Goal: Task Accomplishment & Management: Use online tool/utility

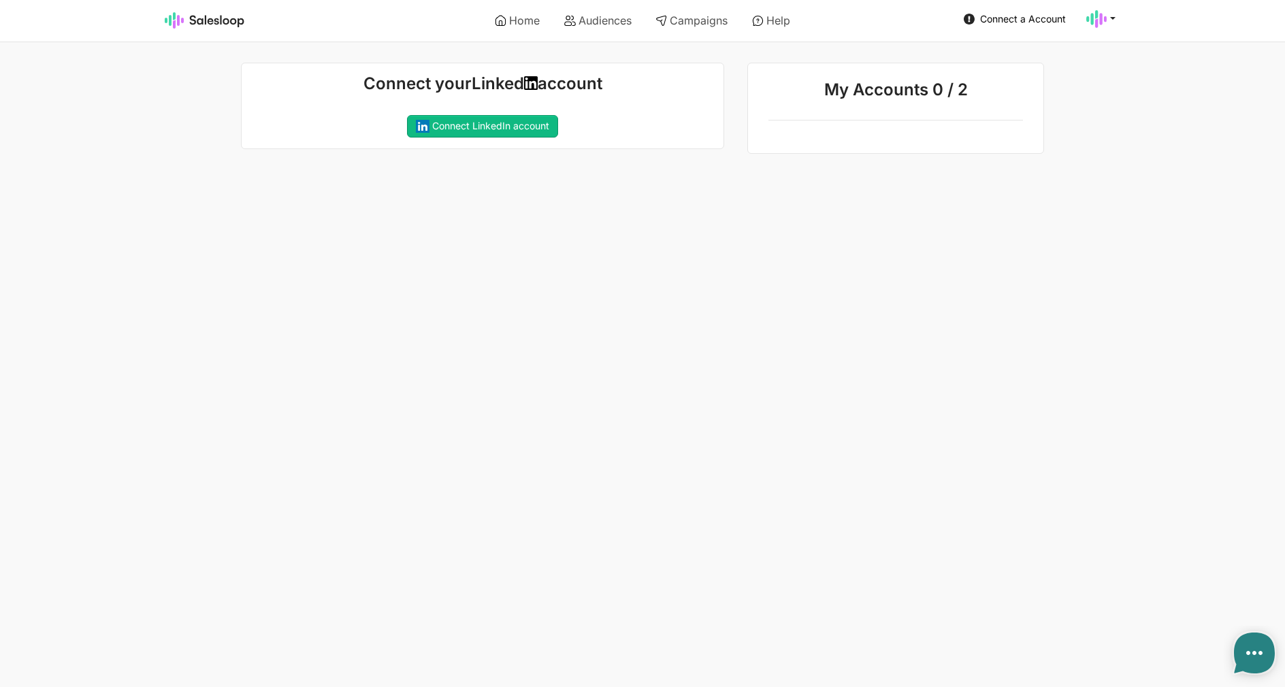
type textarea "x"
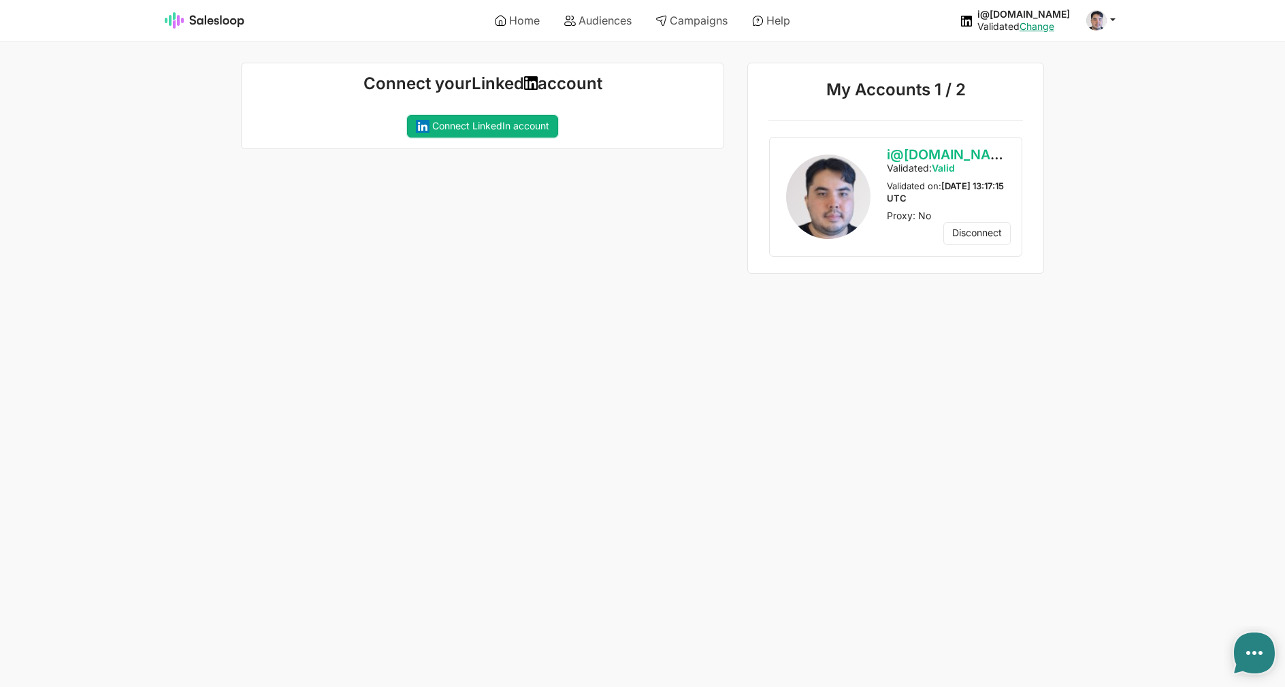
click at [459, 131] on button "Connect LinkedIn account" at bounding box center [482, 126] width 151 height 23
type textarea "x"
click at [592, 23] on link "Audiences" at bounding box center [598, 20] width 86 height 23
type textarea "x"
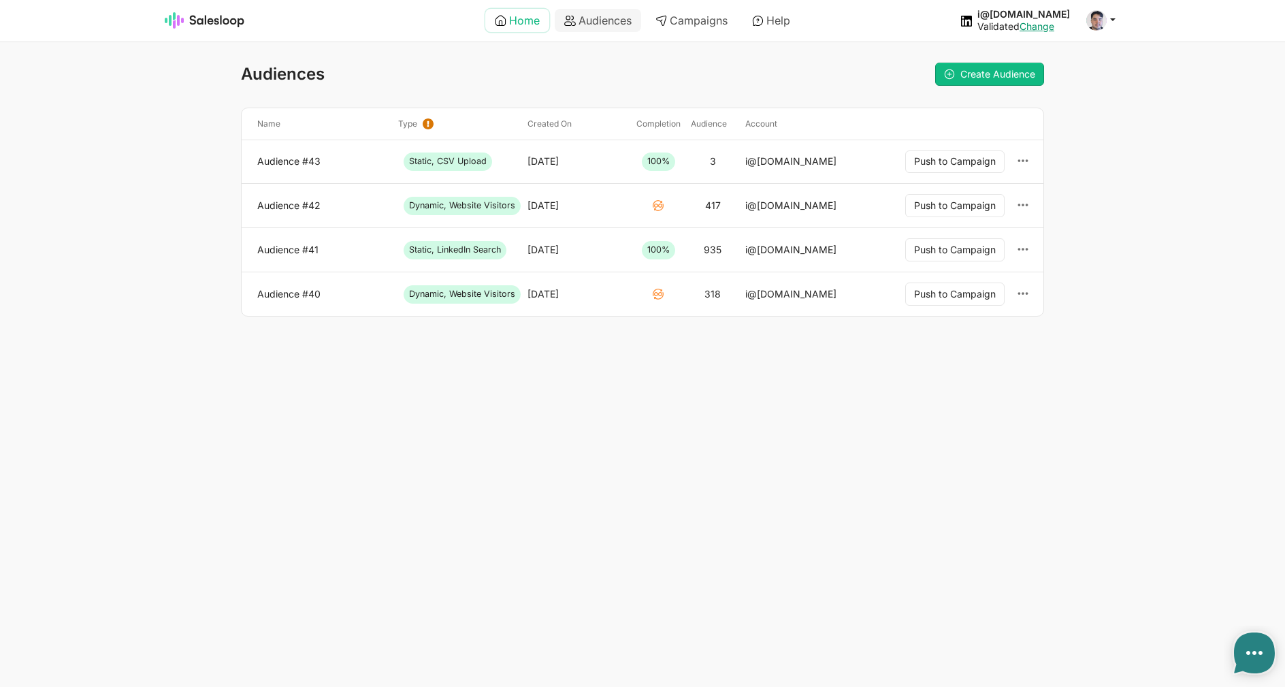
click at [532, 14] on link "Home" at bounding box center [517, 20] width 64 height 23
type textarea "x"
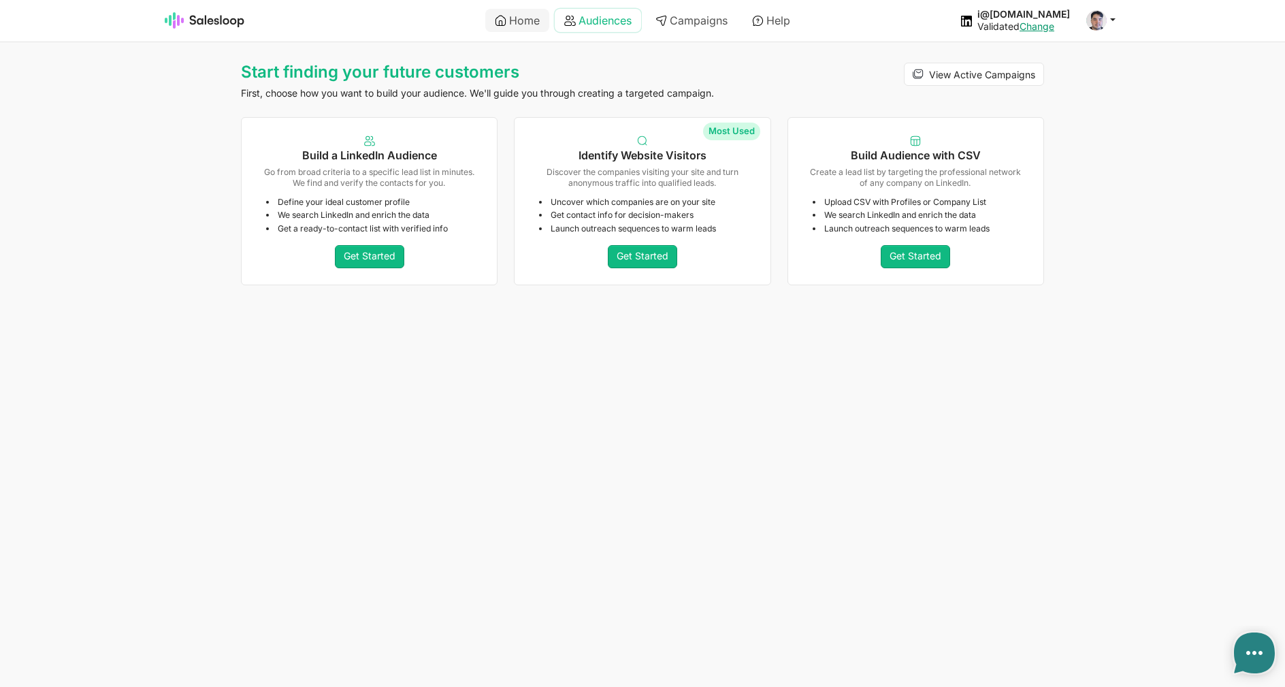
click at [616, 18] on link "Audiences" at bounding box center [598, 20] width 86 height 23
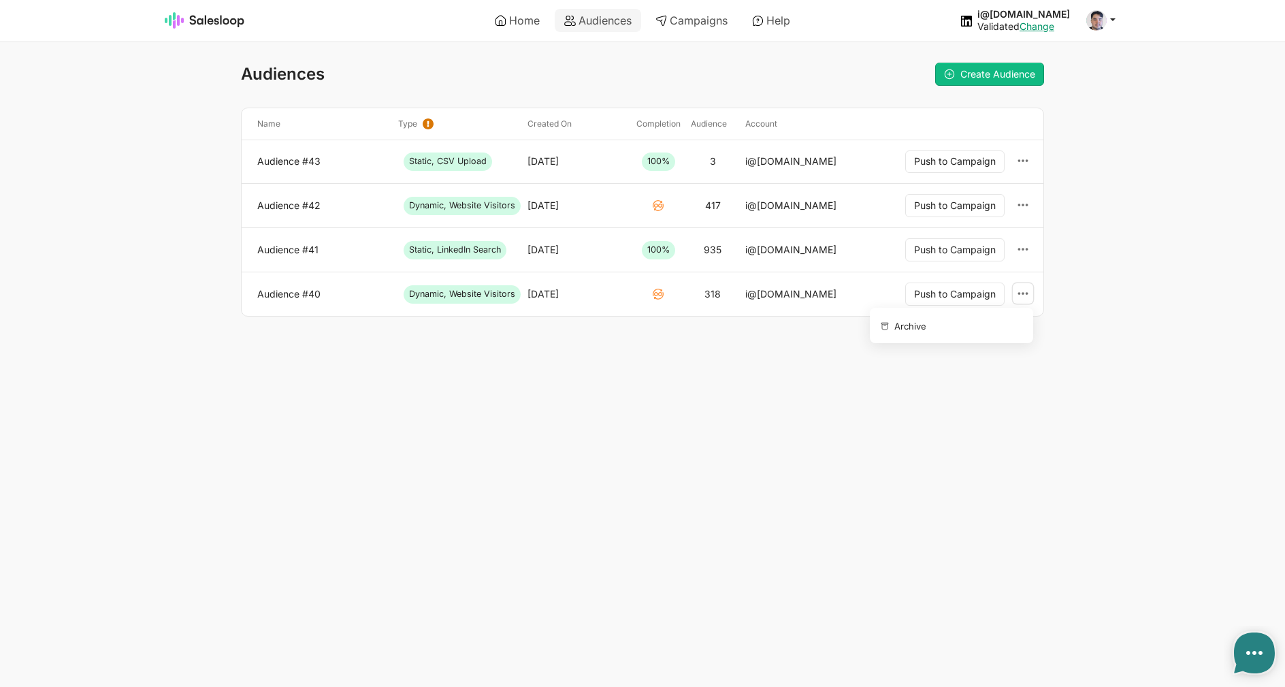
click at [1021, 298] on icon at bounding box center [1022, 293] width 12 height 12
click at [1003, 319] on button "Archive" at bounding box center [948, 325] width 147 height 24
click at [1023, 79] on span "Create Audience" at bounding box center [997, 74] width 75 height 12
type textarea "x"
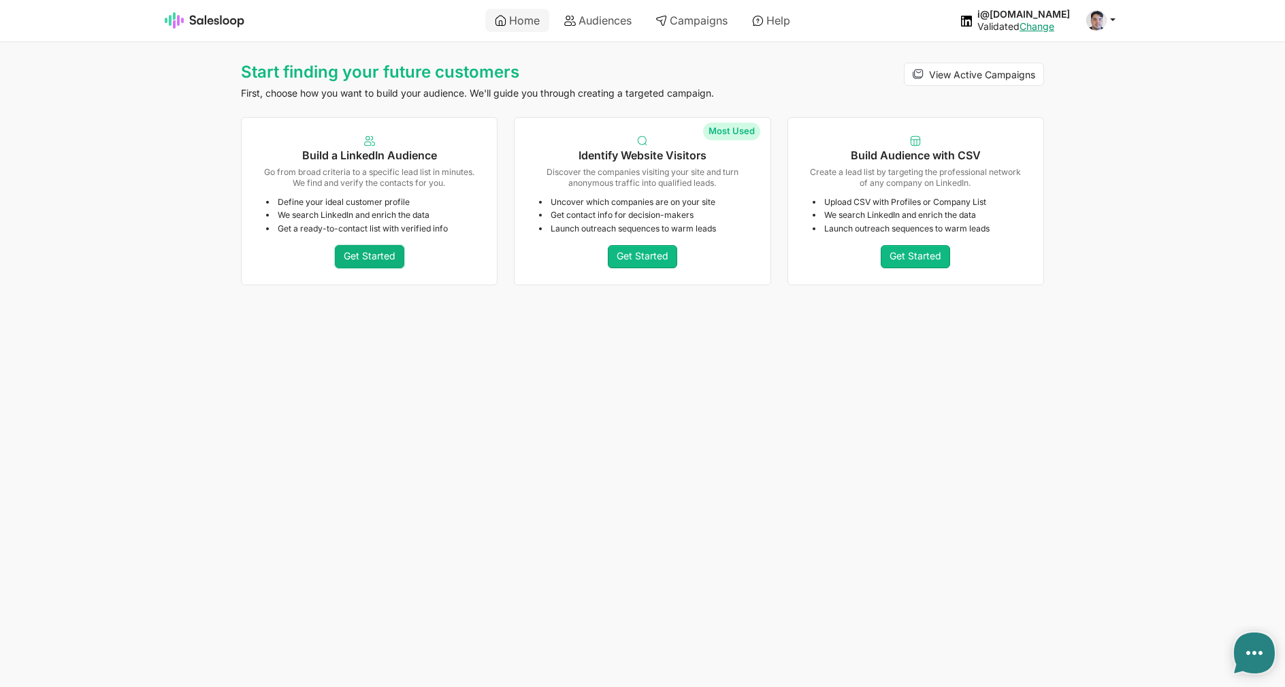
click at [385, 266] on link "Get Started" at bounding box center [369, 256] width 69 height 23
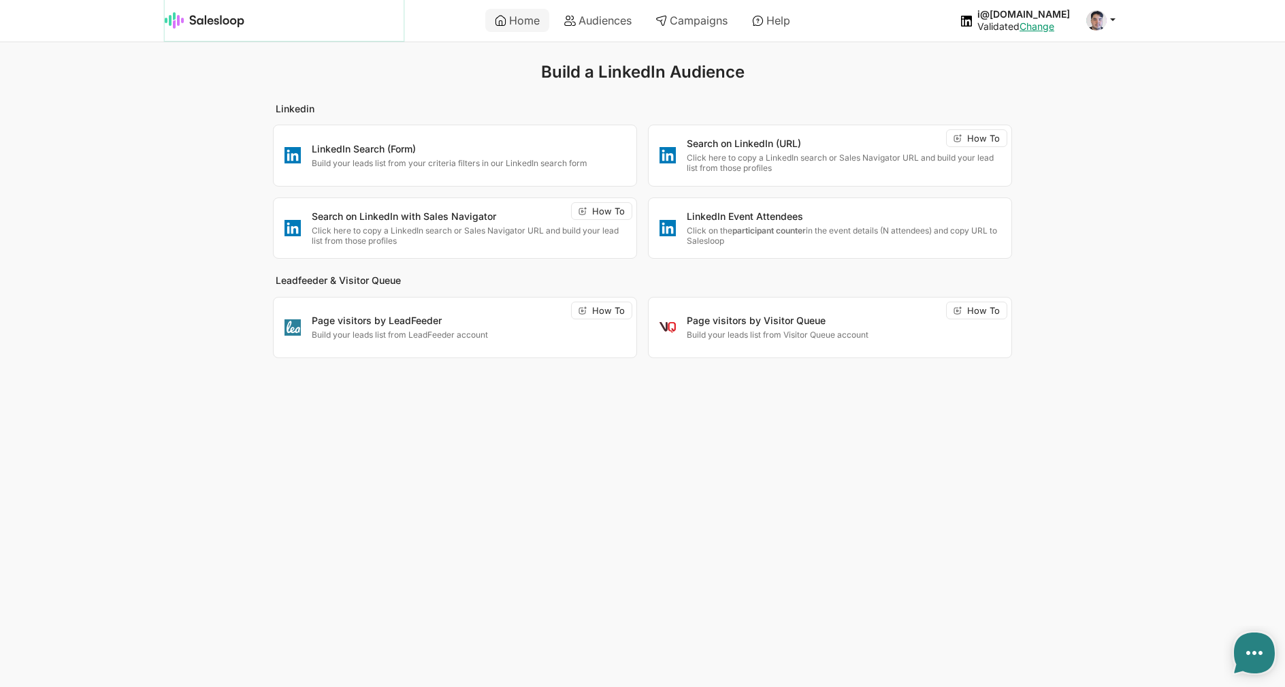
click at [247, 25] on link at bounding box center [284, 20] width 239 height 41
type textarea "x"
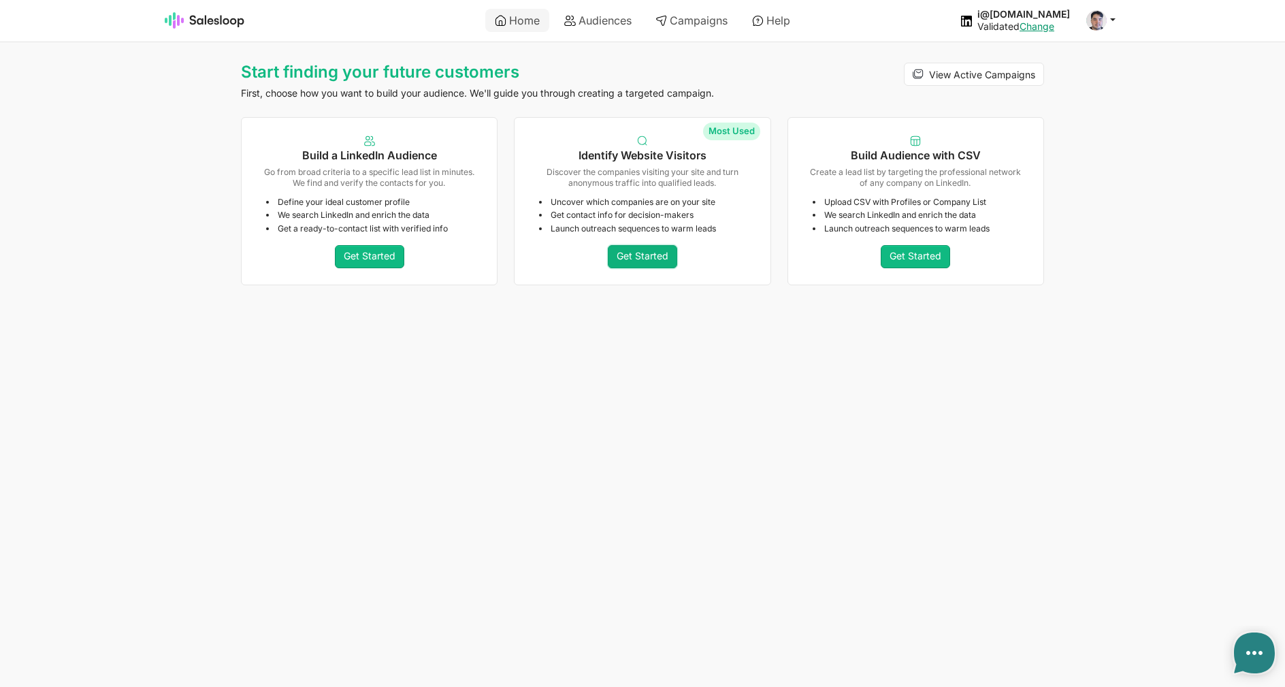
click at [638, 263] on link "Get Started" at bounding box center [642, 256] width 69 height 23
type textarea "x"
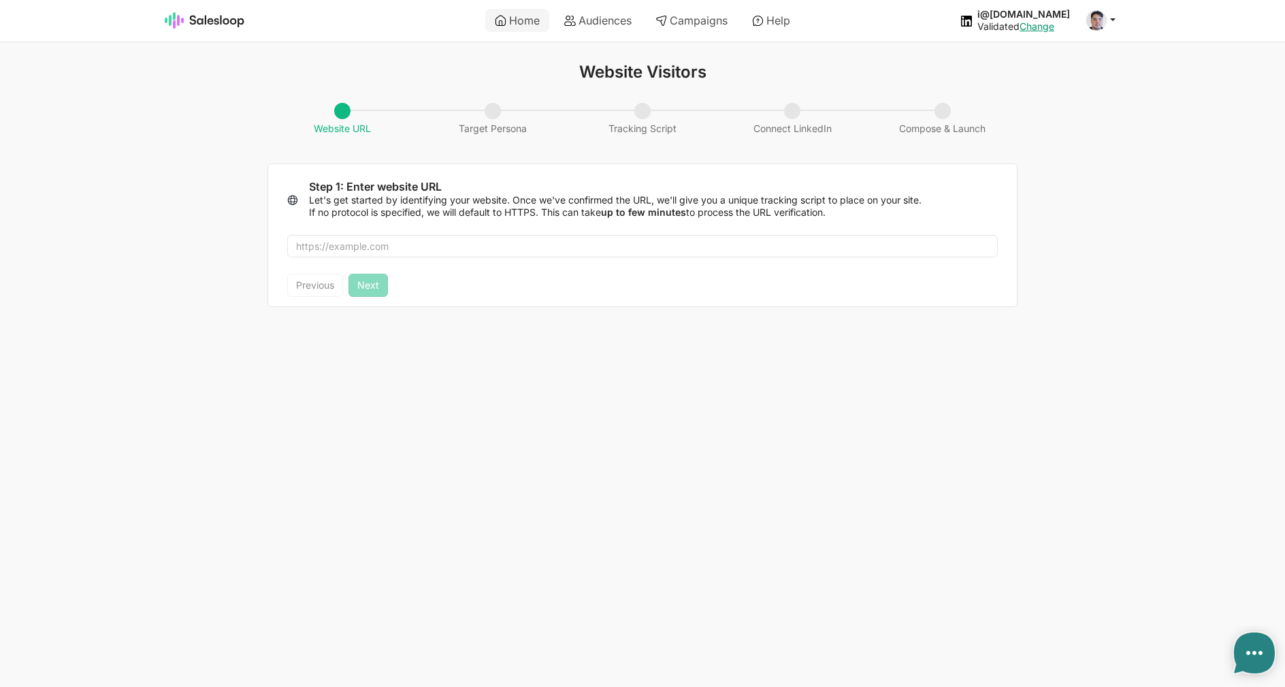
click at [390, 232] on div at bounding box center [642, 246] width 748 height 56
click at [398, 253] on input "text" at bounding box center [642, 246] width 710 height 23
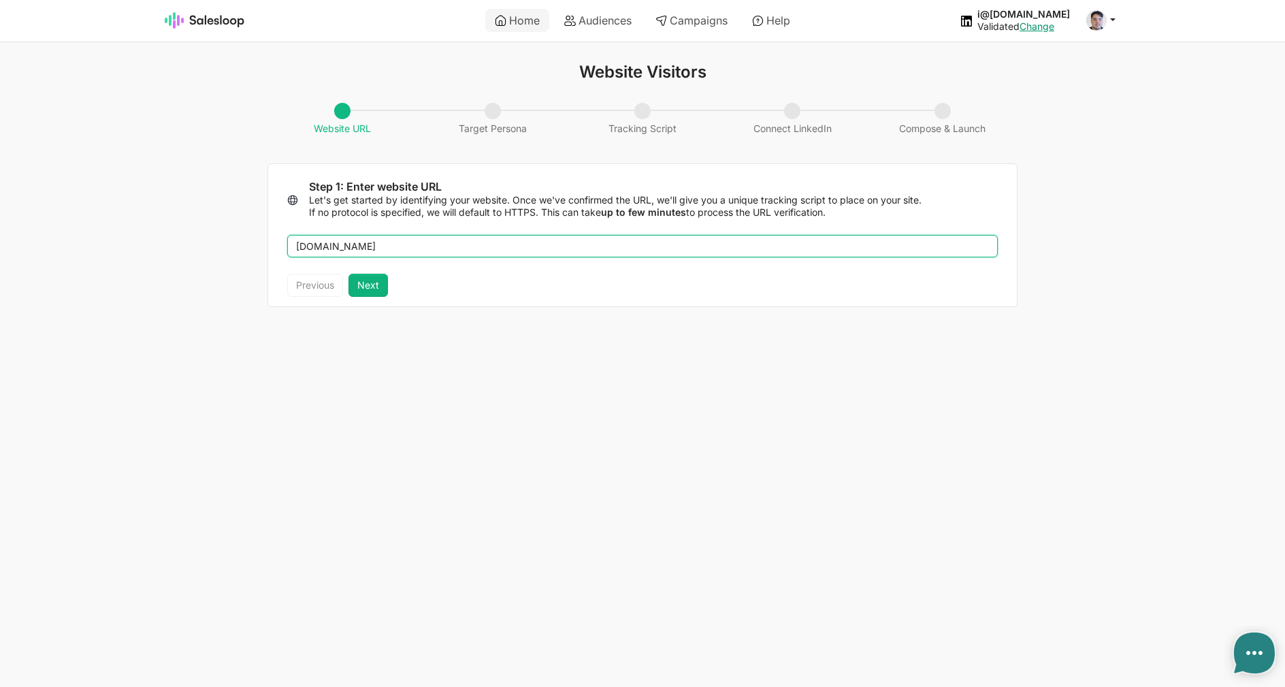
type input "salesloop.io"
click at [375, 293] on button "Next" at bounding box center [367, 285] width 39 height 23
type textarea "x"
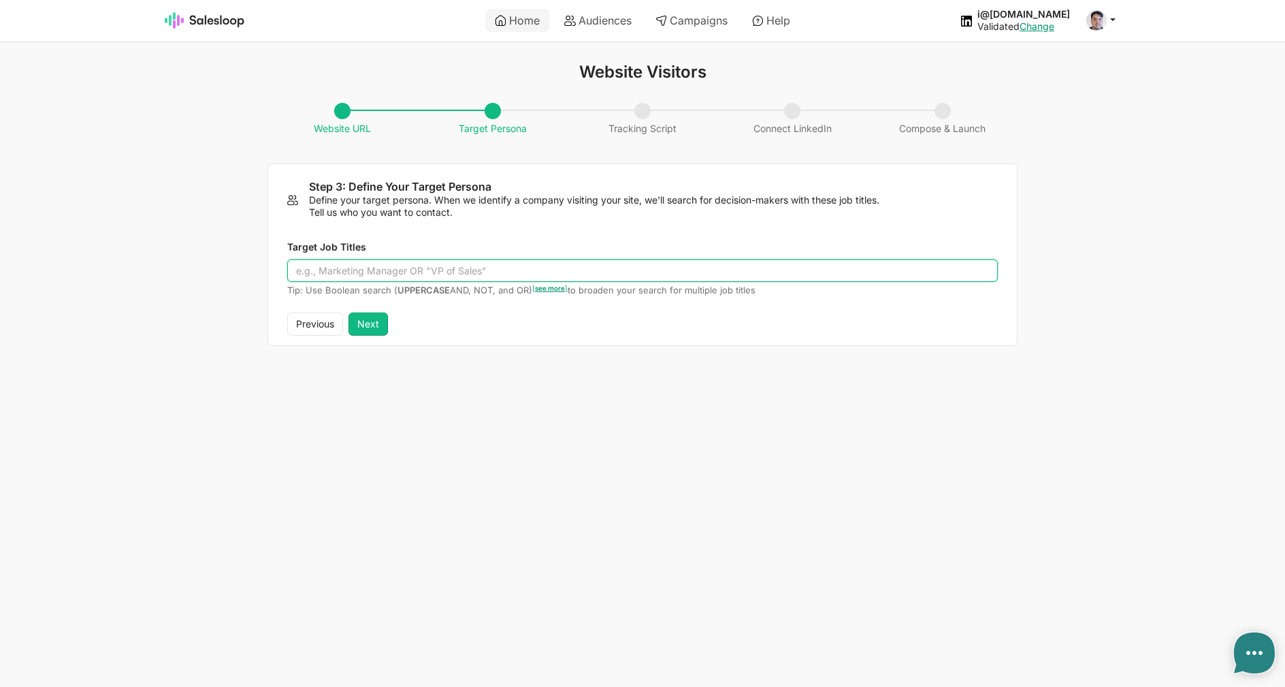
click at [369, 270] on input "Target Job Titles" at bounding box center [642, 270] width 710 height 23
type input "or"
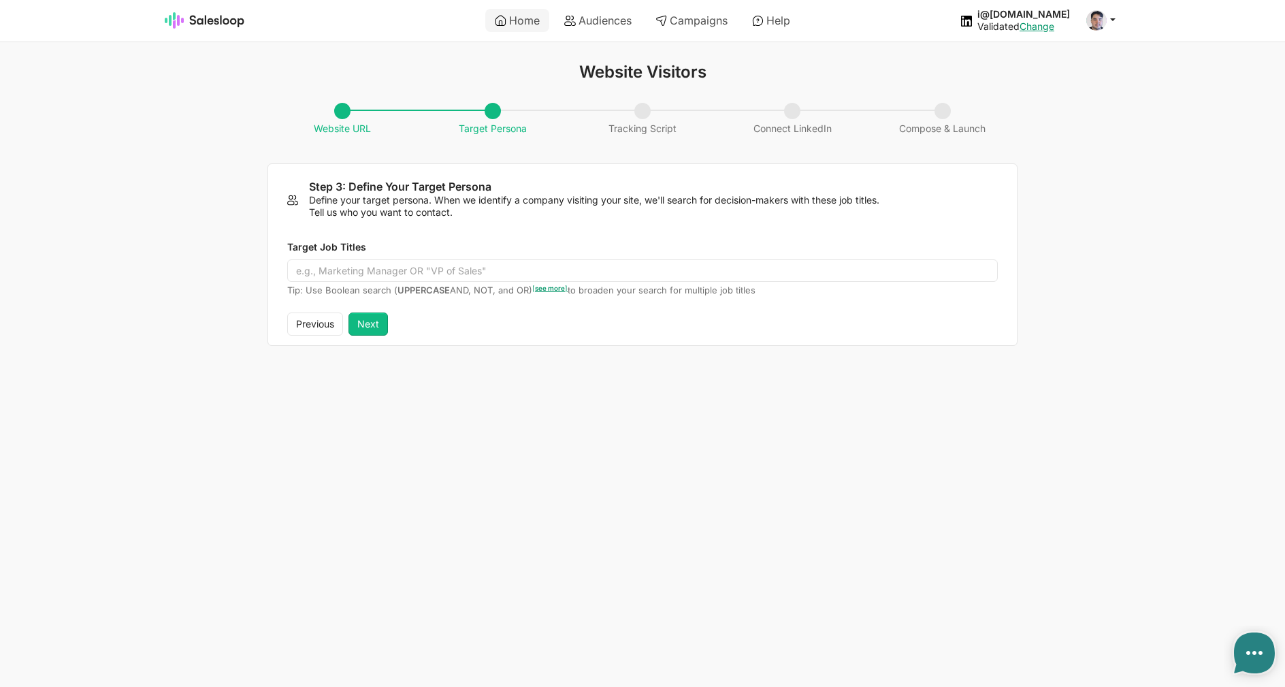
type textarea "x"
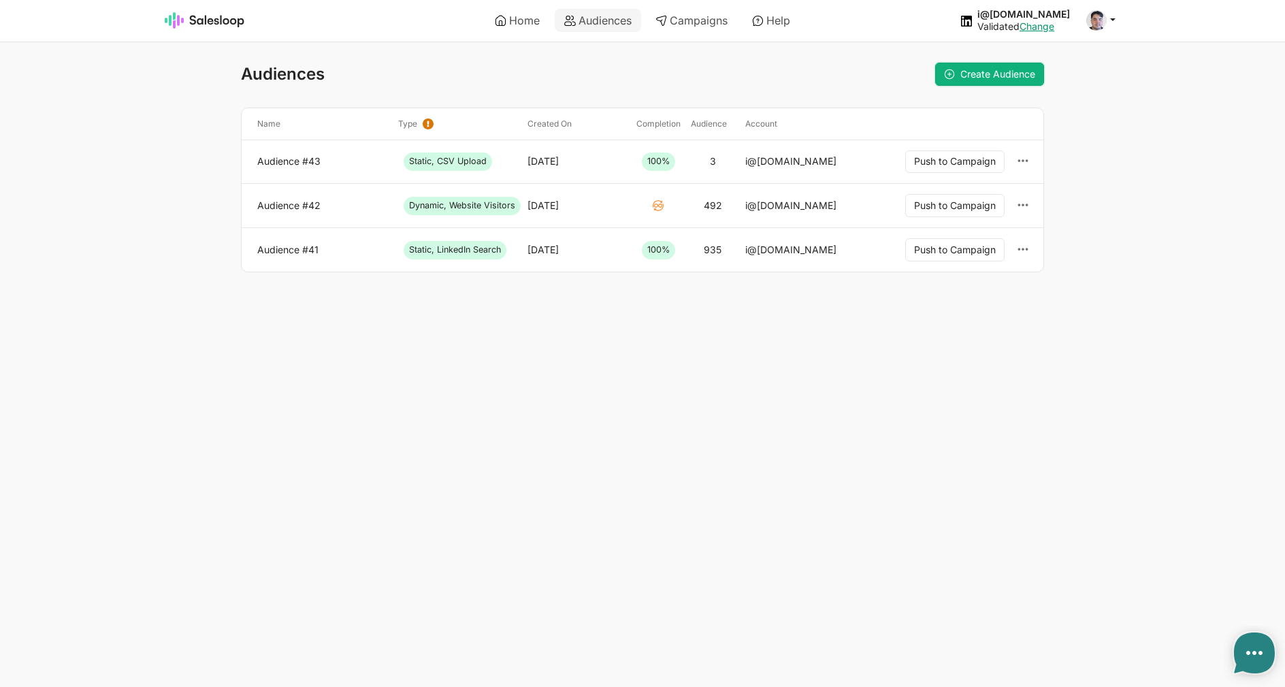
click at [974, 71] on span "Create Audience" at bounding box center [997, 74] width 75 height 12
type textarea "x"
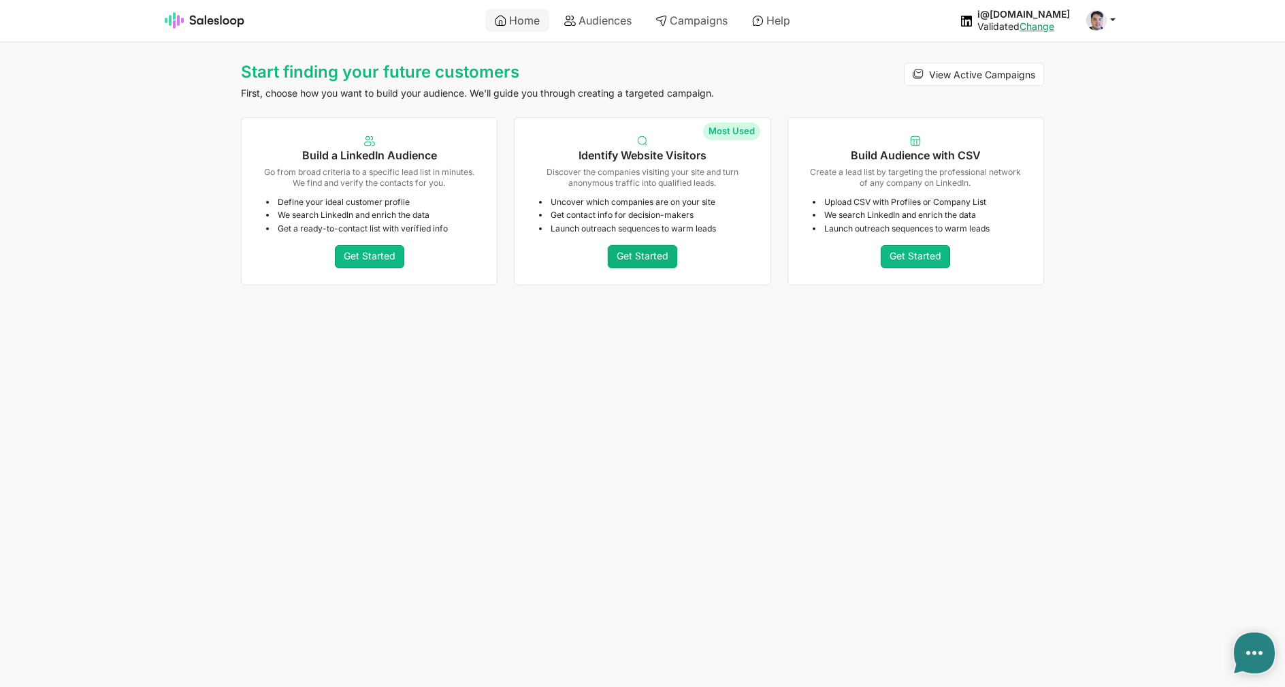
click at [624, 257] on link "Get Started" at bounding box center [642, 256] width 69 height 23
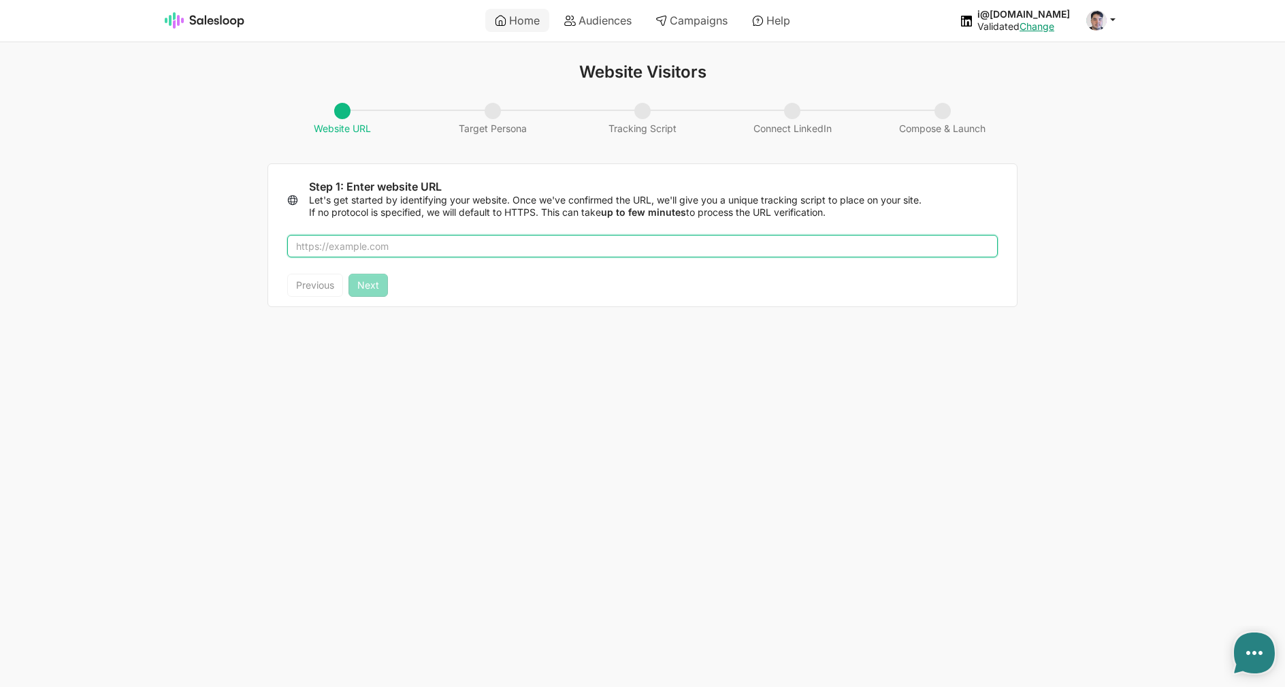
click at [533, 254] on input "text" at bounding box center [642, 246] width 710 height 23
click at [493, 7] on ul "Home Audiences Campaigns Help" at bounding box center [642, 20] width 478 height 39
click at [495, 17] on icon at bounding box center [501, 21] width 12 height 12
type textarea "x"
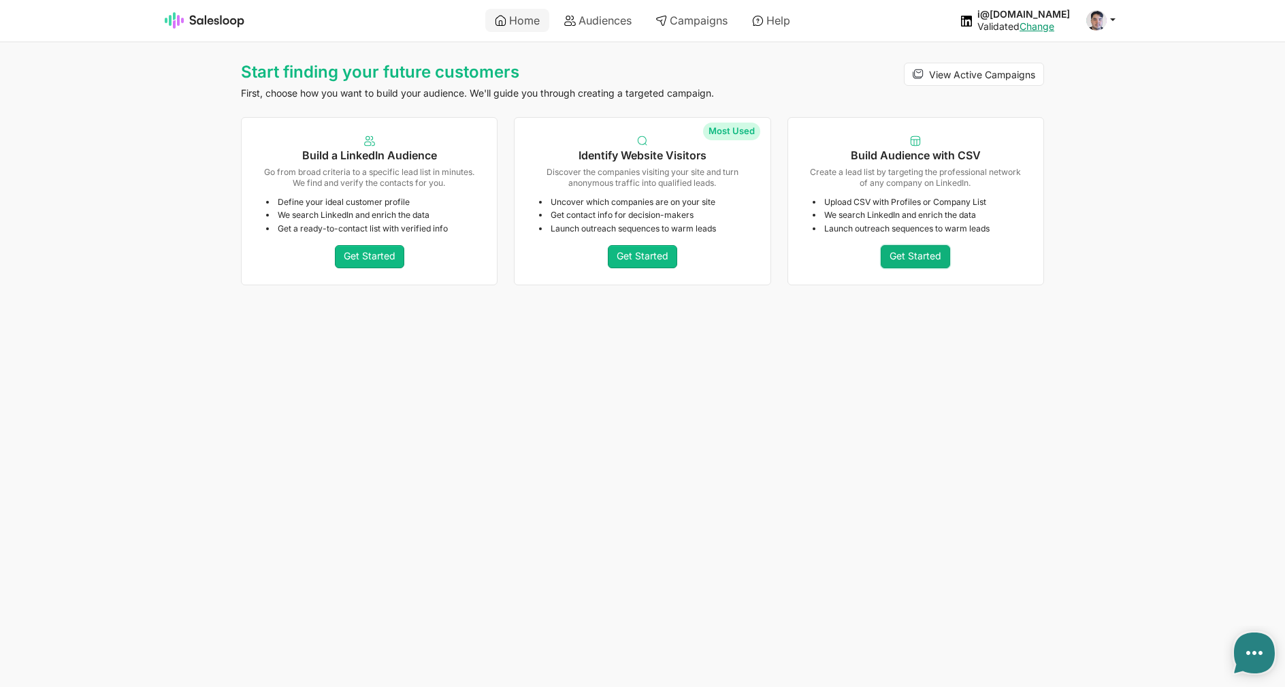
click at [882, 258] on link "Get Started" at bounding box center [914, 256] width 69 height 23
type textarea "x"
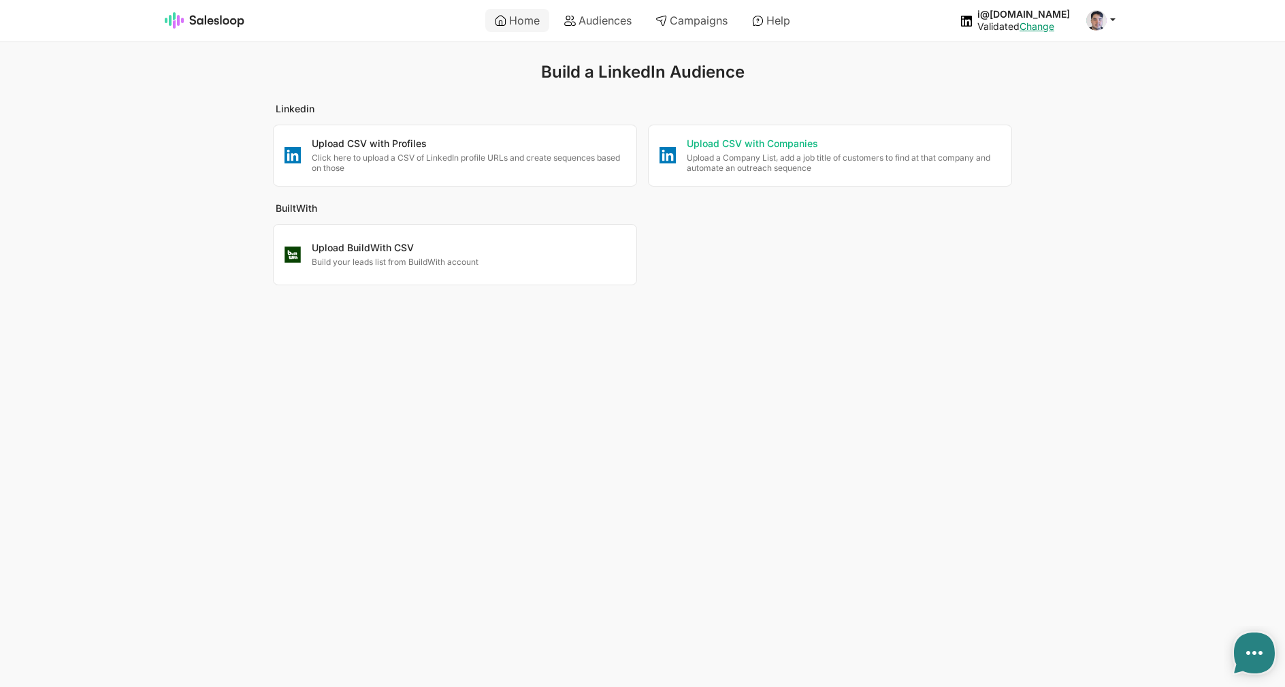
click at [701, 161] on p "Upload a Company List, add a job title of customers to find at that company and…" at bounding box center [844, 162] width 314 height 21
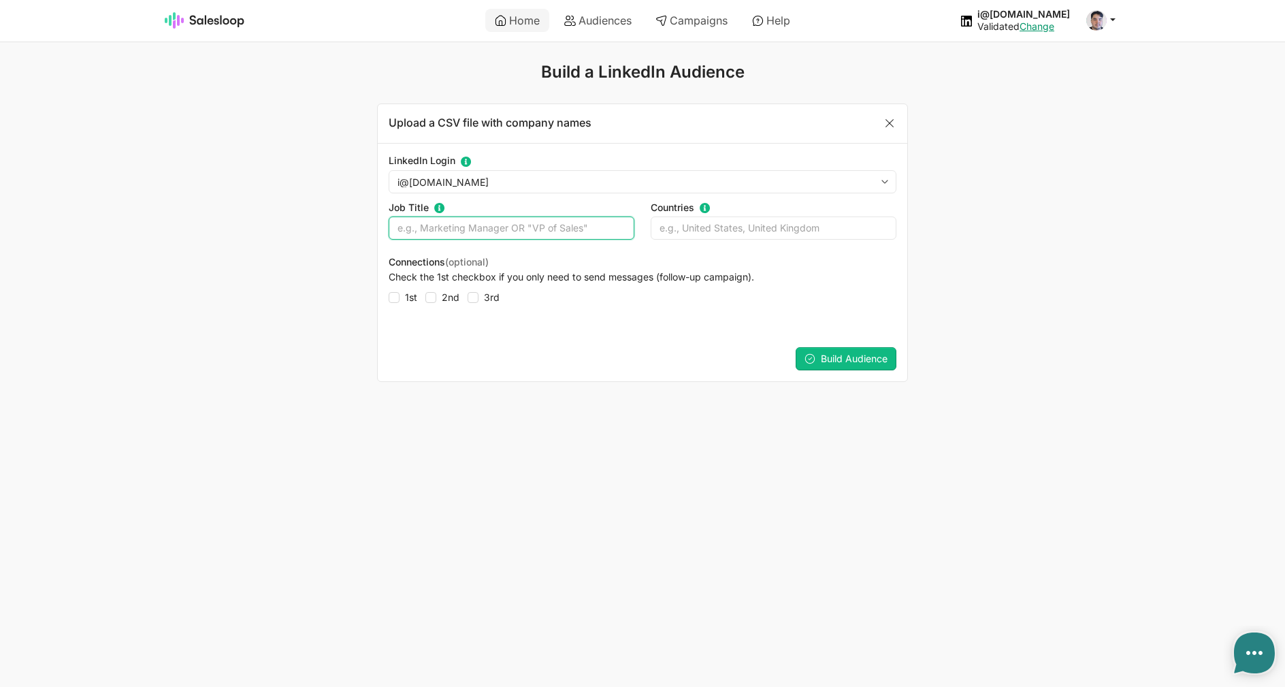
click at [544, 231] on input "text" at bounding box center [511, 227] width 246 height 23
type input "Developer OR manager"
click at [673, 232] on input "text" at bounding box center [773, 227] width 246 height 23
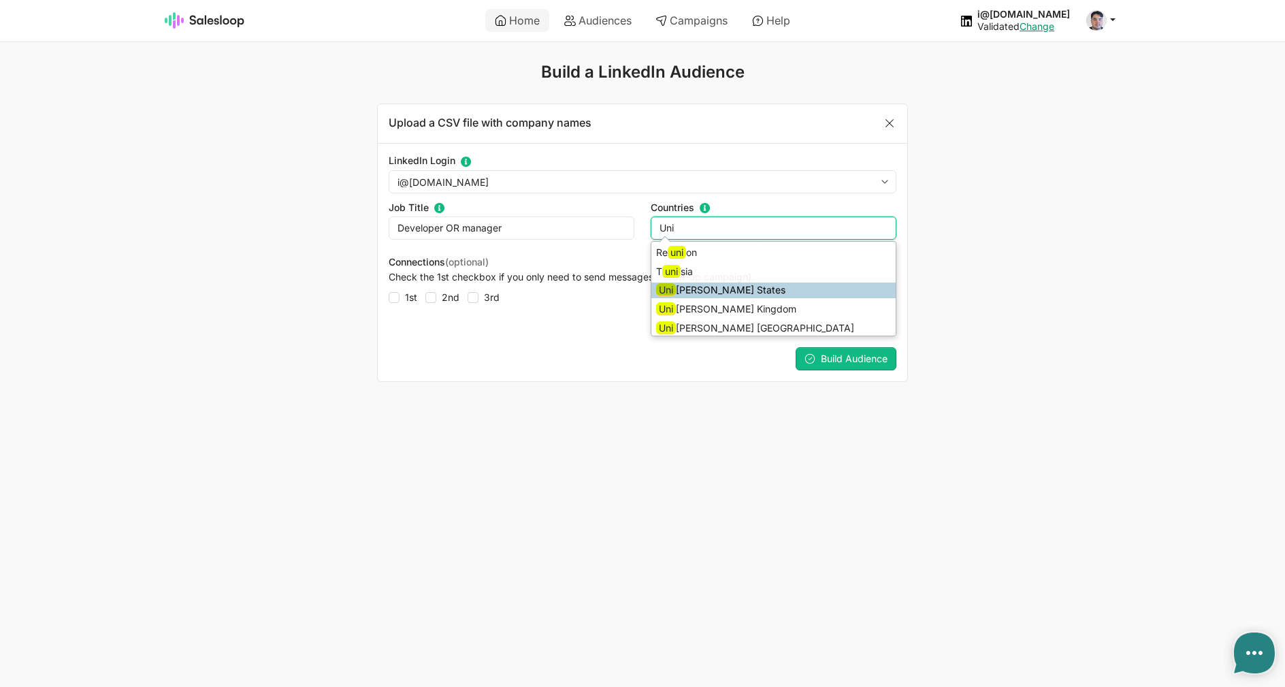
click at [773, 293] on li "Uni [PERSON_NAME] States" at bounding box center [773, 290] width 244 height 16
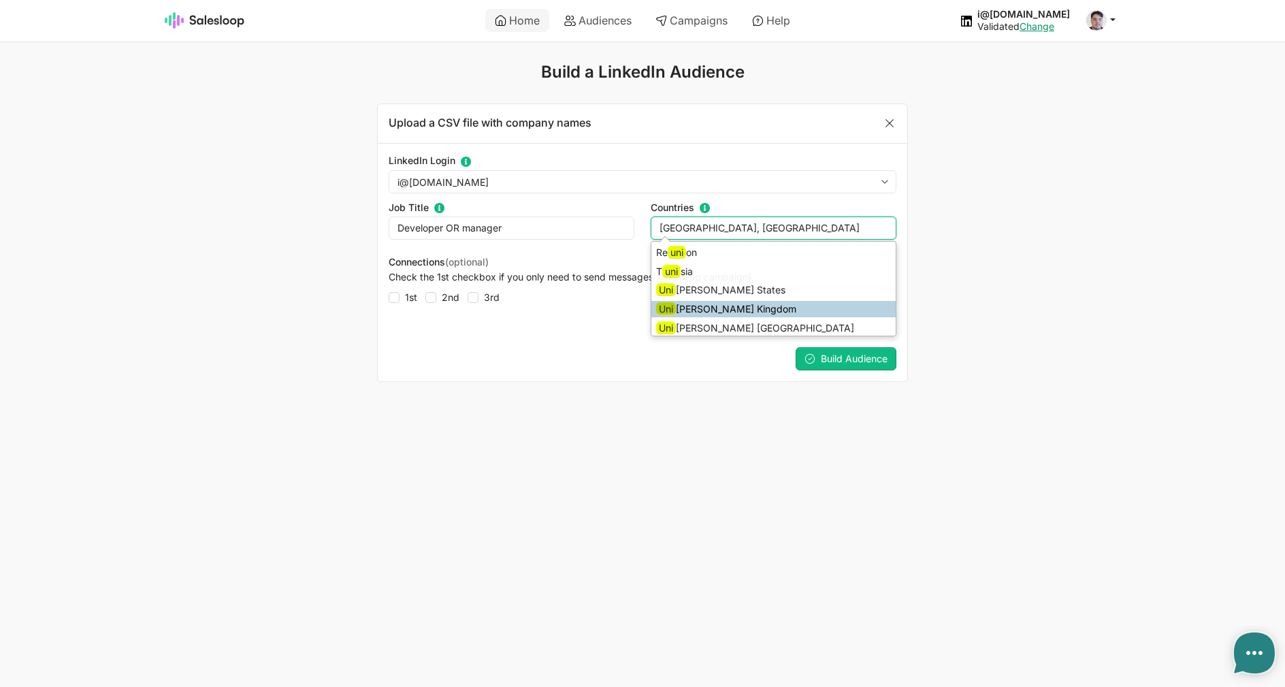
click at [742, 310] on li "Uni [PERSON_NAME] Kingdom" at bounding box center [773, 309] width 244 height 16
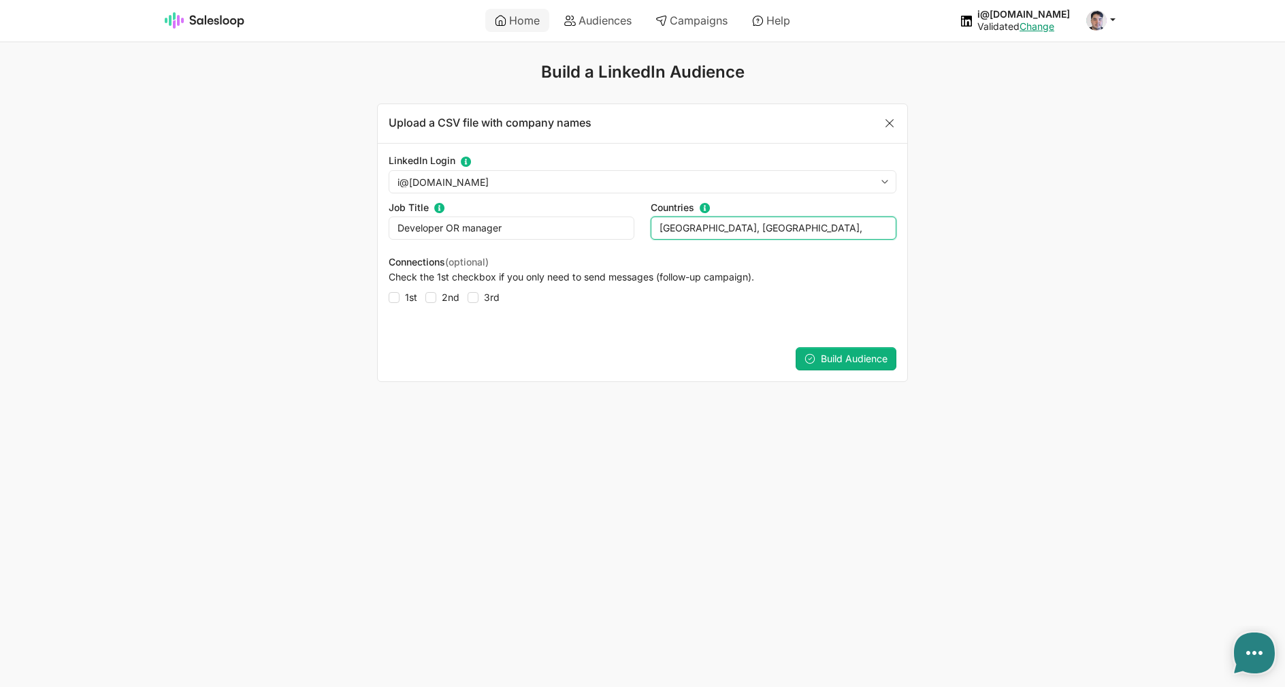
type input "[GEOGRAPHIC_DATA], [GEOGRAPHIC_DATA],"
click at [850, 359] on span "Build Audience" at bounding box center [854, 358] width 67 height 12
type textarea "x"
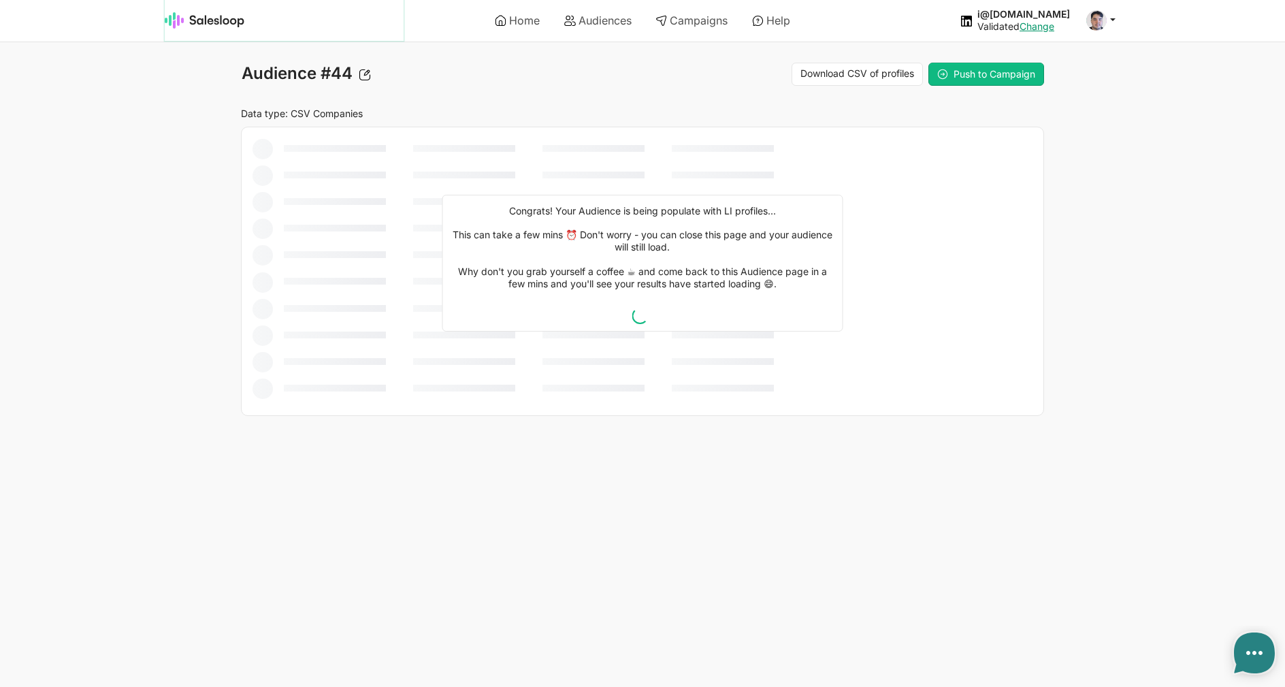
click at [217, 26] on img at bounding box center [205, 20] width 80 height 16
type textarea "x"
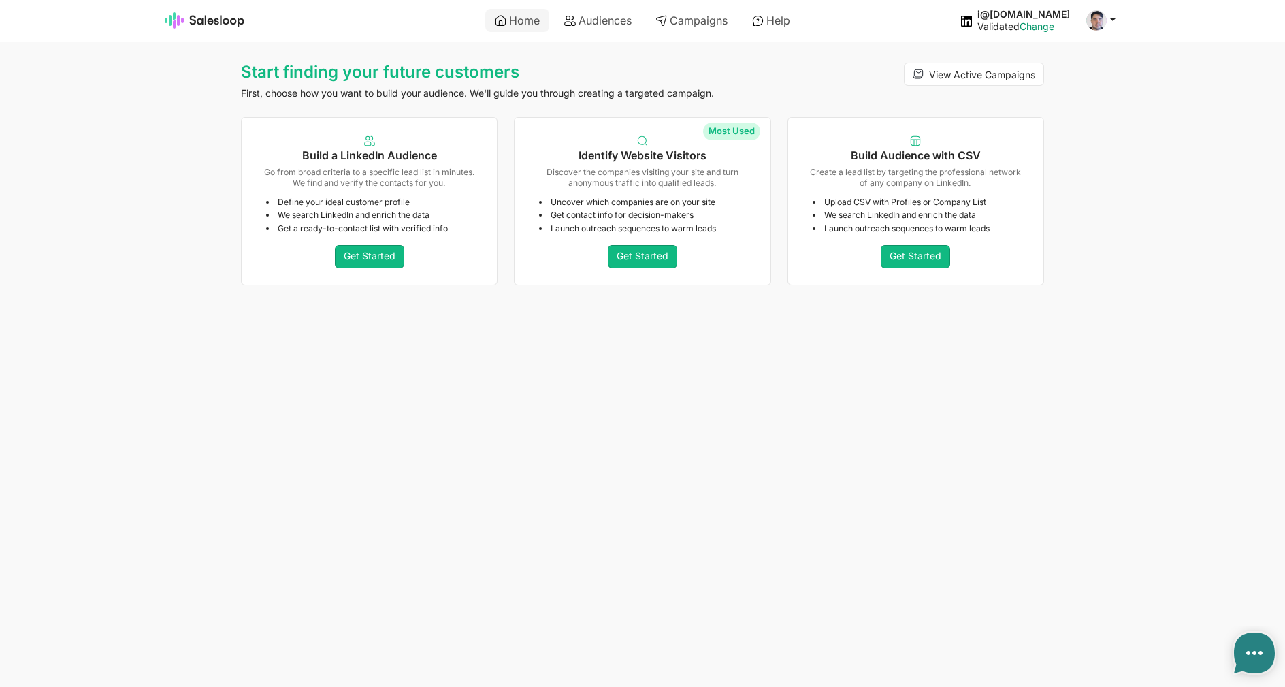
type textarea "x"
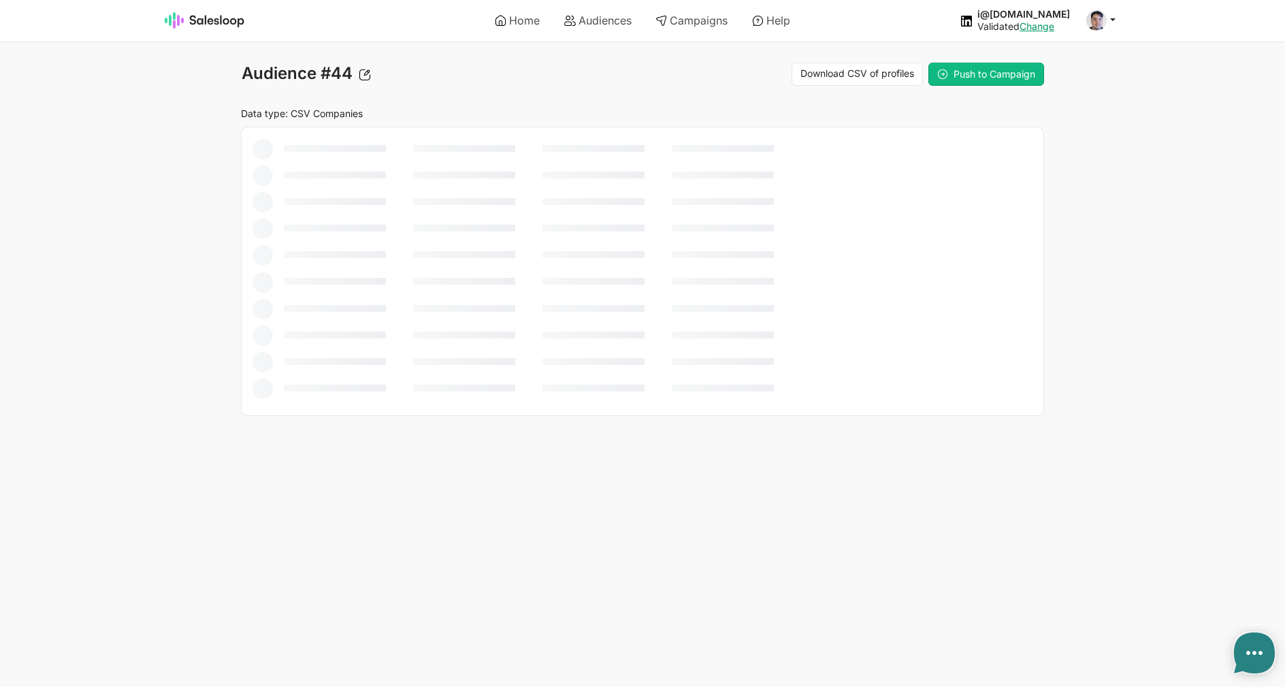
type textarea "x"
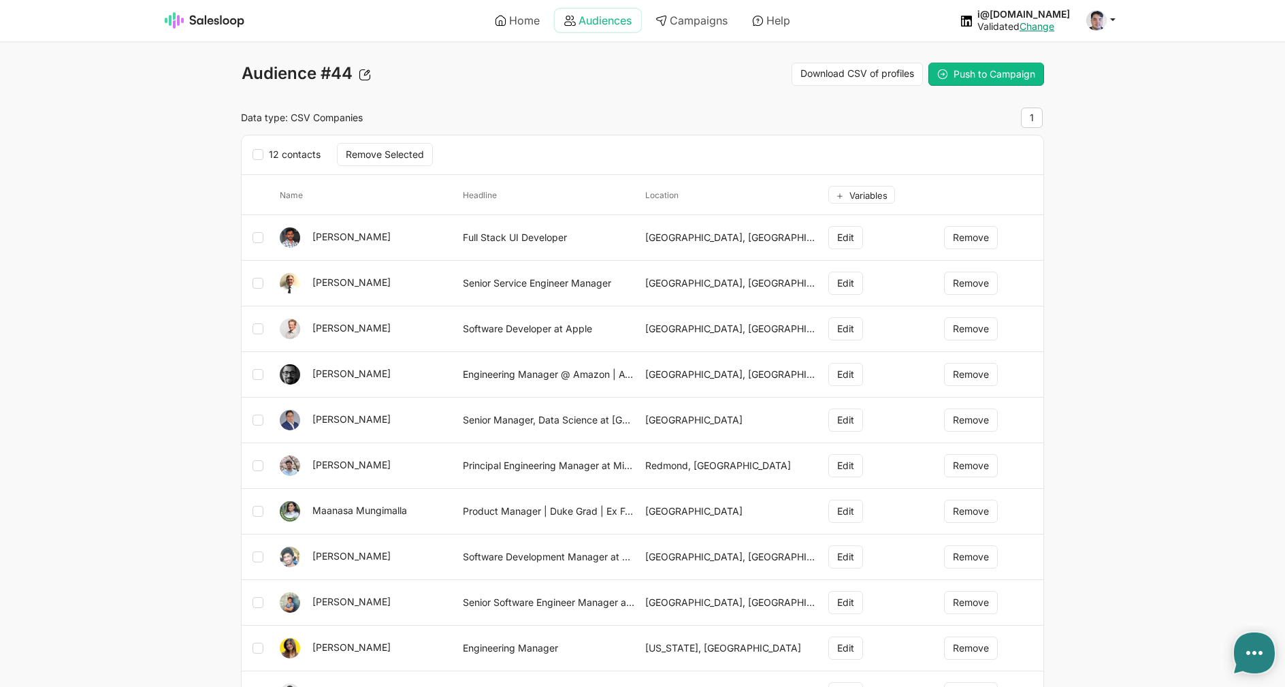
click at [582, 22] on link "Audiences" at bounding box center [598, 20] width 86 height 23
type textarea "x"
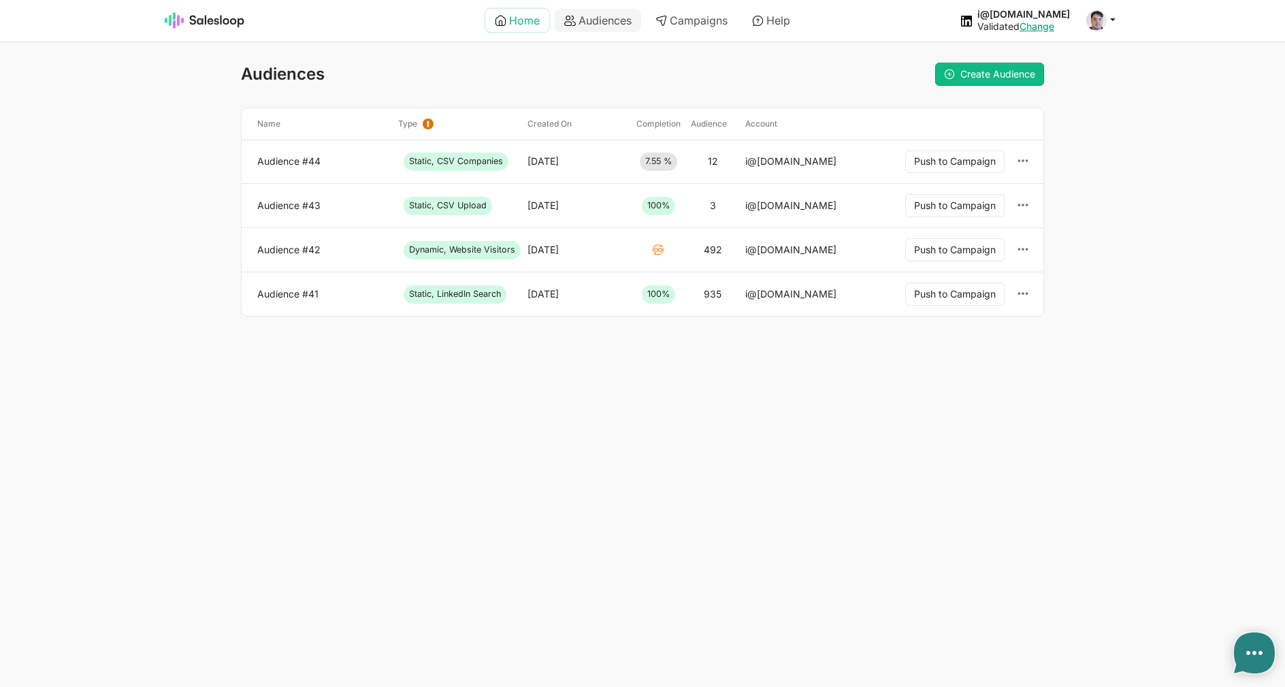
click at [528, 20] on link "Home" at bounding box center [517, 20] width 64 height 23
type textarea "x"
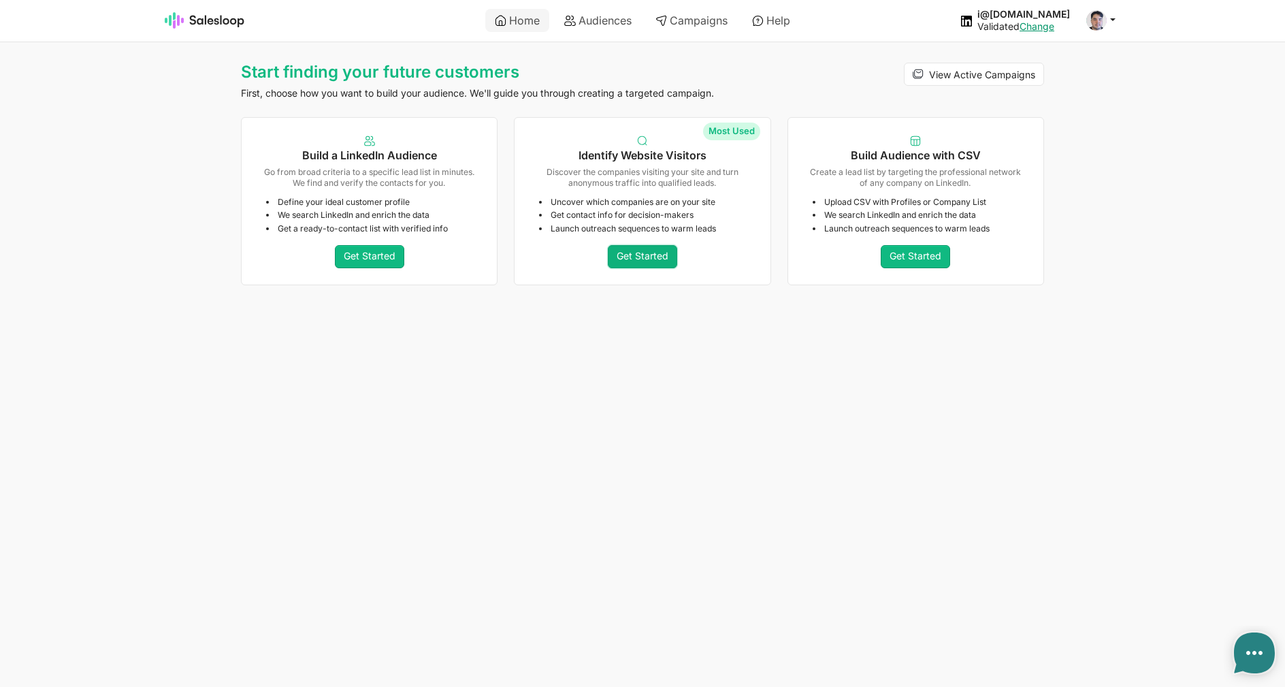
click at [644, 254] on link "Get Started" at bounding box center [642, 256] width 69 height 23
type textarea "x"
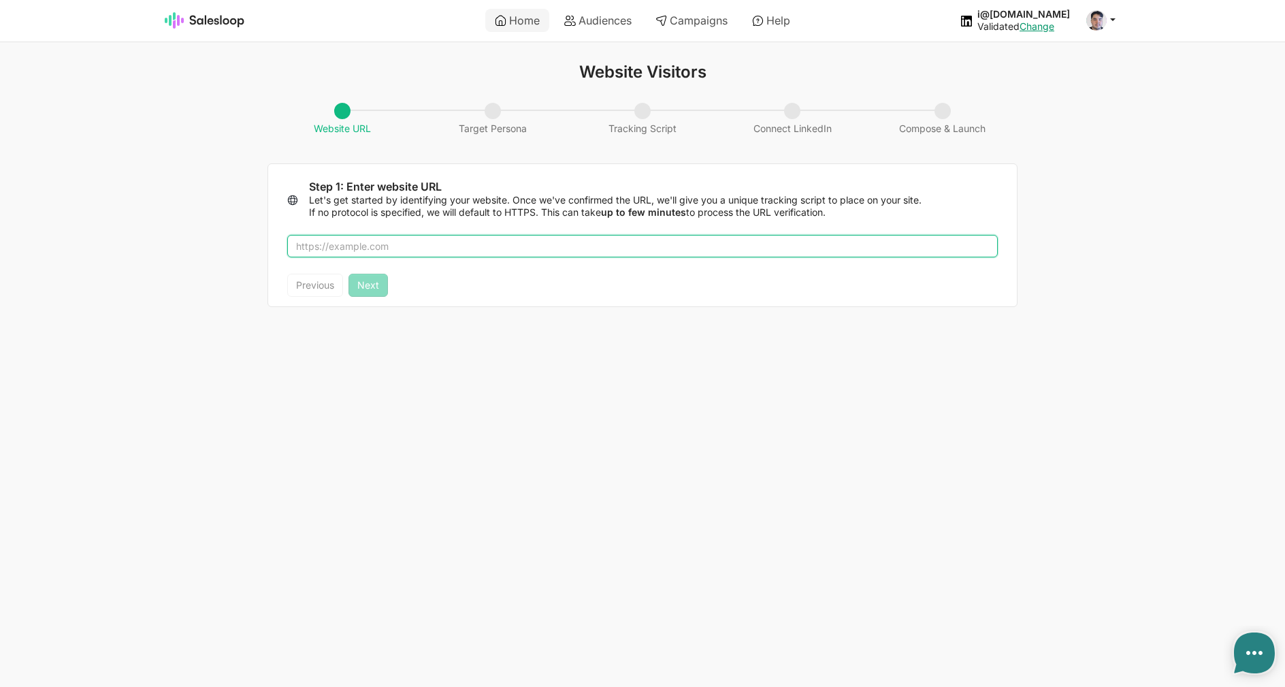
click at [583, 250] on input "text" at bounding box center [642, 246] width 710 height 23
type input "salesloop.io"
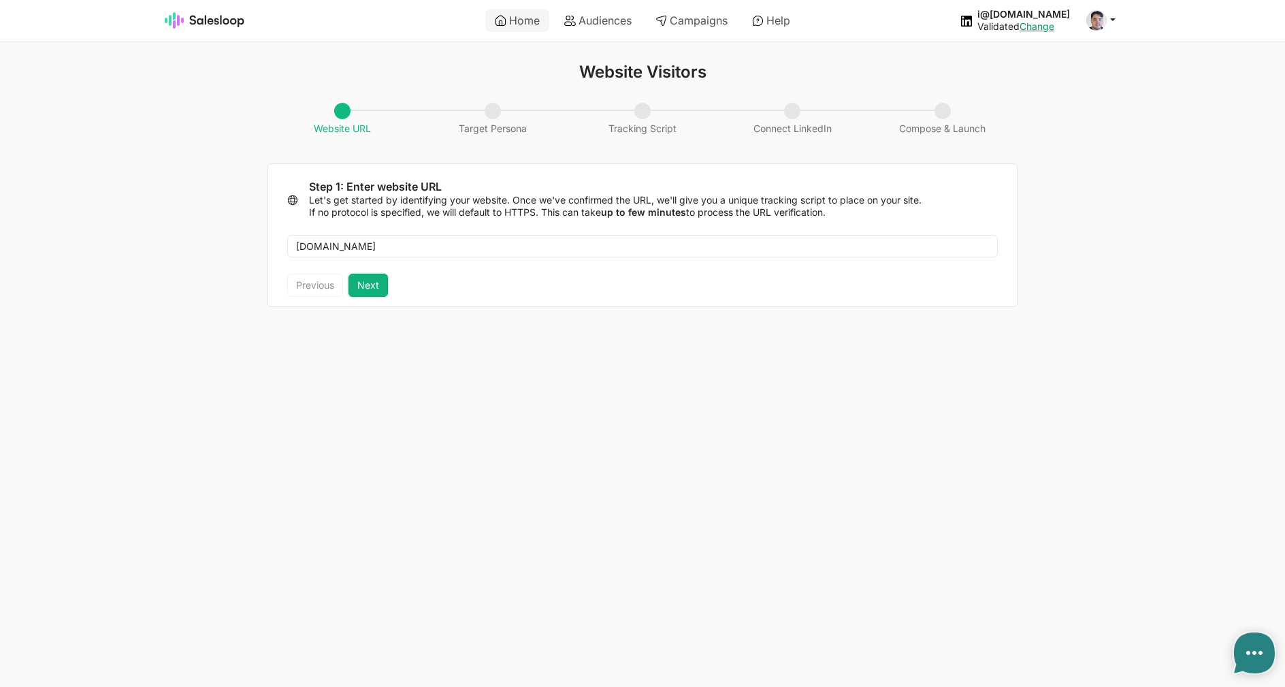
click at [383, 291] on button "Next" at bounding box center [367, 285] width 39 height 23
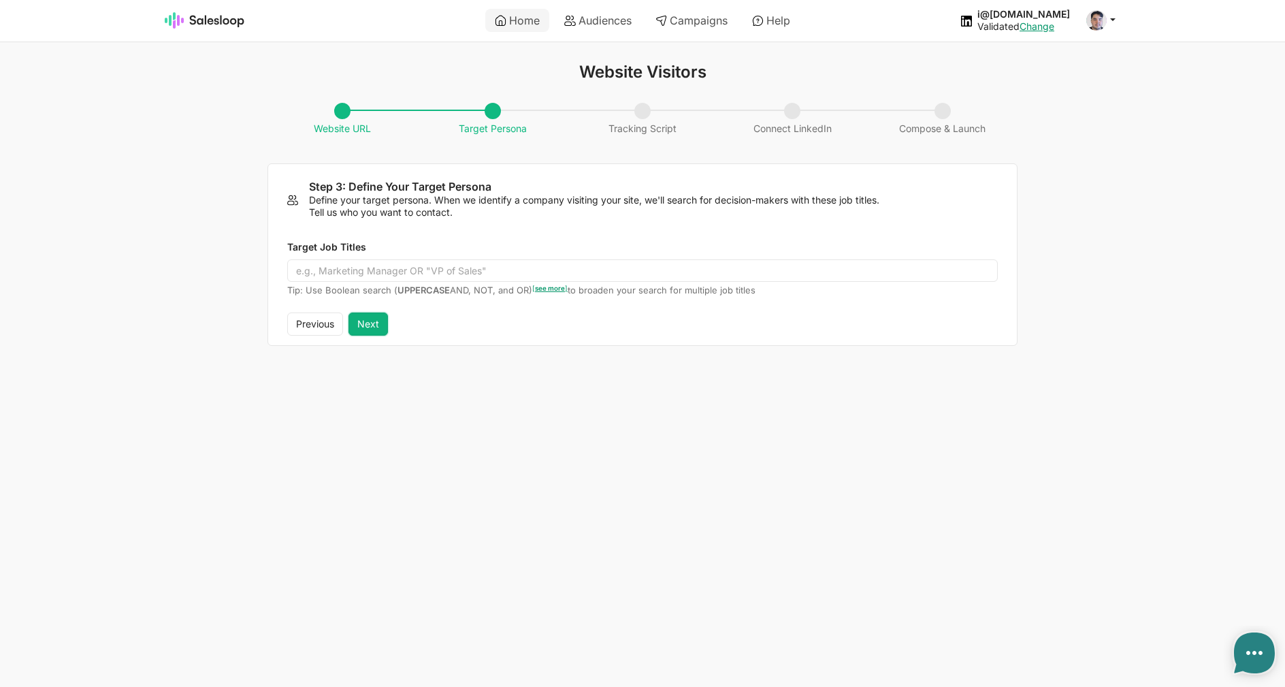
type textarea "x"
drag, startPoint x: 308, startPoint y: 295, endPoint x: 401, endPoint y: 291, distance: 94.0
click at [401, 291] on p "Tip: Use Boolean search ( UPPERCASE AND, NOT, and OR) [ see more ] to broaden y…" at bounding box center [642, 290] width 710 height 12
click at [448, 301] on div "Target Job Titles Tip: Use Boolean search ( UPPERCASE AND, NOT, and OR) [ see m…" at bounding box center [642, 265] width 748 height 95
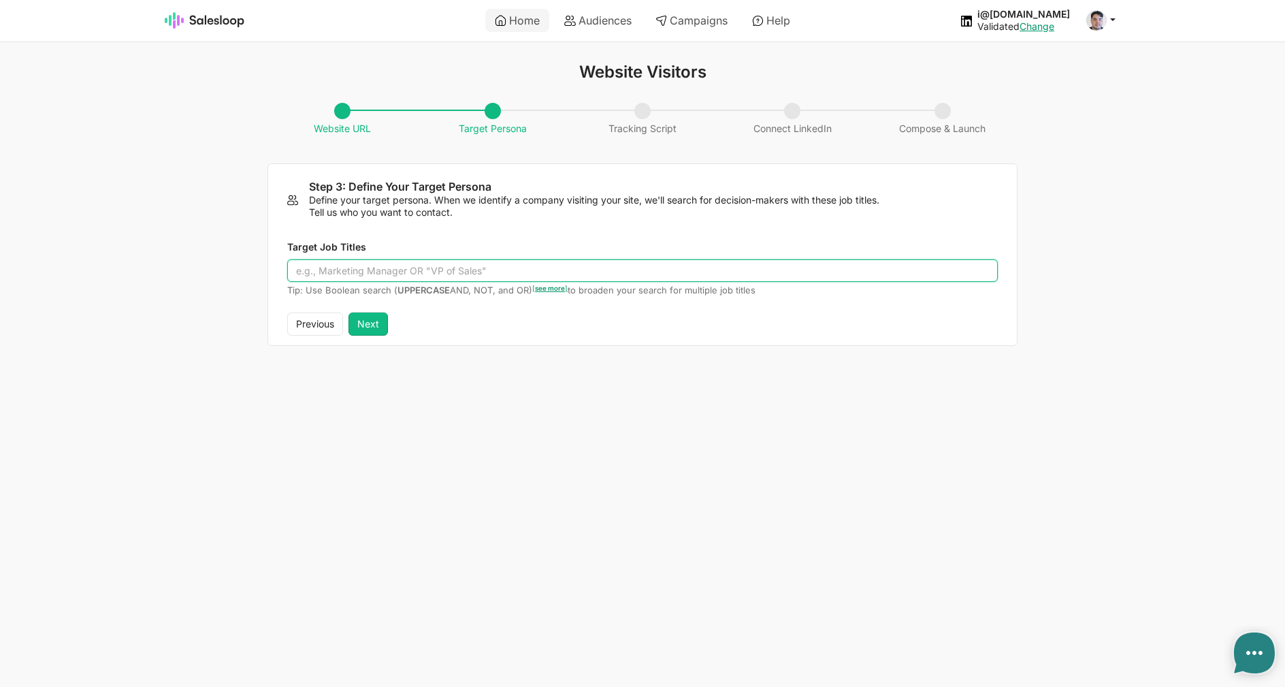
click at [393, 265] on input "Target Job Titles" at bounding box center [642, 270] width 710 height 23
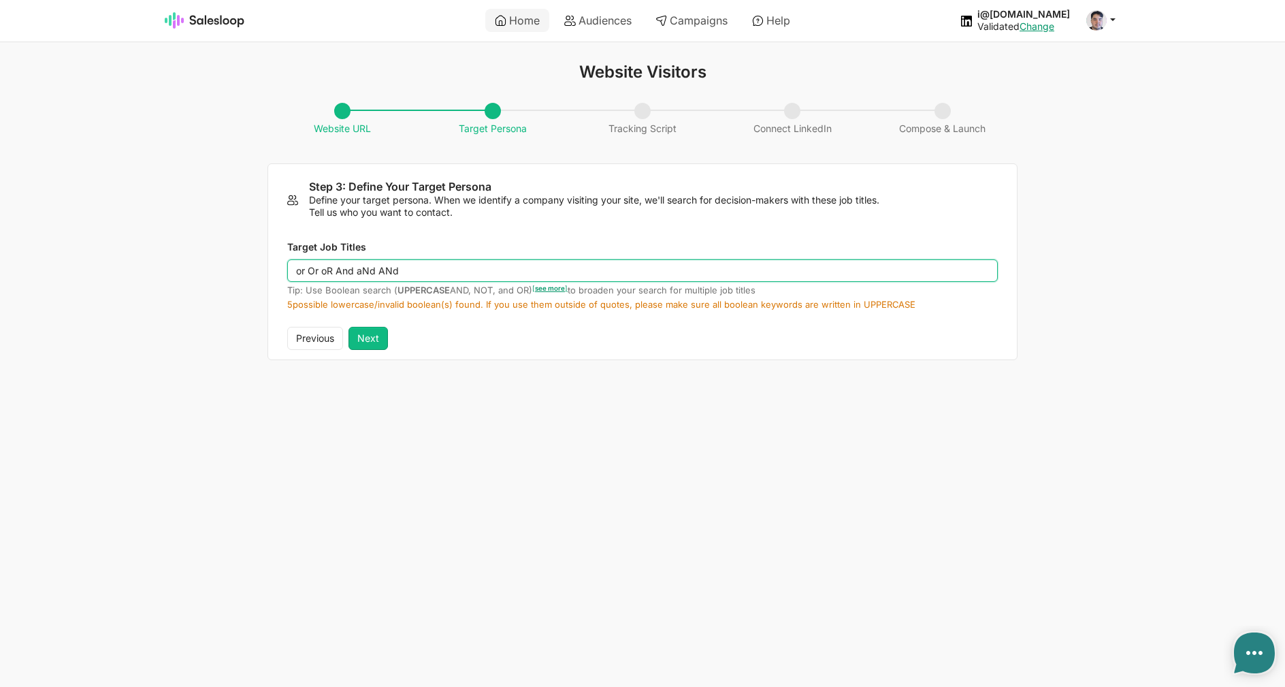
type input "or Or oR And aNd ANd"
drag, startPoint x: 440, startPoint y: 273, endPoint x: 223, endPoint y: 258, distance: 217.6
click at [287, 259] on input "or Or oR And aNd ANd" at bounding box center [642, 270] width 710 height 23
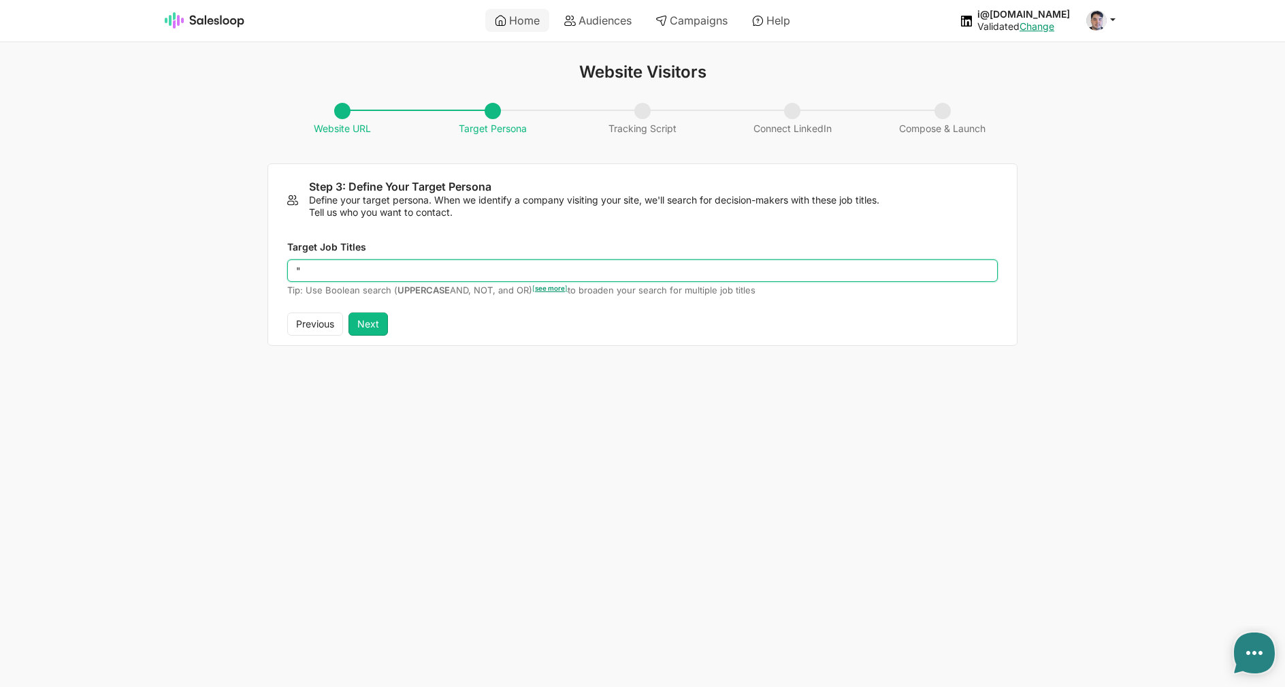
paste input "or Or oR And aNd ANd"
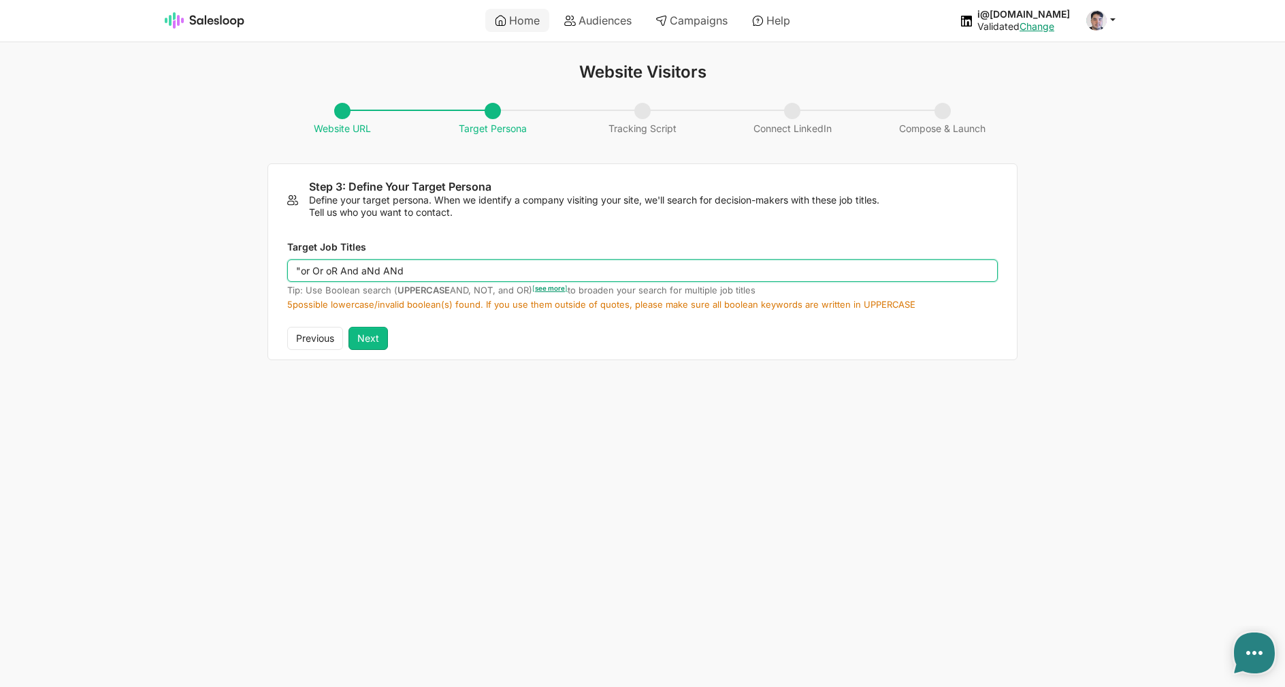
type input ""or Or oR And aNd ANd""
drag, startPoint x: 366, startPoint y: 258, endPoint x: 219, endPoint y: 257, distance: 147.0
click at [287, 259] on input ""or Or oR And aNd ANd"" at bounding box center [642, 270] width 710 height 23
drag, startPoint x: 252, startPoint y: 260, endPoint x: 196, endPoint y: 256, distance: 55.9
click at [287, 259] on input "be or not be" at bounding box center [642, 270] width 710 height 23
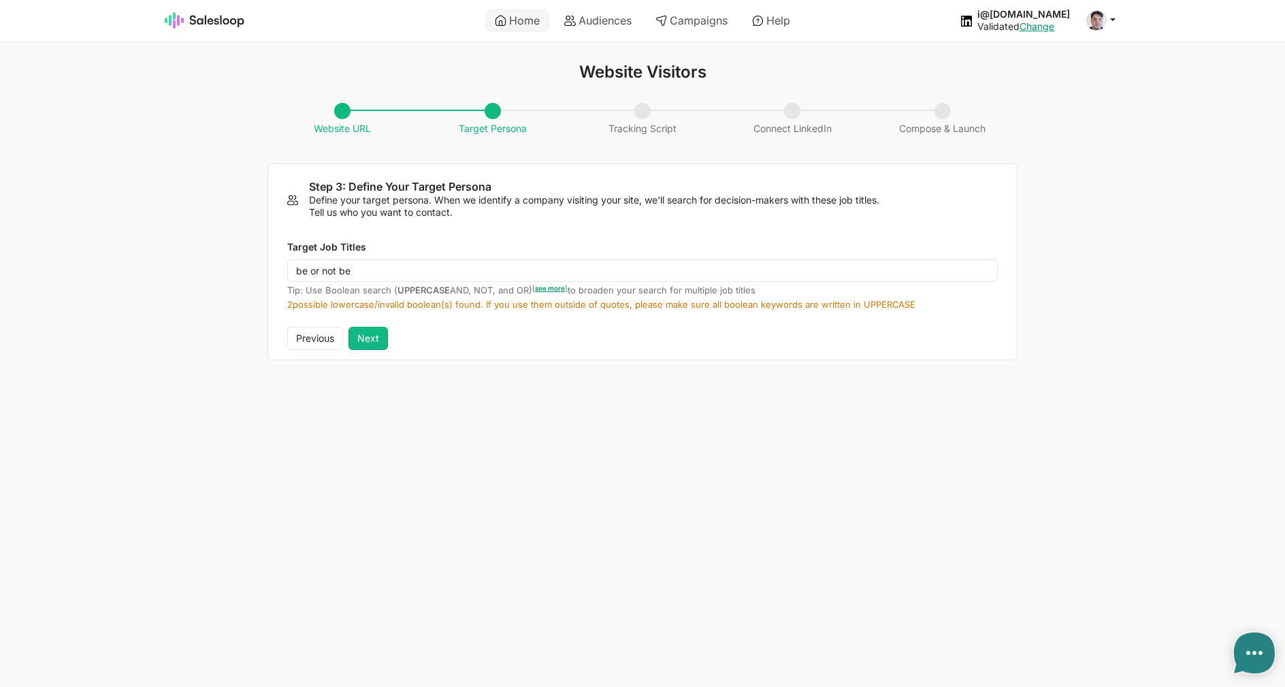
click at [308, 289] on p "Tip: Use Boolean search ( UPPERCASE AND, NOT, and OR) [ see more ] to broaden y…" at bounding box center [642, 290] width 710 height 12
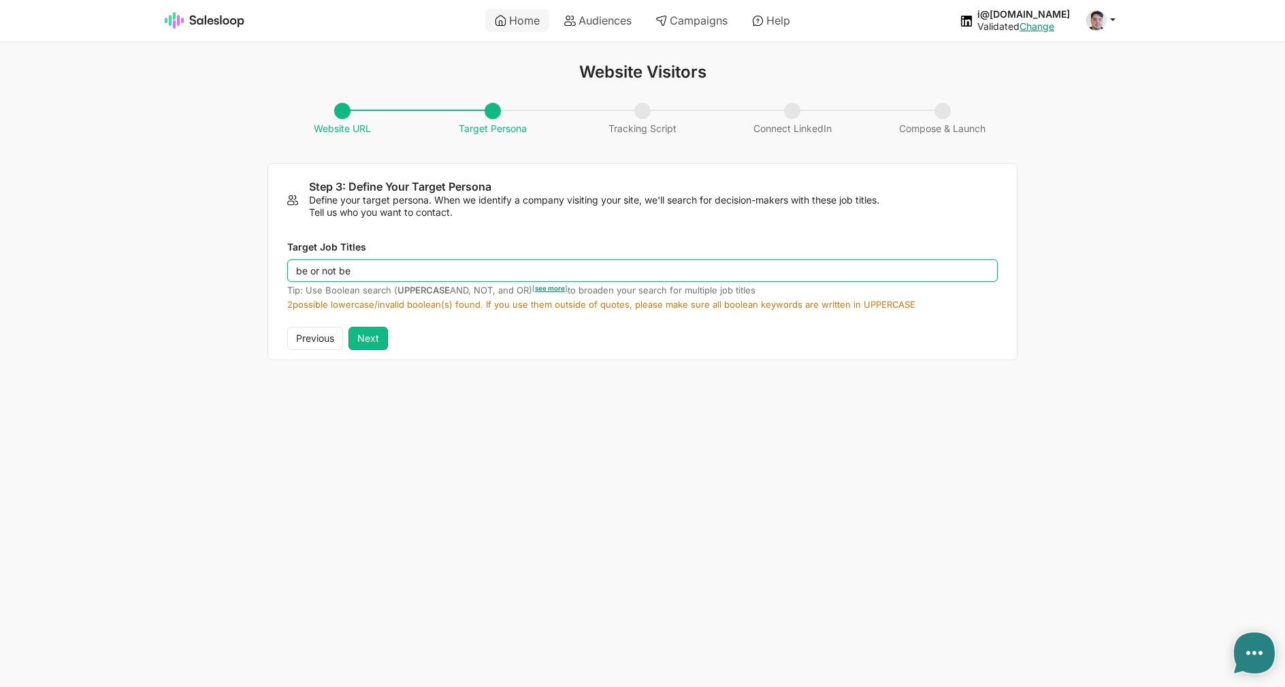
drag, startPoint x: 387, startPoint y: 273, endPoint x: 235, endPoint y: 258, distance: 152.5
click at [287, 259] on input "be or not be" at bounding box center [642, 270] width 710 height 23
paste input "seo AND (manager OR "to be or not to be" OR (to be OR "to be or not to be")) AN…"
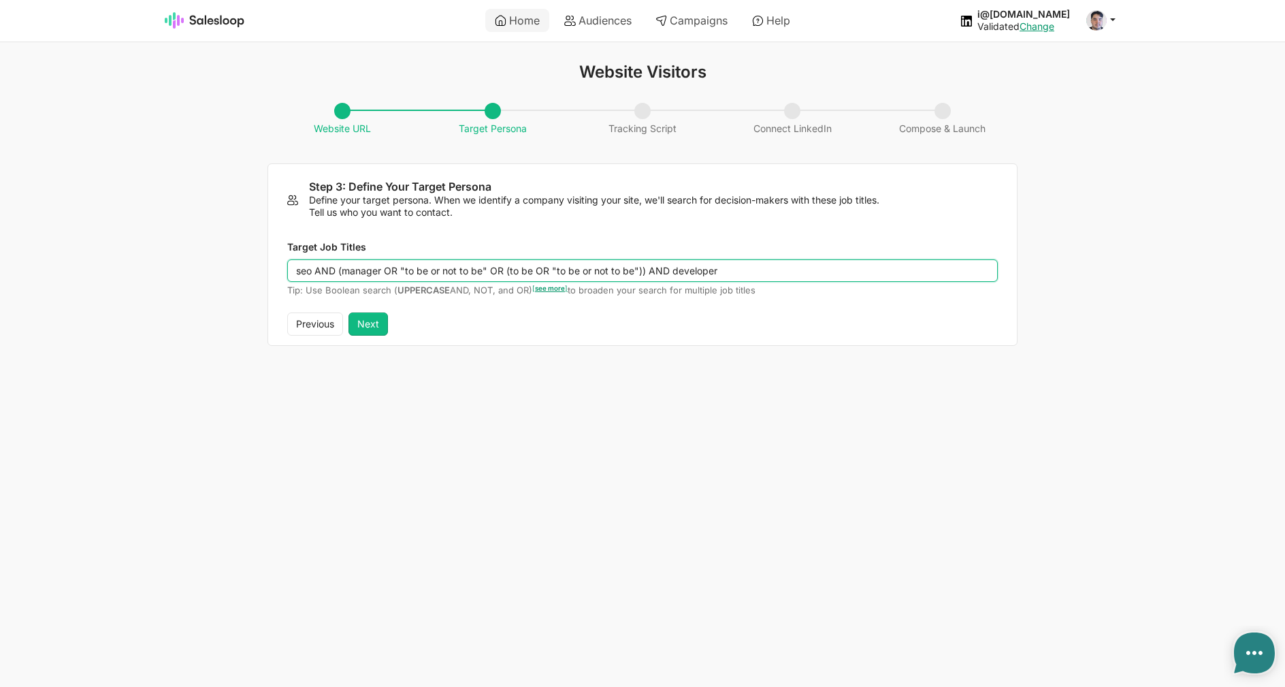
click at [412, 276] on input "seo AND (manager OR "to be or not to be" OR (to be OR "to be or not to be")) AN…" at bounding box center [642, 270] width 710 height 23
click at [309, 267] on input "seo AND (manager OR "to be or not to be" OR (to be OR "to be or not to be")) AN…" at bounding box center [642, 270] width 710 height 23
click at [406, 277] on input "seo AND (manager OR "to be or not to be" OR (to be OR "to be or not to be")) AN…" at bounding box center [642, 270] width 710 height 23
paste input "or manager OR "to be or not to be"))"
type input "seo AND (manager OR "to be or not to be" OR (or manager OR "to be or not to be"…"
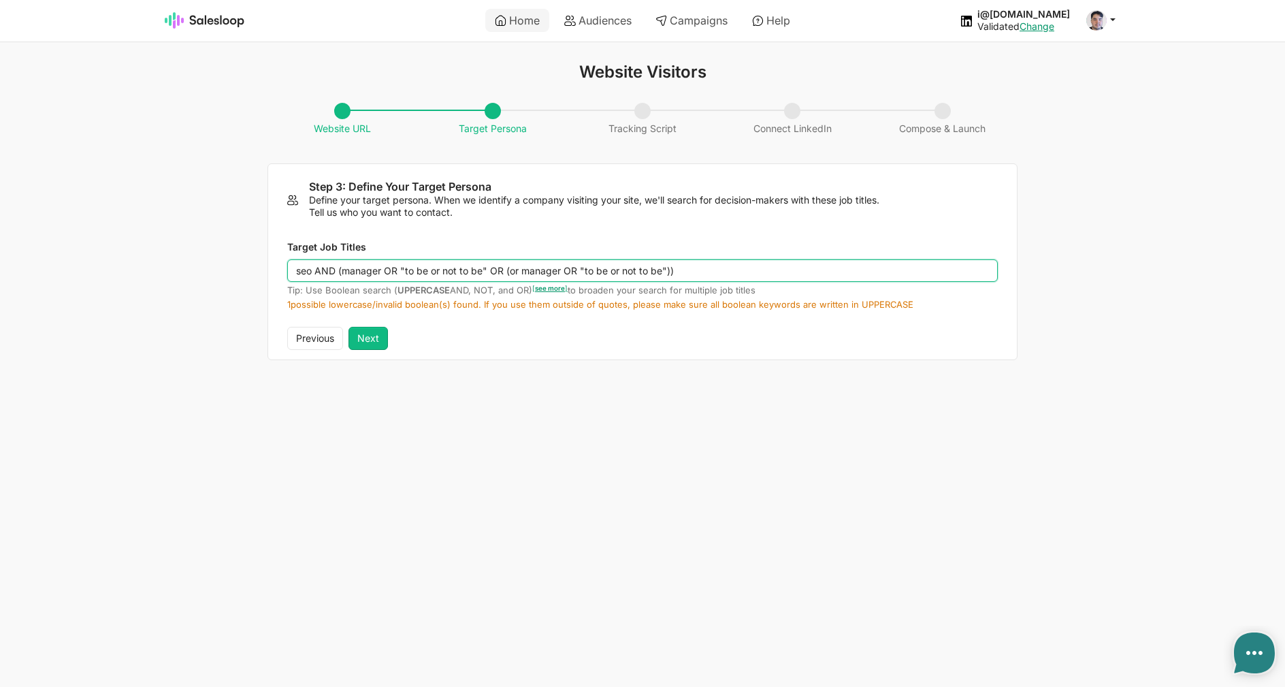
type textarea "x"
type input "seo AND (manager OR "to be or not to be" OR (or manager OR "to be or not to be"…"
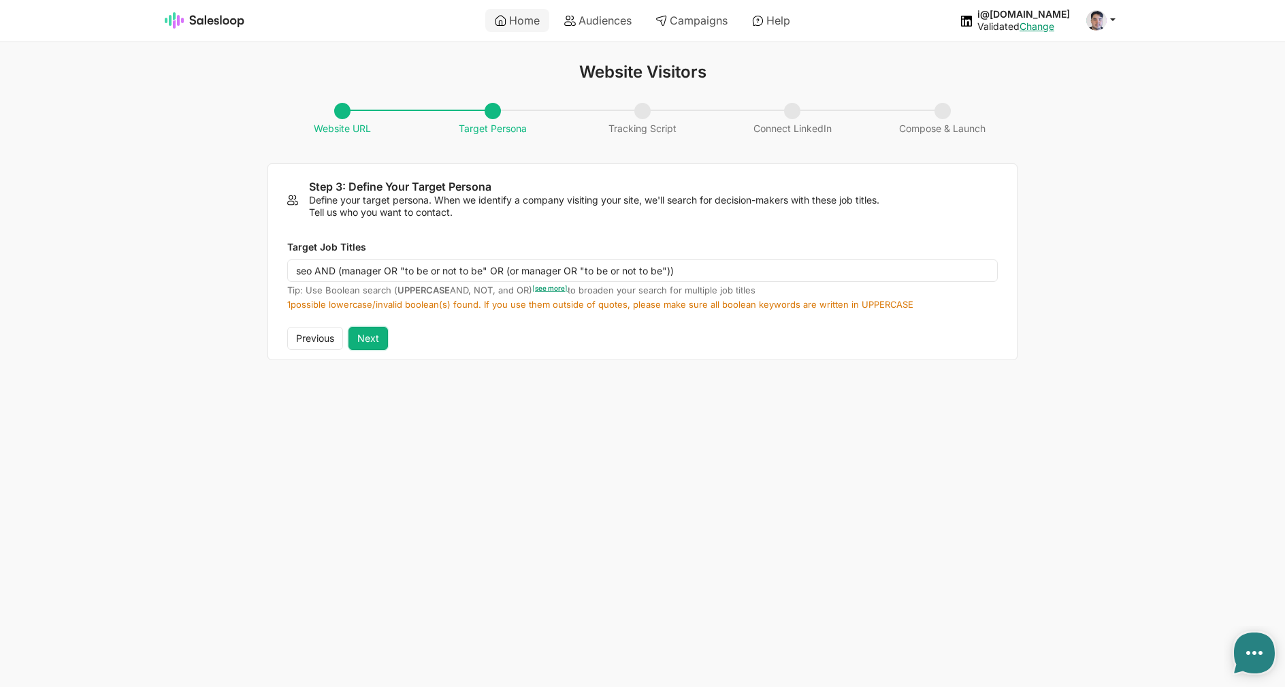
click at [379, 333] on button "Next" at bounding box center [367, 338] width 39 height 23
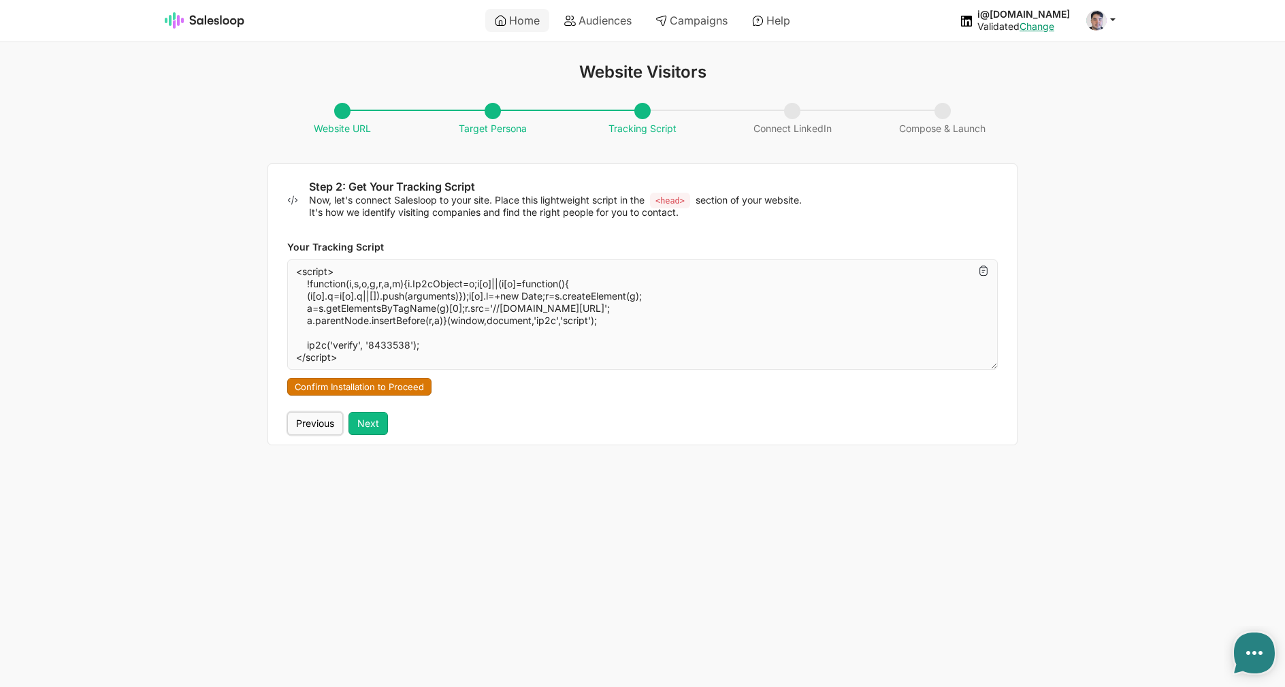
click at [327, 423] on button "Previous" at bounding box center [315, 423] width 56 height 23
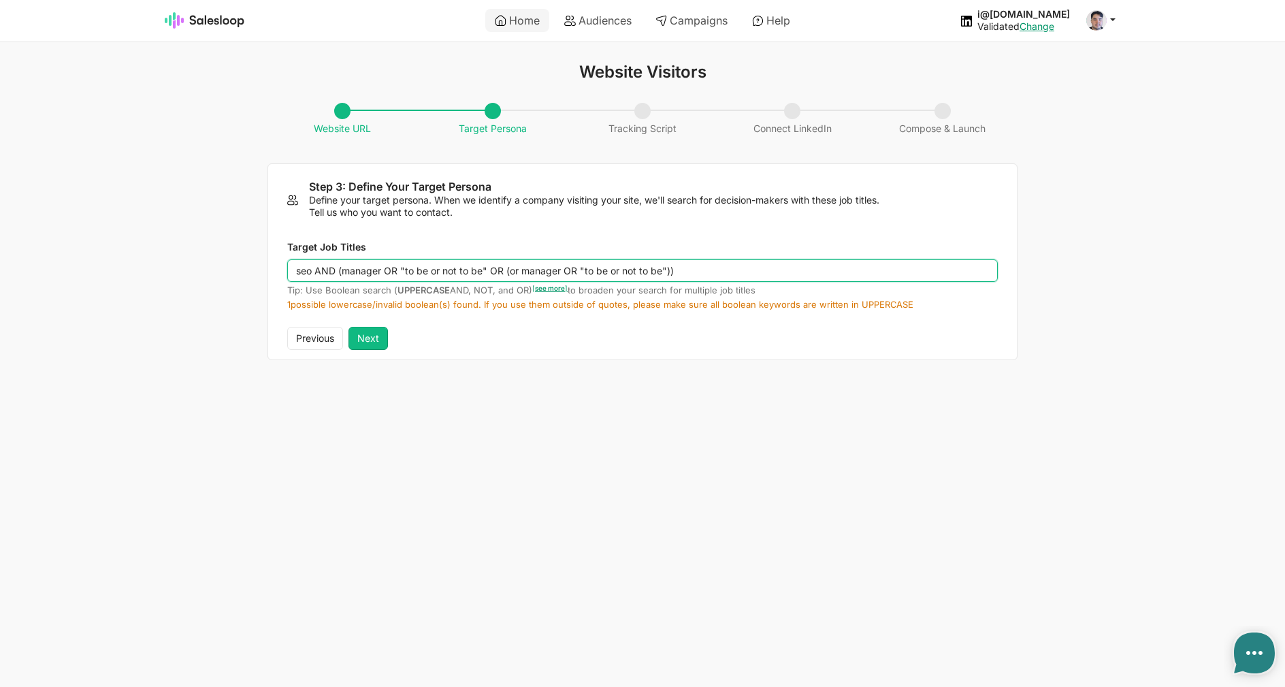
drag, startPoint x: 295, startPoint y: 274, endPoint x: 510, endPoint y: 266, distance: 215.2
click at [510, 266] on input "seo AND (manager OR "to be or not to be" OR (or manager OR "to be or not to be"…" at bounding box center [642, 270] width 710 height 23
drag, startPoint x: 589, startPoint y: 262, endPoint x: 533, endPoint y: 273, distance: 57.5
click at [587, 262] on input "seo AND (manager OR "to be or not to be" OR (or manager OR "to be or not to be"…" at bounding box center [642, 270] width 710 height 23
drag, startPoint x: 511, startPoint y: 273, endPoint x: 550, endPoint y: 280, distance: 40.0
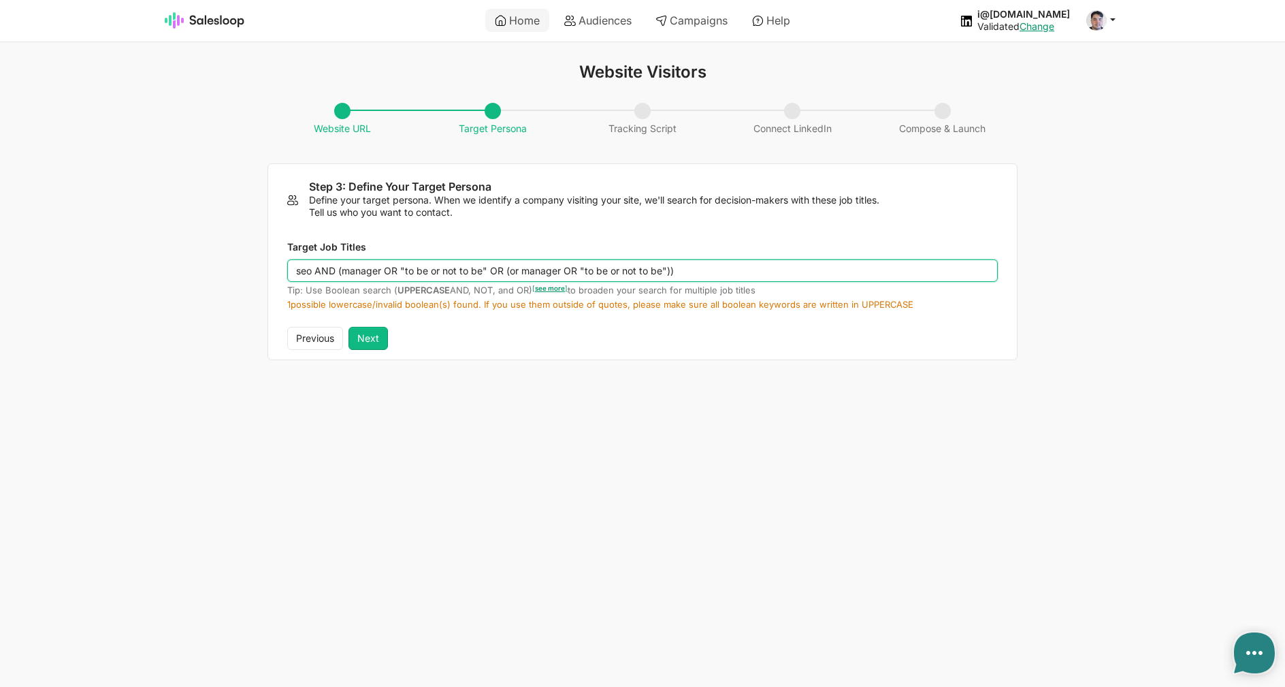
click at [559, 271] on input "seo AND (manager OR "to be or not to be" OR (or manager OR "to be or not to be"…" at bounding box center [642, 270] width 710 height 23
drag, startPoint x: 595, startPoint y: 273, endPoint x: 585, endPoint y: 272, distance: 9.5
click at [595, 273] on input "seo AND (manager OR "to be or not to be" OR (or manager OR "to be or not to be"…" at bounding box center [642, 270] width 710 height 23
drag, startPoint x: 510, startPoint y: 271, endPoint x: 542, endPoint y: 269, distance: 32.7
click at [542, 269] on input "seo AND (manager OR "to be or not to be" OR (or manager OR "to be or not to be"…" at bounding box center [642, 270] width 710 height 23
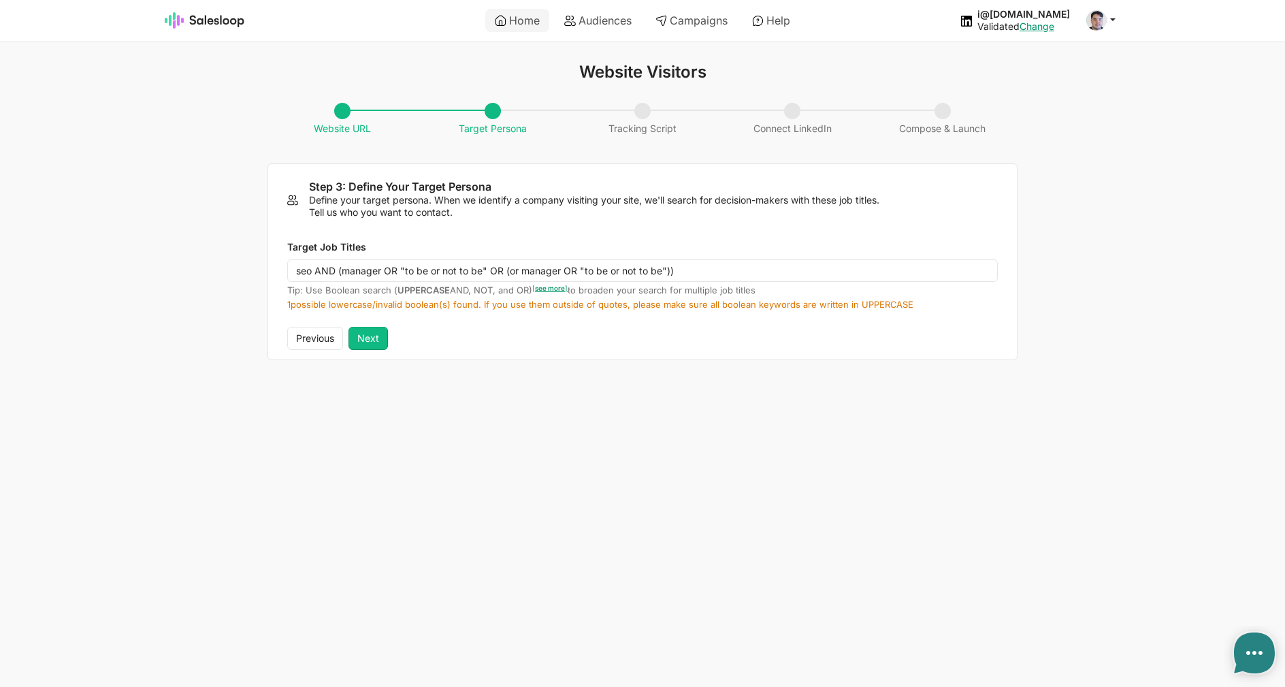
click at [488, 326] on div "Target Job Titles seo AND (manager OR "to be or not to be" OR (or manager OR "t…" at bounding box center [642, 272] width 748 height 108
click at [531, 22] on link "Home" at bounding box center [517, 20] width 64 height 23
type textarea "x"
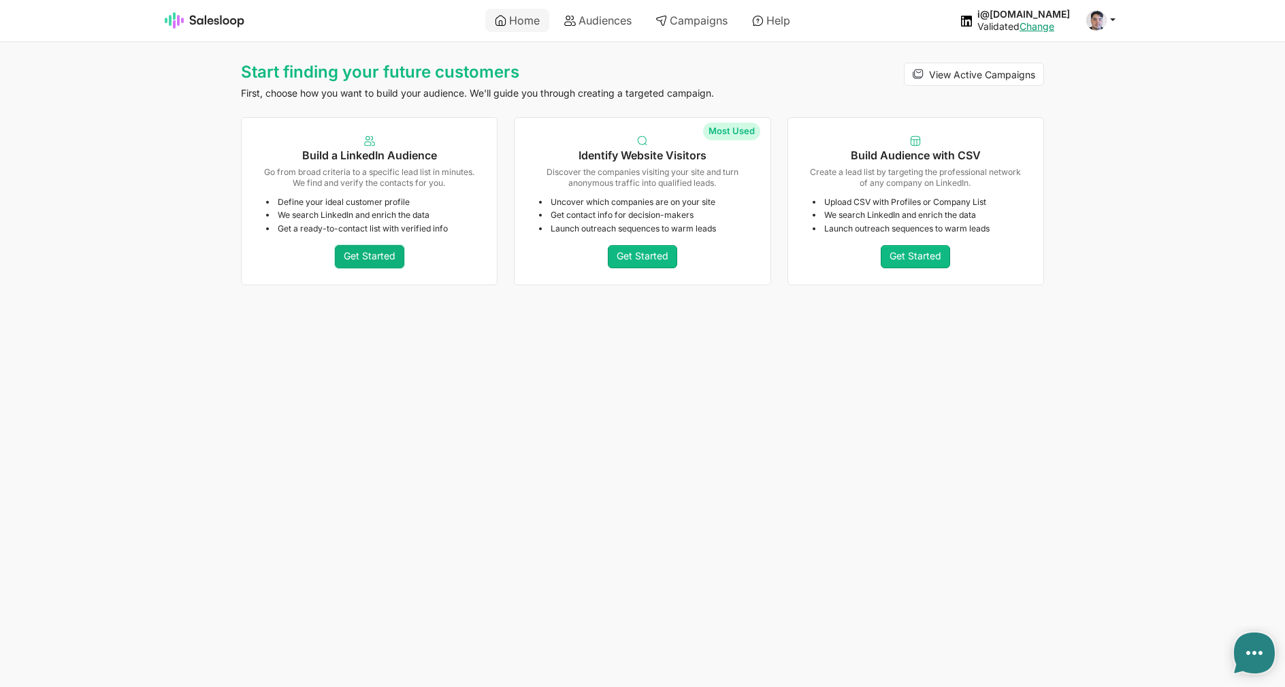
click at [378, 263] on link "Get Started" at bounding box center [369, 256] width 69 height 23
type textarea "x"
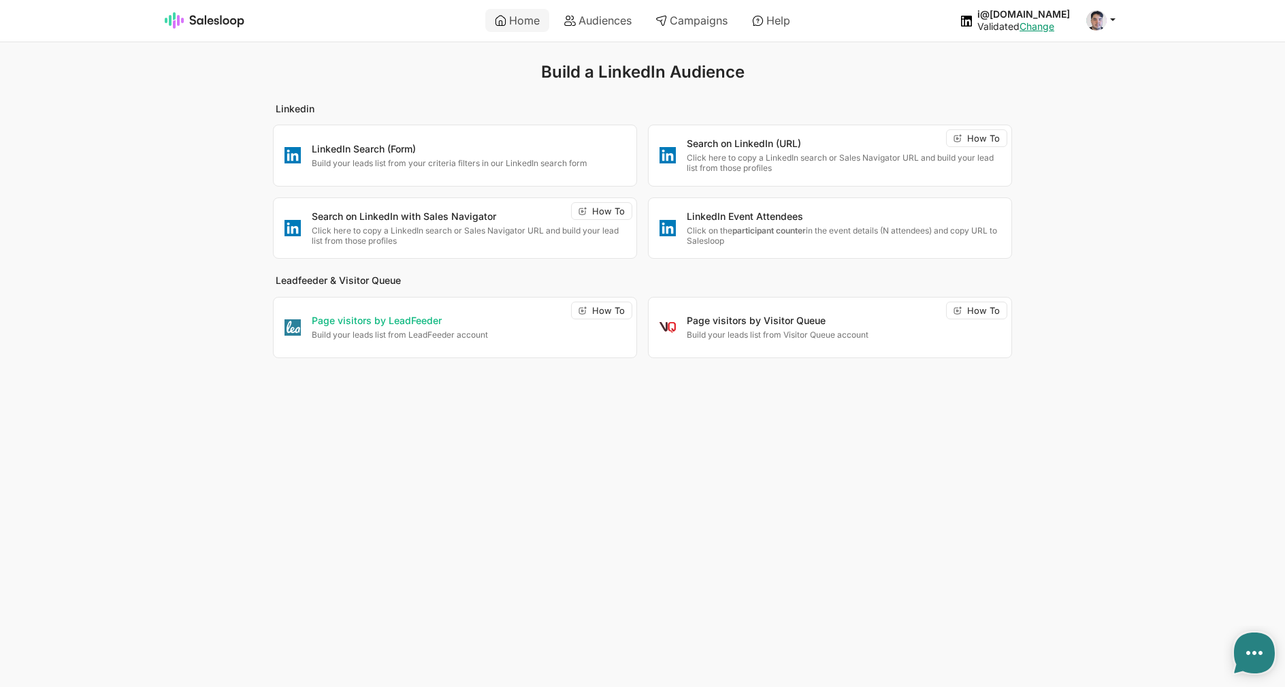
click at [459, 328] on p "Page visitors by LeadFeeder" at bounding box center [469, 321] width 314 height 14
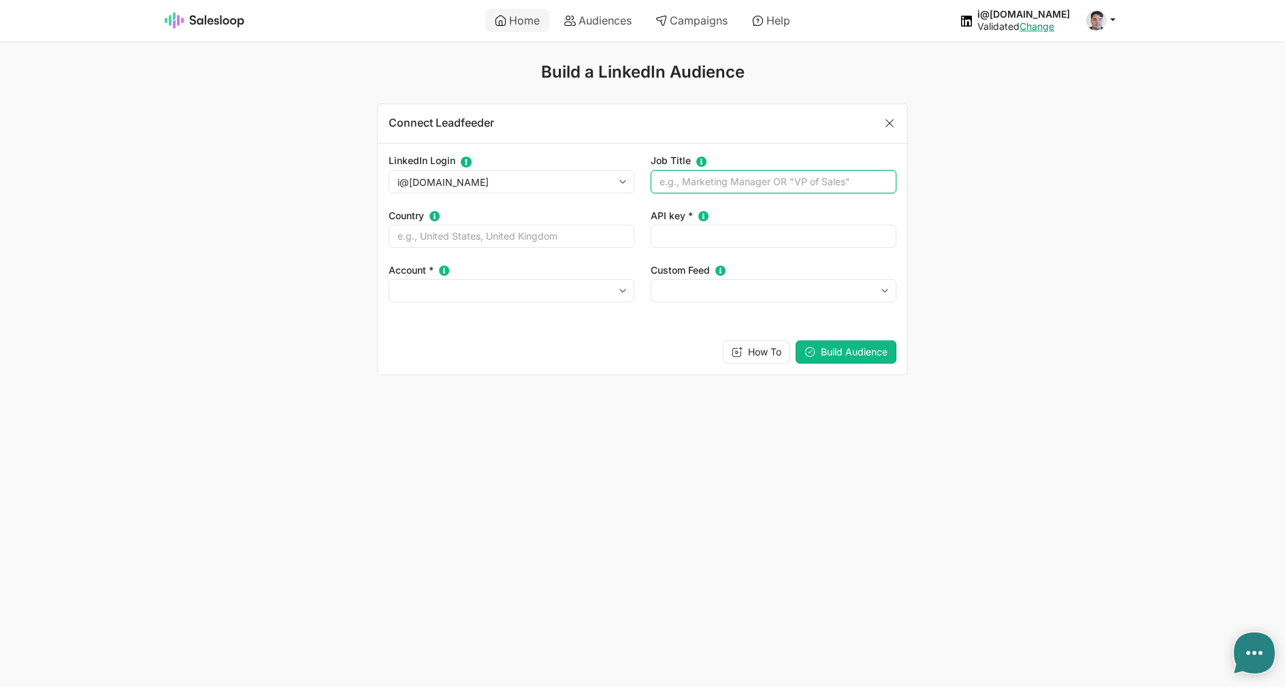
click at [688, 187] on input "Job Title Type in the Job Title you wish to contact at a given company. You can…" at bounding box center [773, 181] width 246 height 23
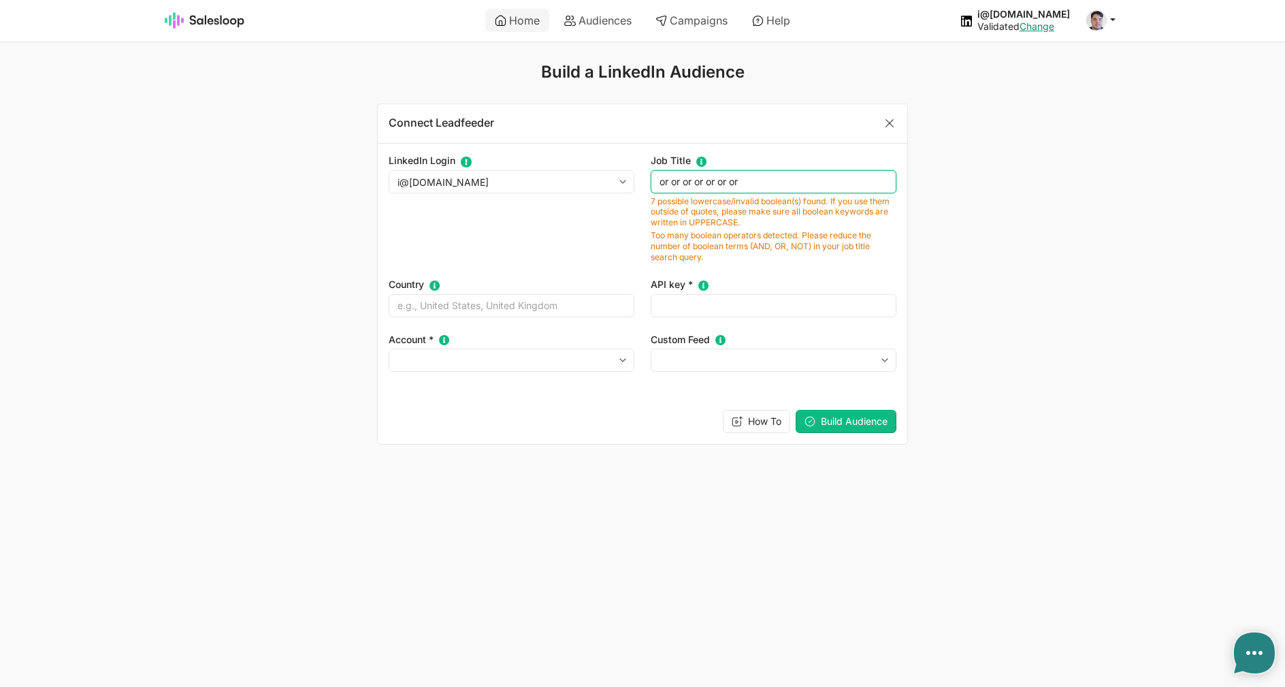
type input "or or or or or or or"
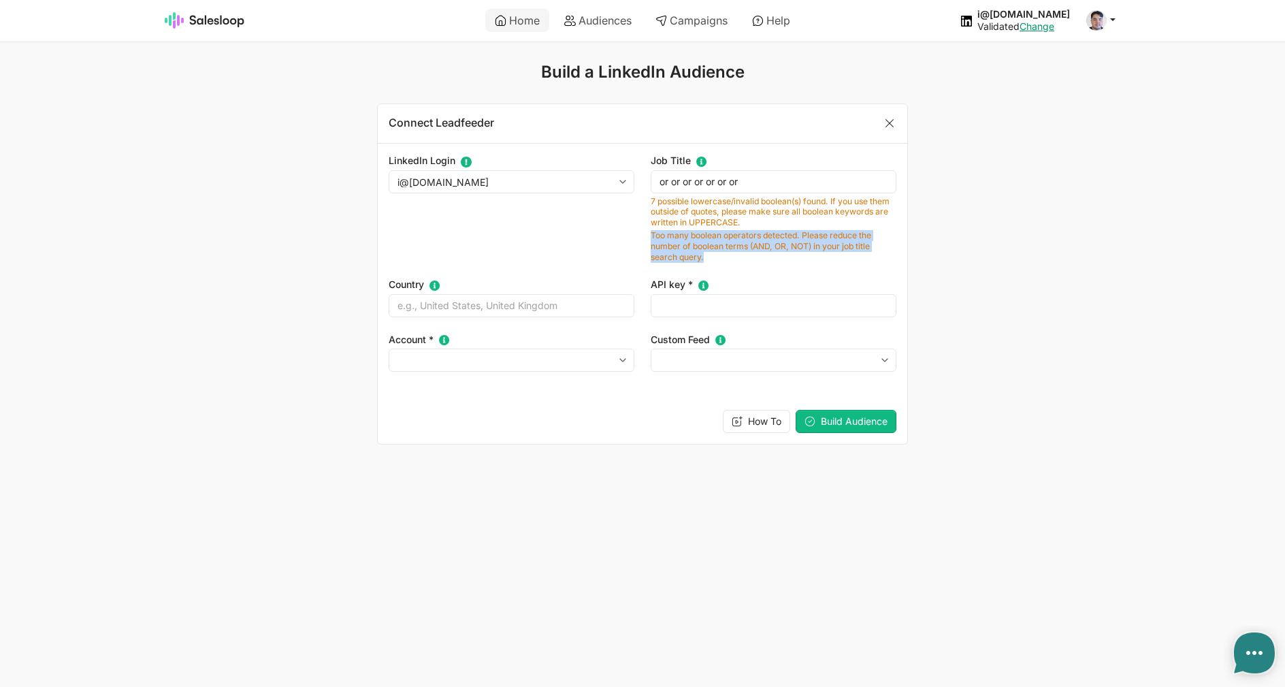
drag, startPoint x: 716, startPoint y: 262, endPoint x: 644, endPoint y: 231, distance: 77.7
click at [644, 231] on div "Job Title Type in the Job Title you wish to contact at a given company. You can…" at bounding box center [773, 208] width 262 height 108
click at [788, 248] on p "Too many boolean operators detected. Please reduce the number of boolean terms …" at bounding box center [773, 246] width 246 height 32
click at [529, 28] on link "Home" at bounding box center [517, 20] width 64 height 23
type textarea "x"
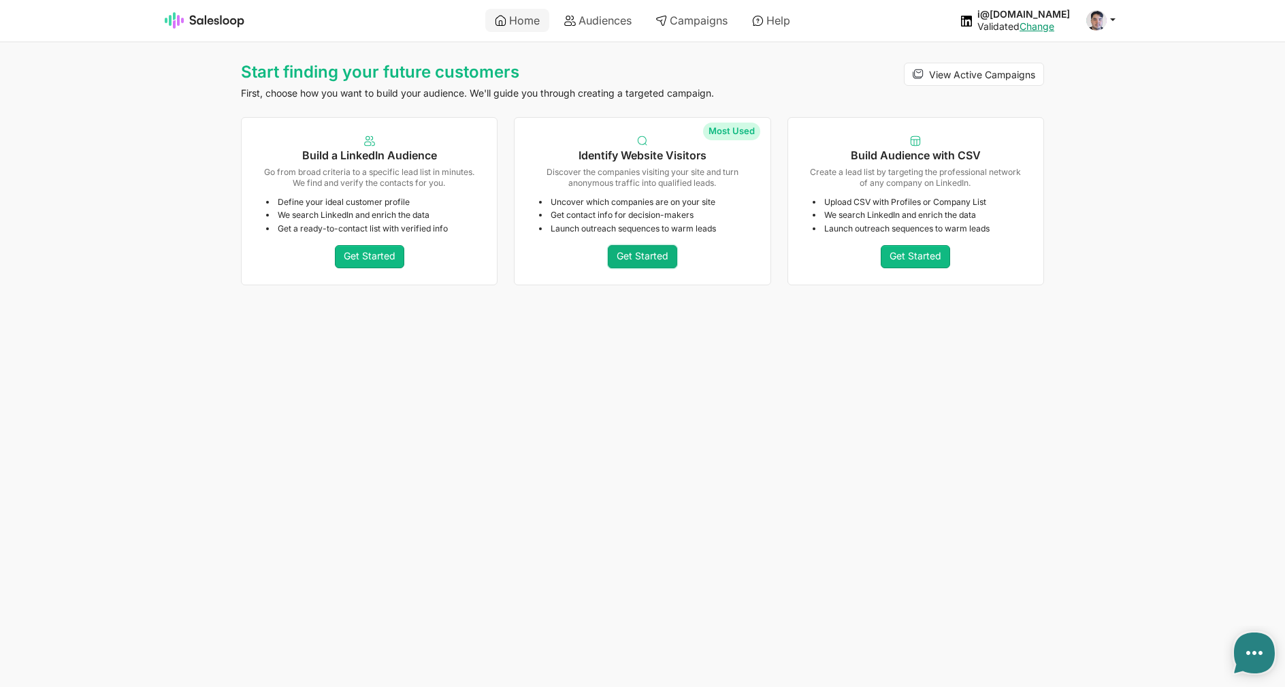
click at [631, 259] on link "Get Started" at bounding box center [642, 256] width 69 height 23
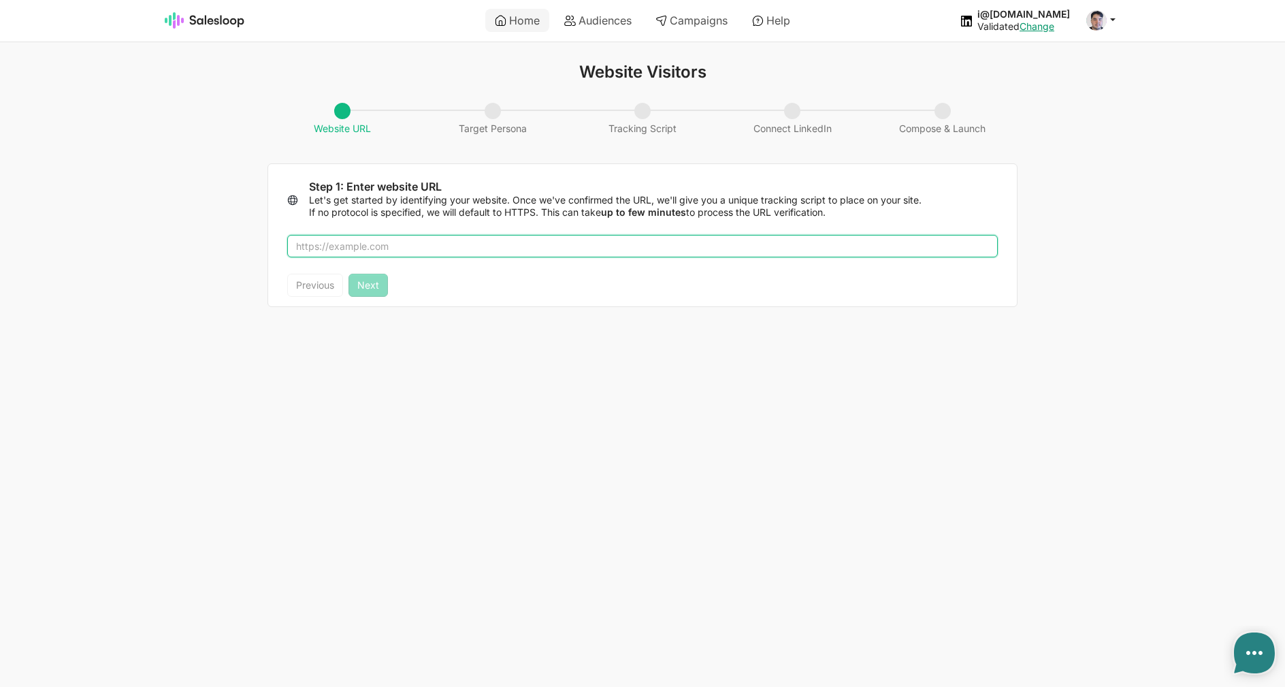
click at [473, 249] on input "text" at bounding box center [642, 246] width 710 height 23
type input "sale"
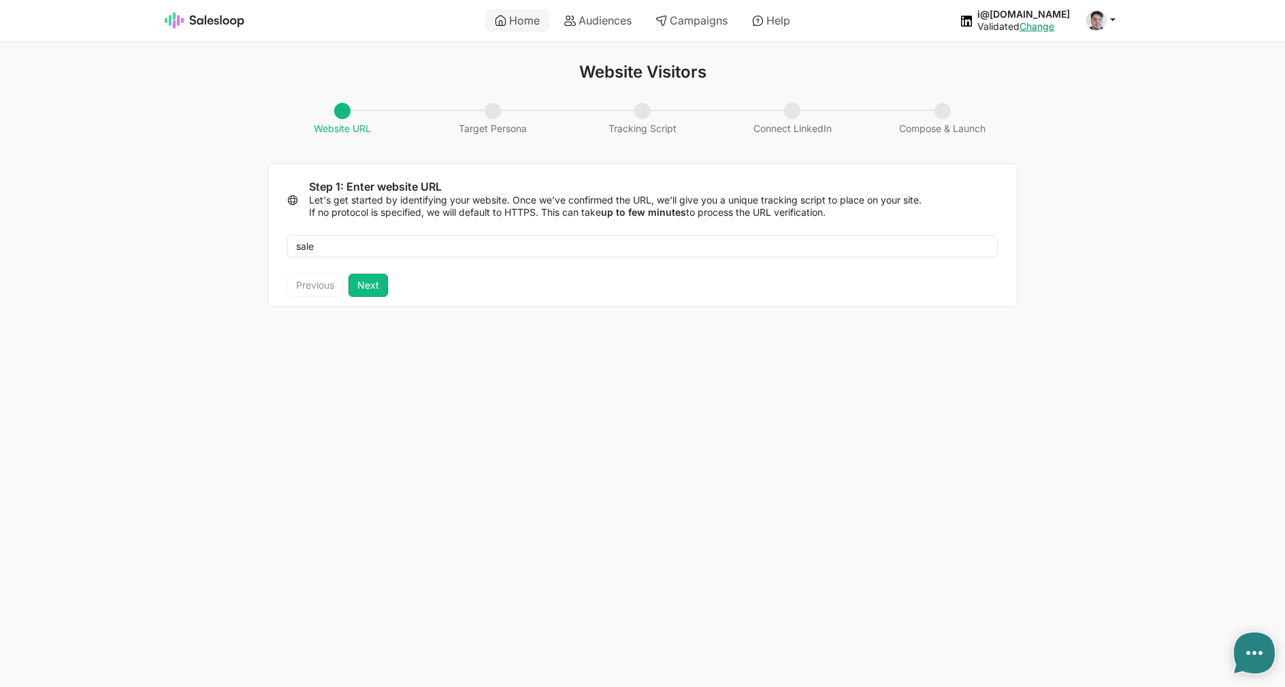
type textarea "x"
type input "[DOMAIN_NAME]"
click at [352, 292] on button "Next" at bounding box center [367, 285] width 39 height 23
type textarea "x"
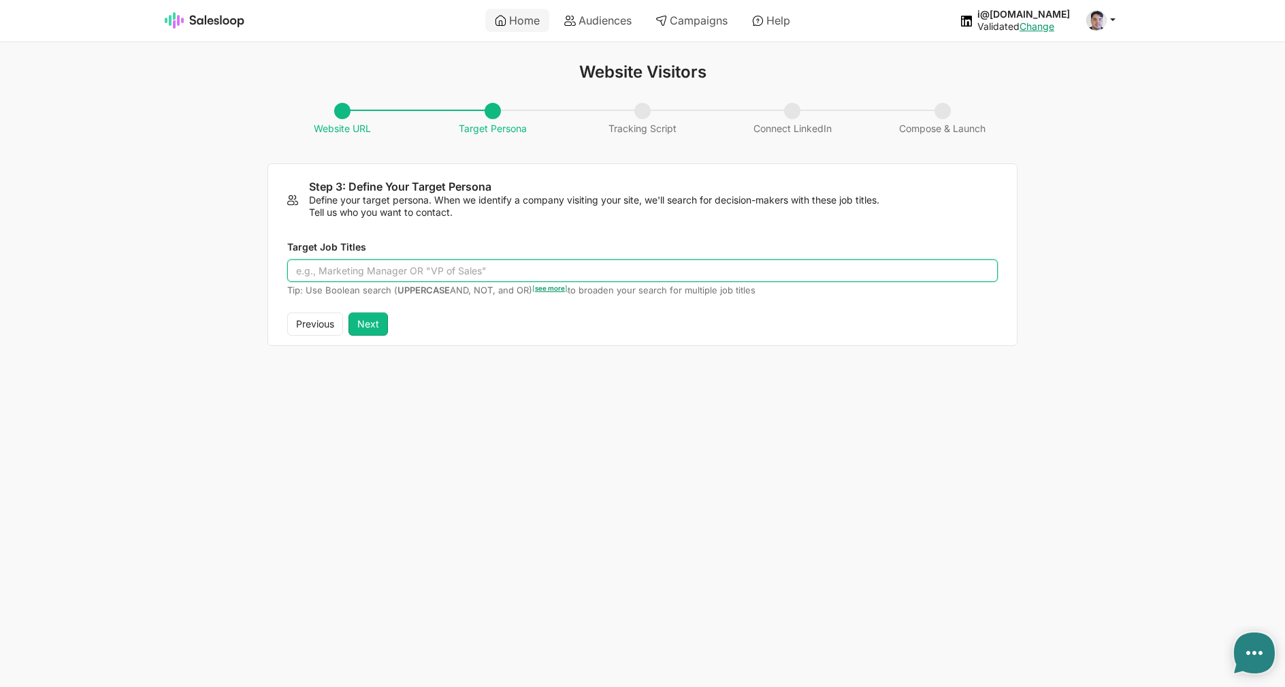
click at [368, 264] on input "Target Job Titles" at bounding box center [642, 270] width 710 height 23
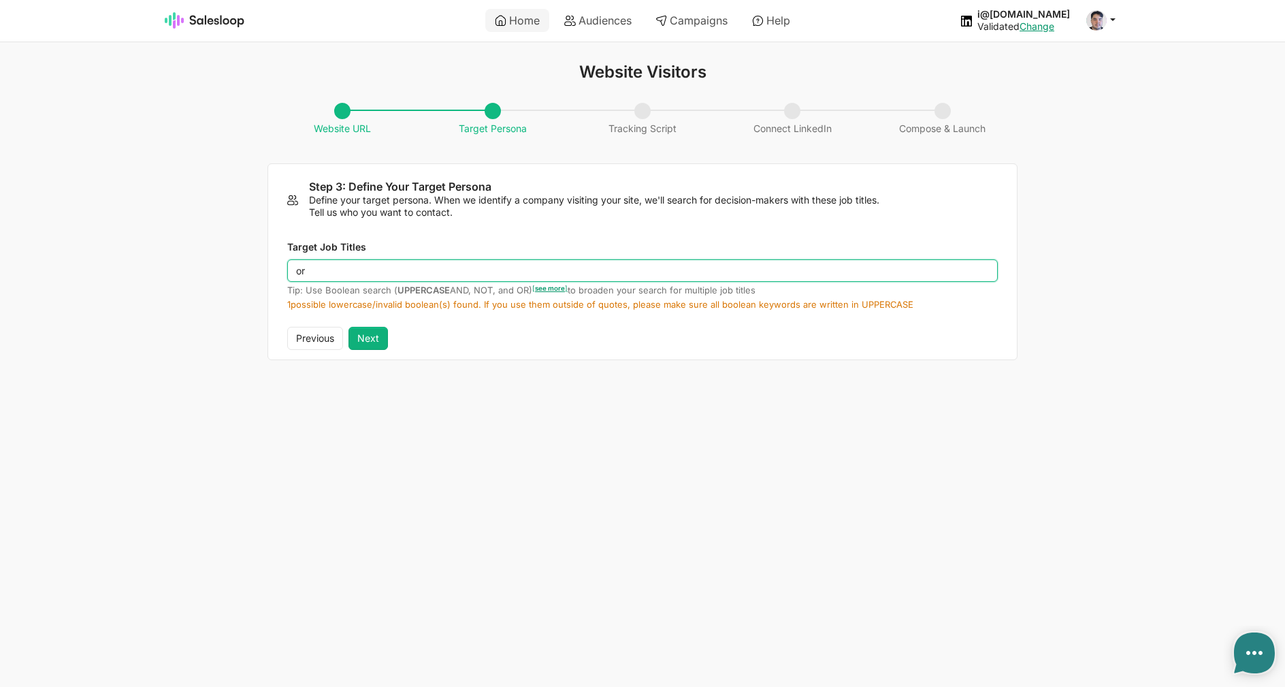
type input "or"
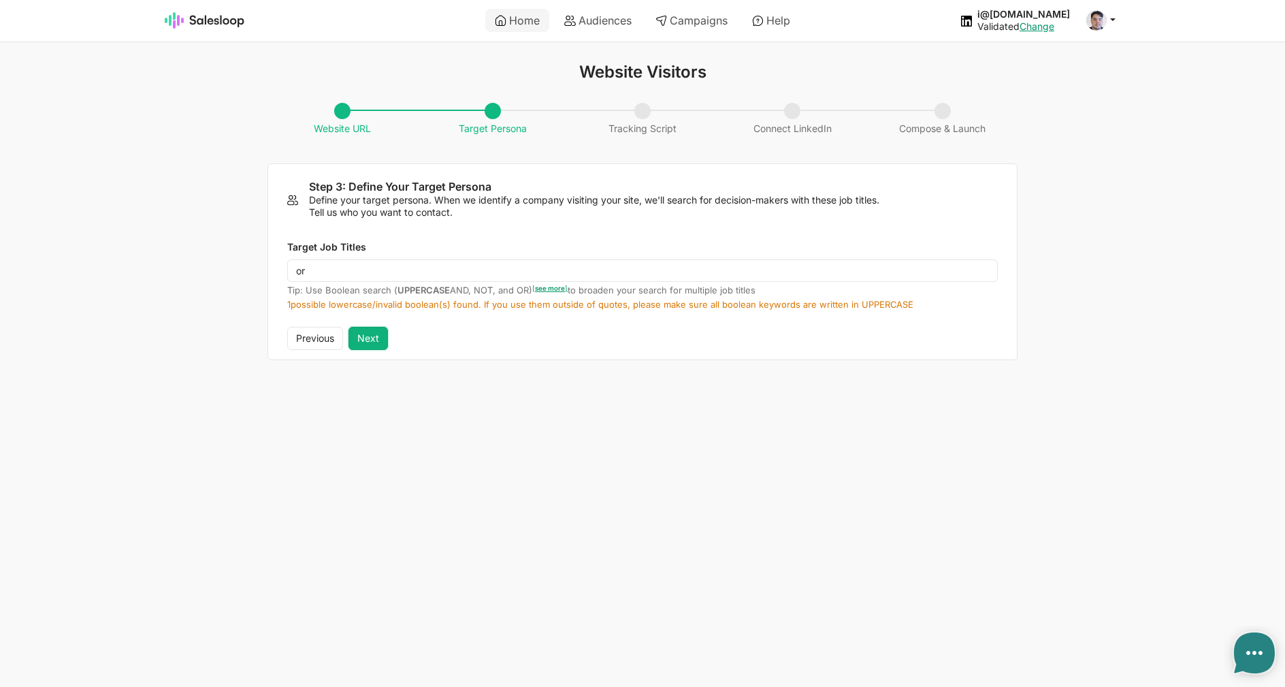
click at [373, 338] on button "Next" at bounding box center [367, 338] width 39 height 23
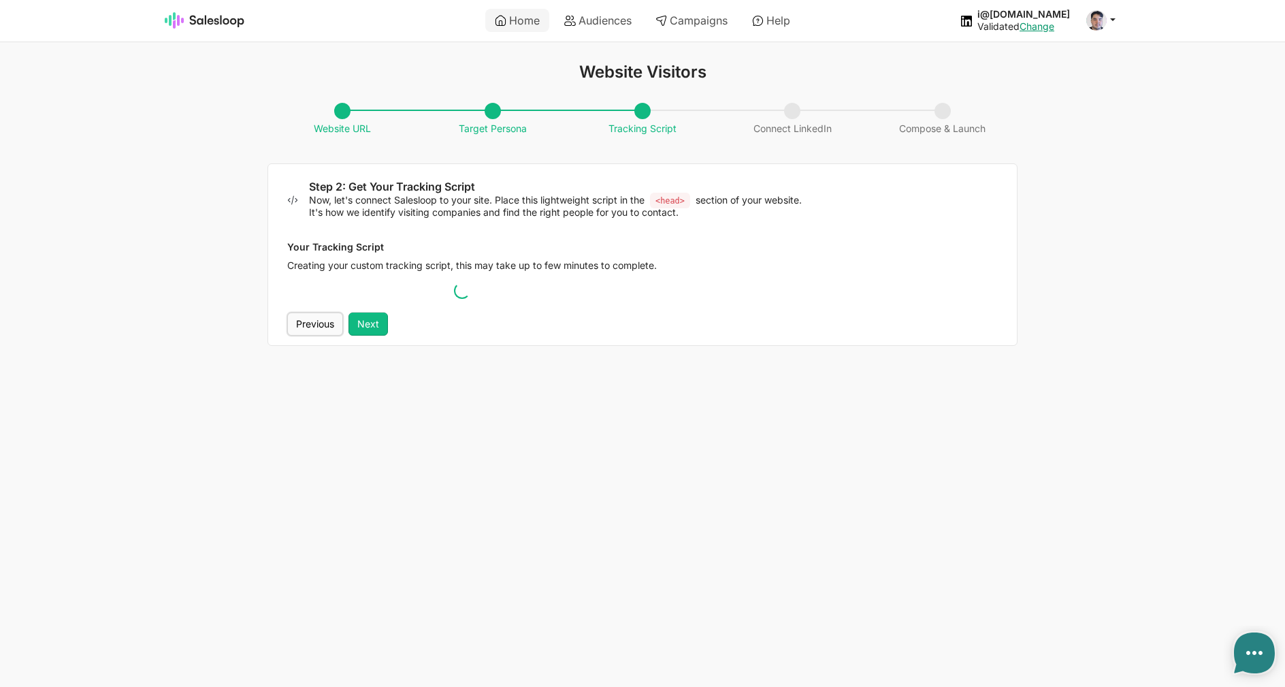
click at [321, 322] on button "Previous" at bounding box center [315, 323] width 56 height 23
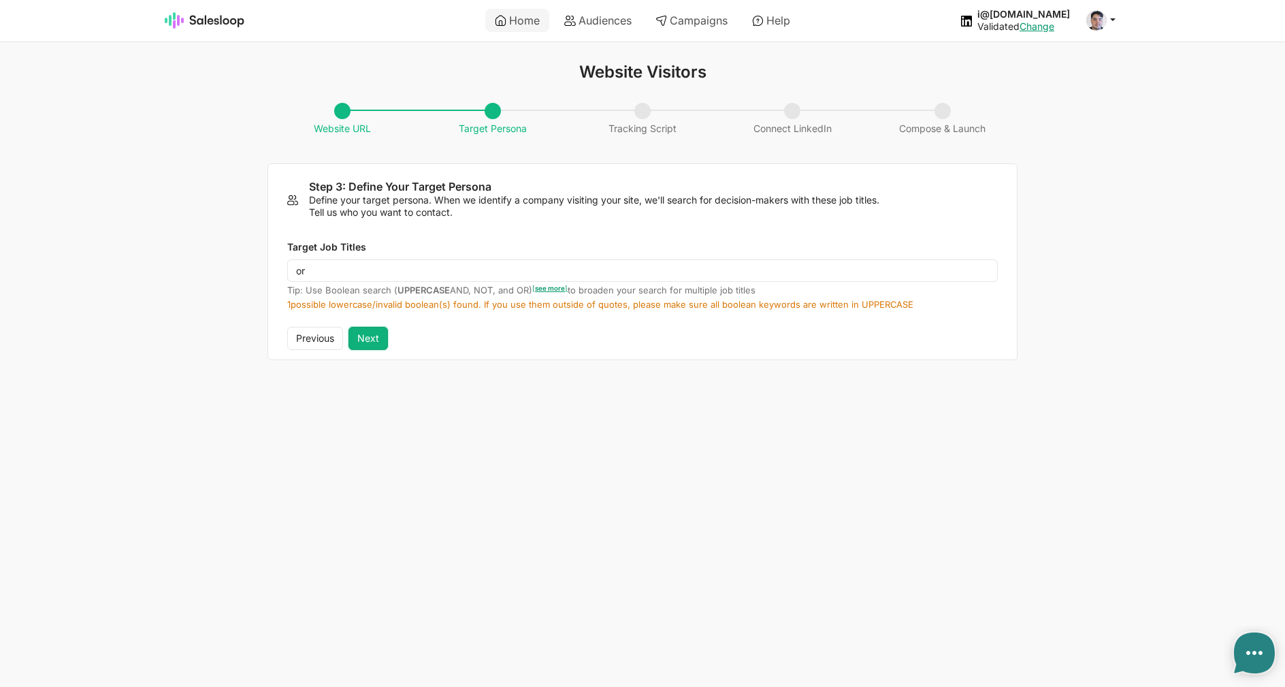
click at [371, 342] on button "Next" at bounding box center [367, 338] width 39 height 23
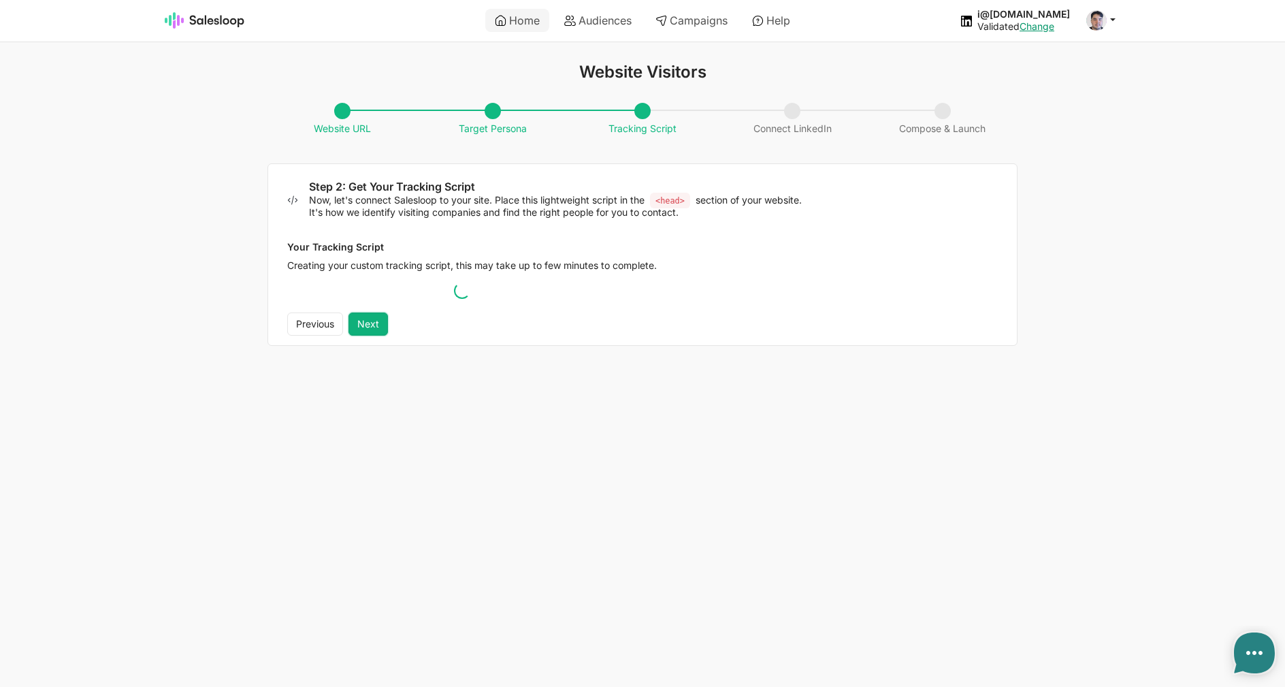
type textarea "x"
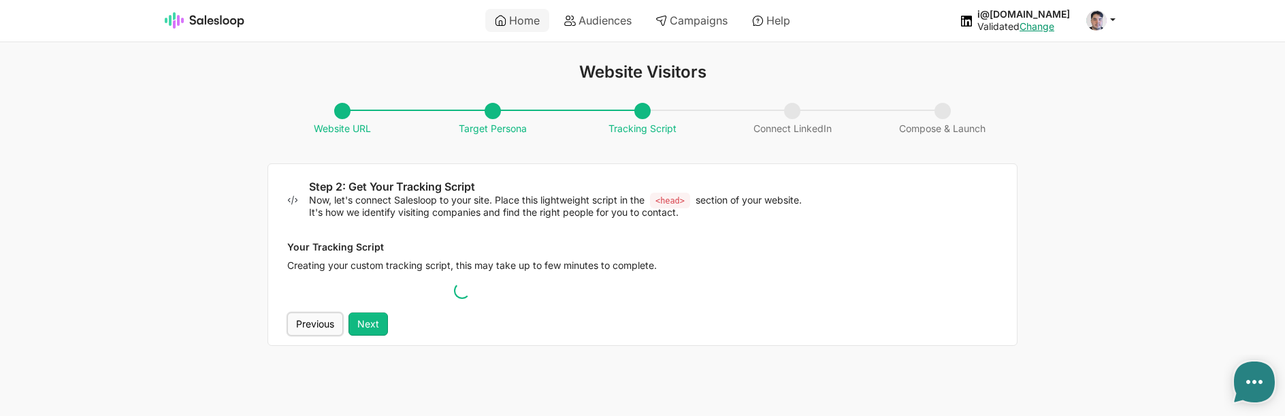
click at [320, 331] on button "Previous" at bounding box center [315, 323] width 56 height 23
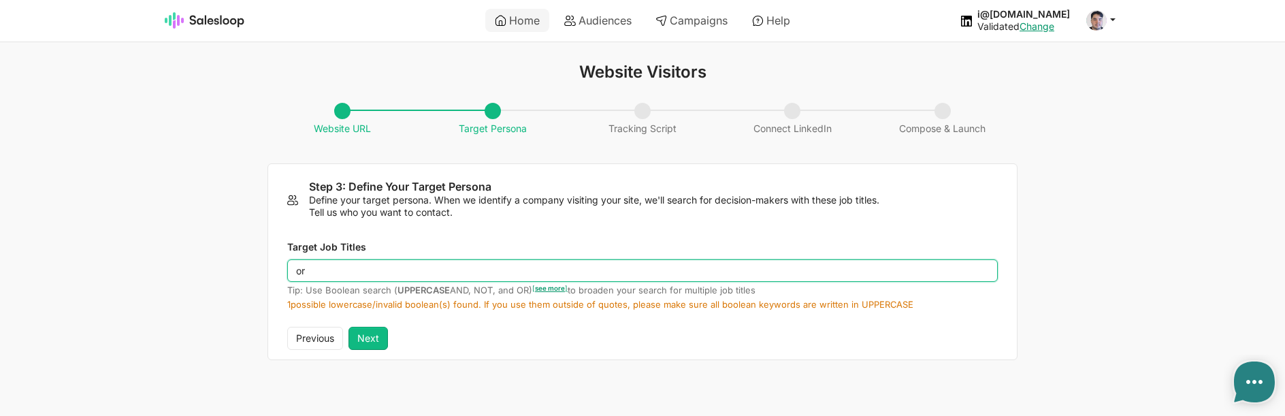
drag, startPoint x: 338, startPoint y: 276, endPoint x: 176, endPoint y: 259, distance: 162.8
click at [287, 259] on input "or" at bounding box center [642, 270] width 710 height 23
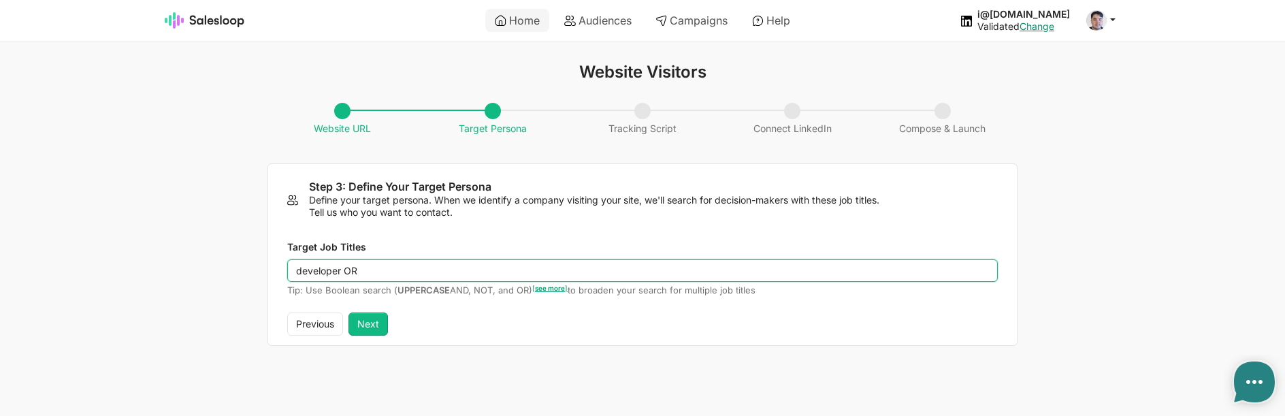
type input "developer OR"
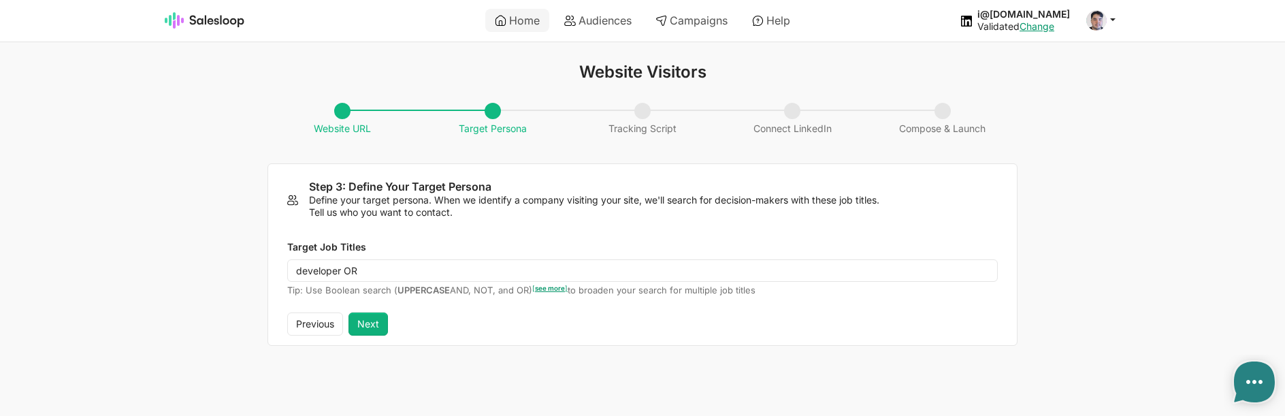
click at [388, 322] on div "Previous Next" at bounding box center [642, 328] width 748 height 33
click at [379, 323] on button "Next" at bounding box center [367, 323] width 39 height 23
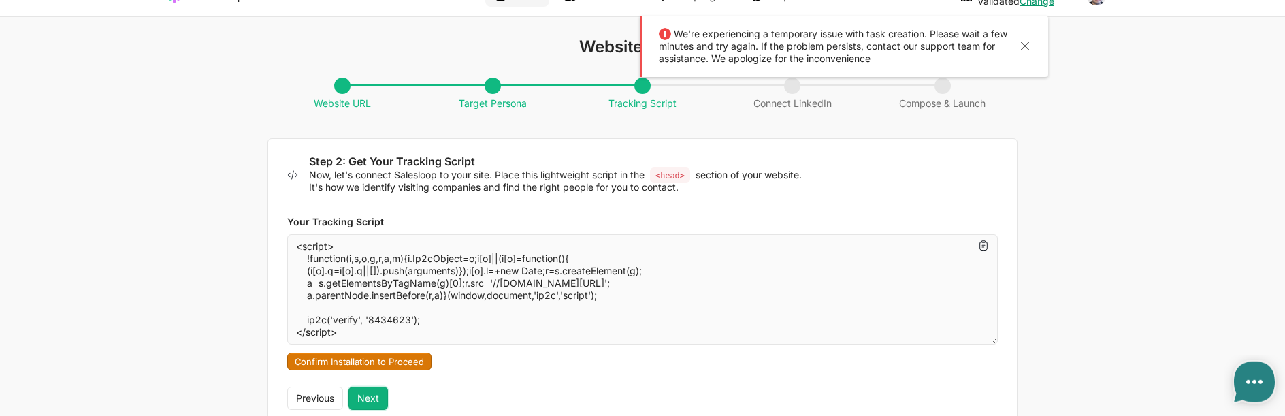
scroll to position [46, 0]
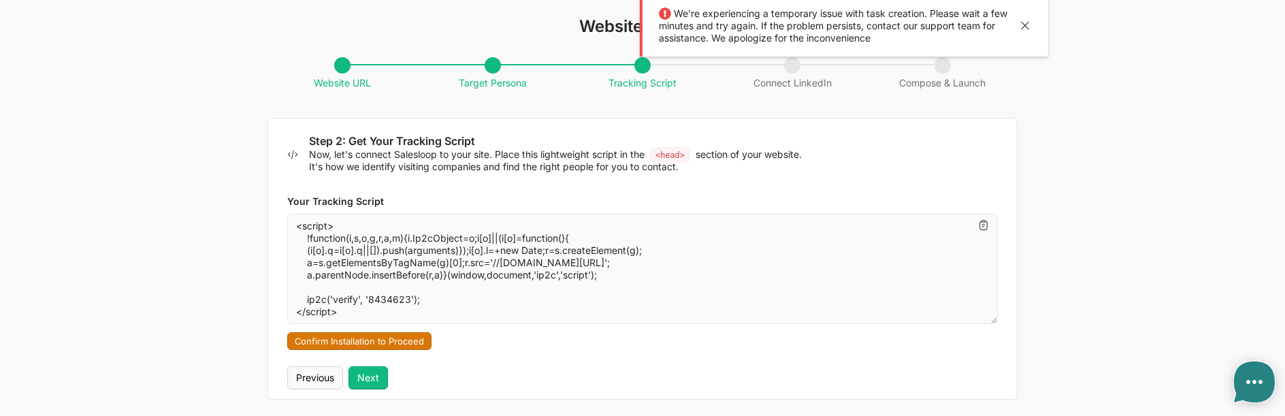
click at [283, 380] on div "Previous Next" at bounding box center [642, 382] width 748 height 33
click at [308, 375] on button "Previous" at bounding box center [315, 377] width 56 height 23
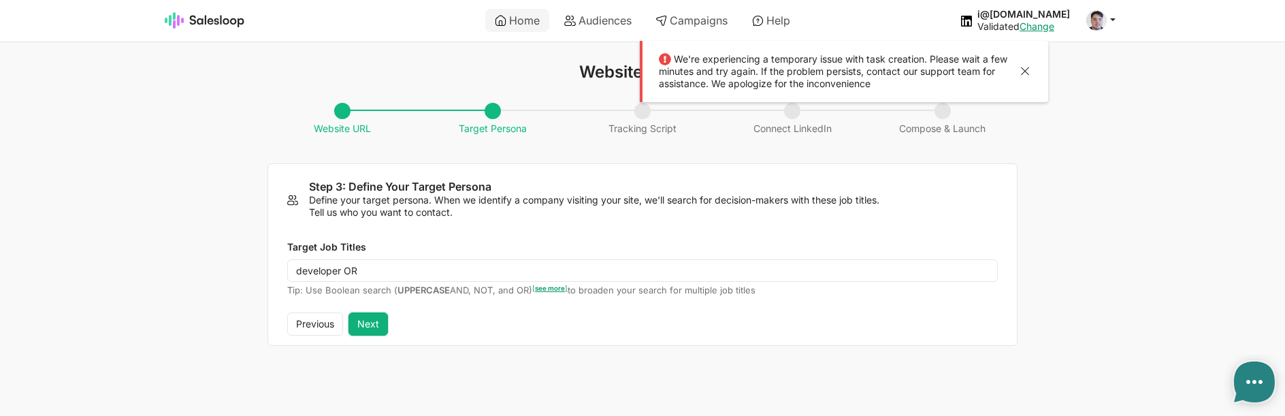
click at [375, 329] on button "Next" at bounding box center [367, 323] width 39 height 23
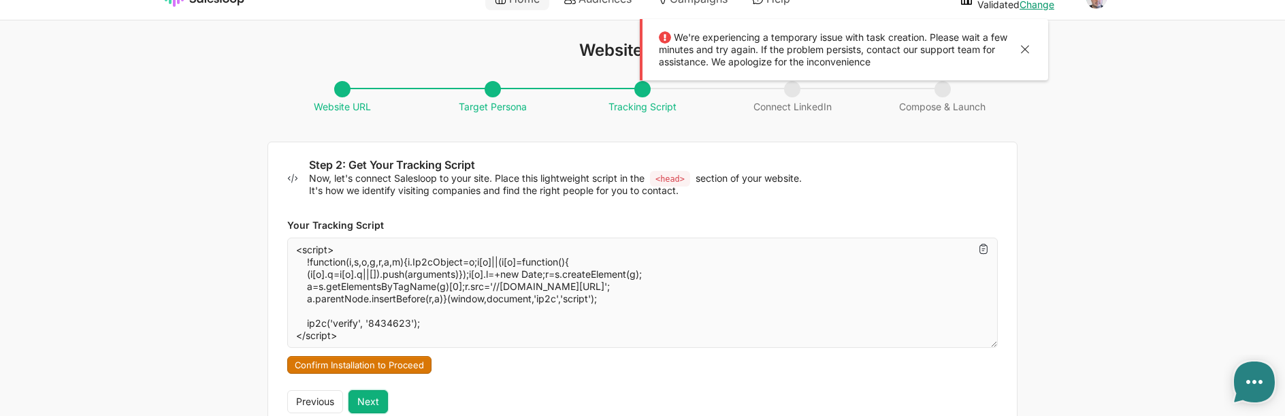
scroll to position [46, 0]
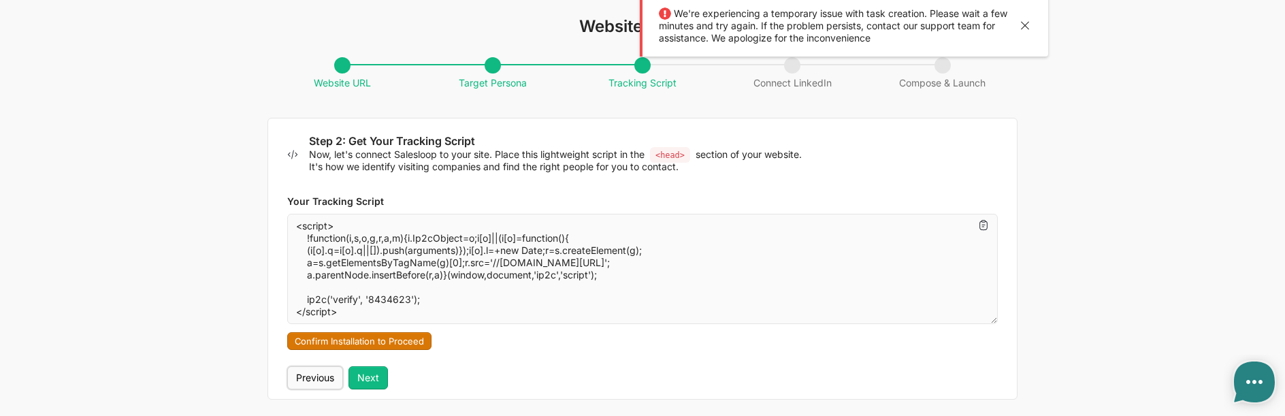
click at [301, 376] on button "Previous" at bounding box center [315, 377] width 56 height 23
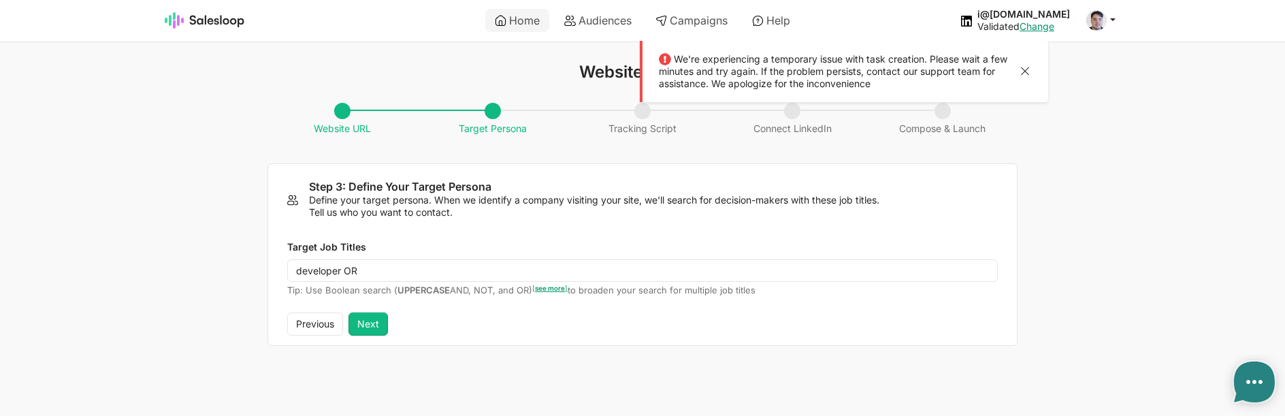
click at [1030, 70] on div at bounding box center [1024, 73] width 16 height 18
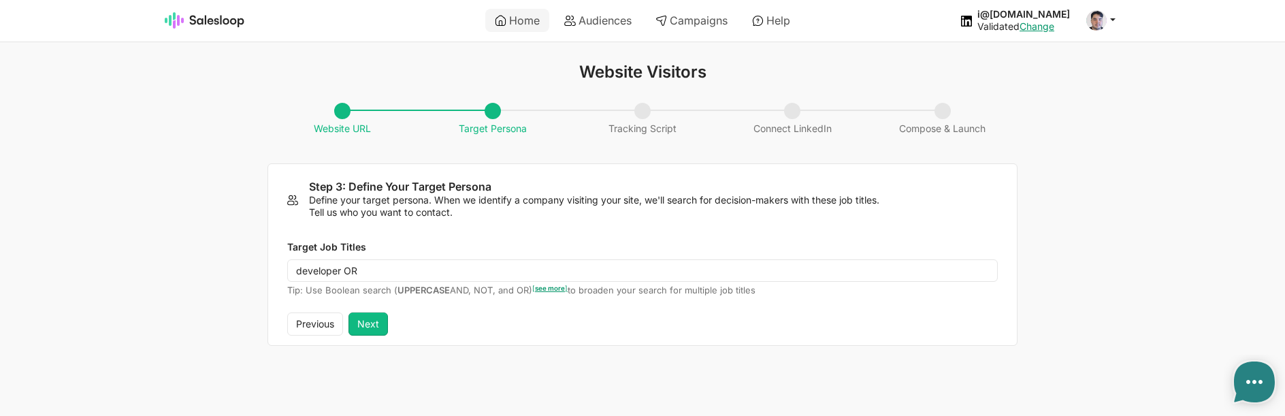
type textarea "x"
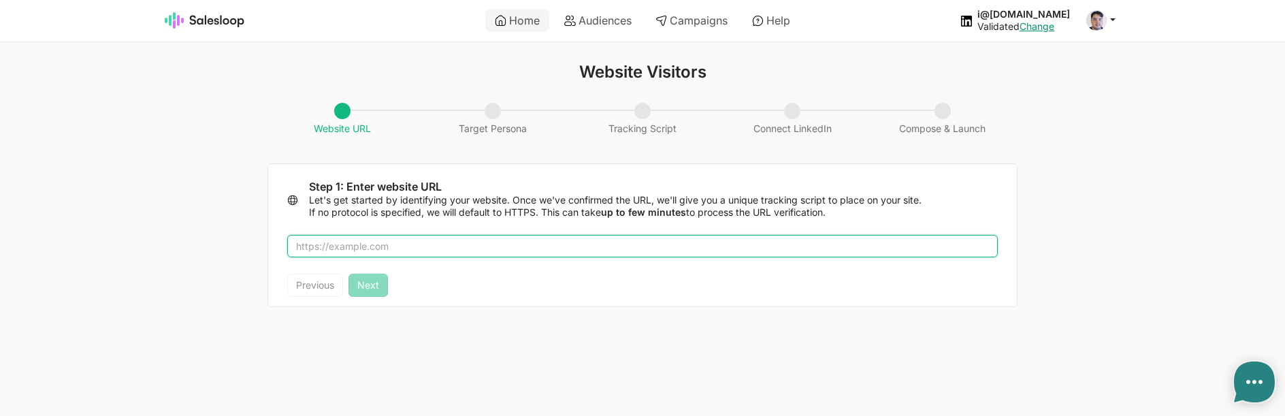
click at [370, 246] on input "text" at bounding box center [642, 246] width 710 height 23
type input "[DOMAIN_NAME]"
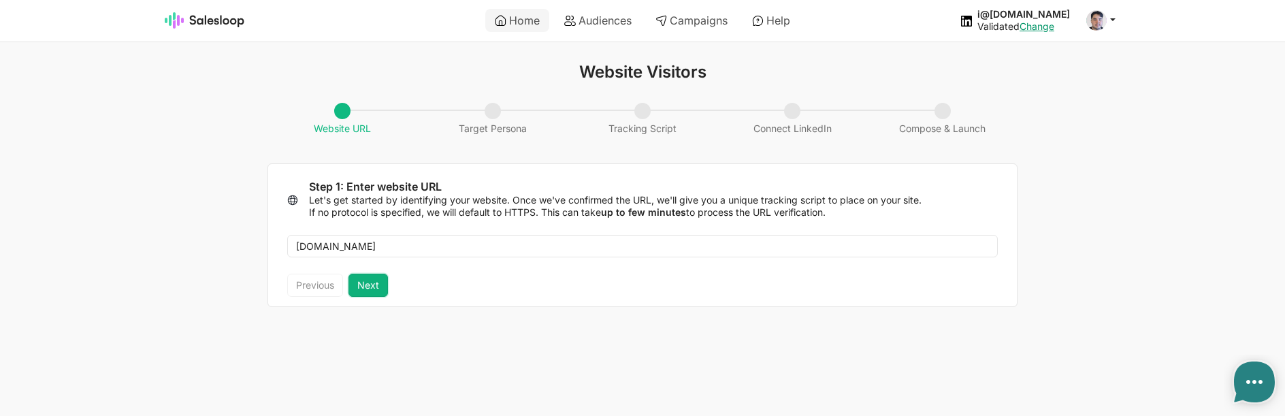
click at [369, 280] on button "Next" at bounding box center [367, 285] width 39 height 23
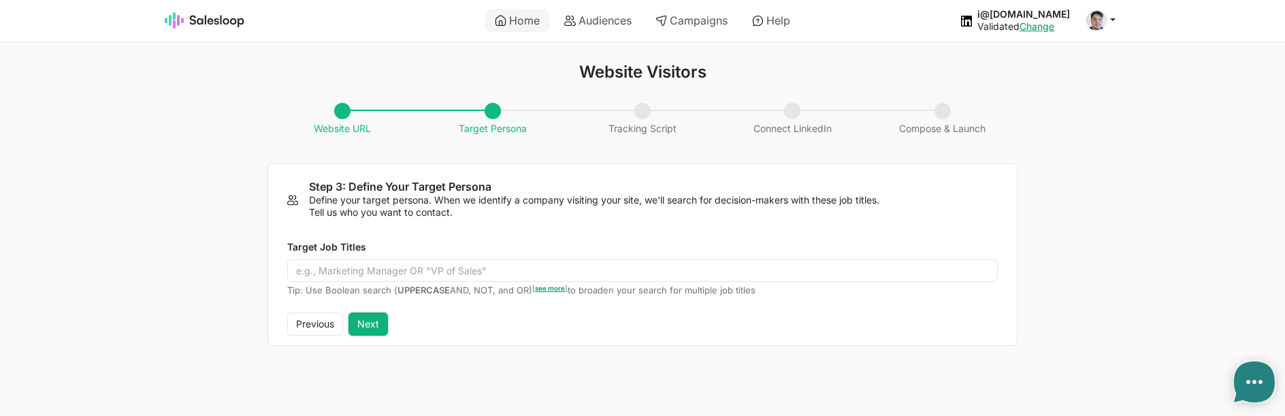
type textarea "x"
click at [332, 321] on button "Previous" at bounding box center [315, 323] width 56 height 23
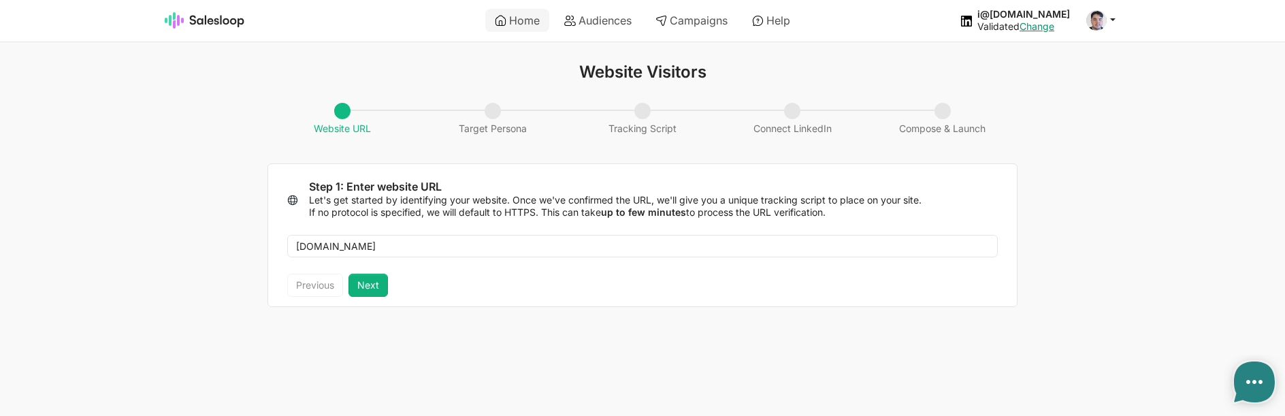
click at [357, 274] on div "[DOMAIN_NAME]" at bounding box center [642, 246] width 748 height 56
click at [366, 286] on button "Next" at bounding box center [367, 285] width 39 height 23
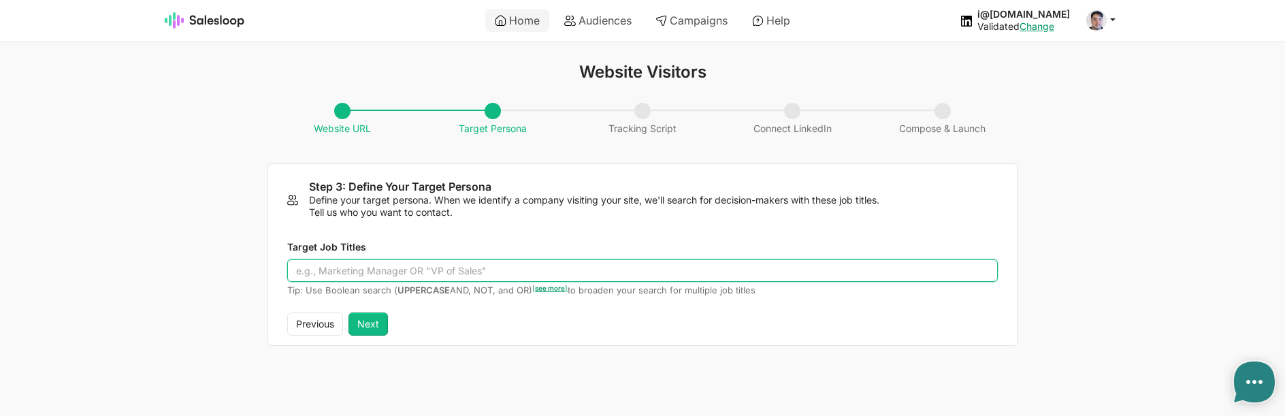
click at [370, 276] on input "Target Job Titles" at bounding box center [642, 270] width 710 height 23
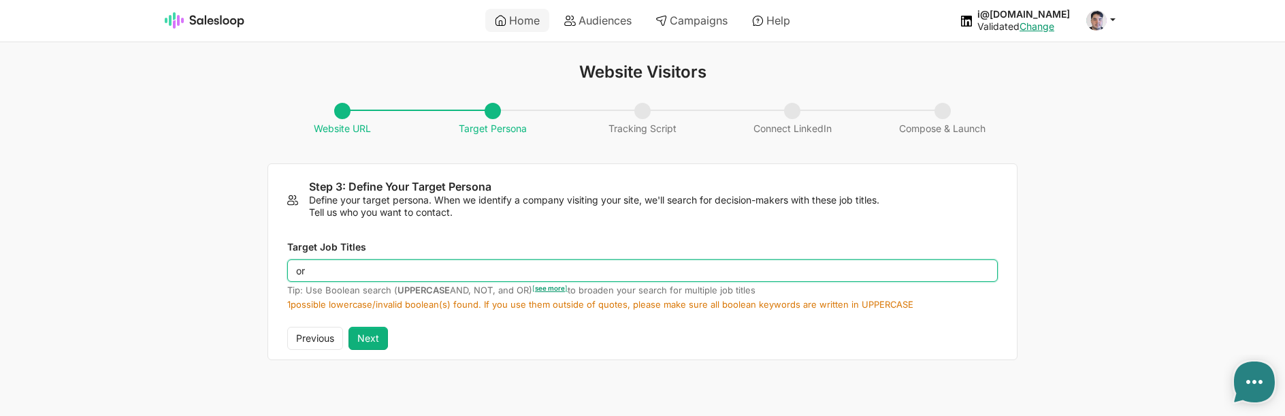
type input "or"
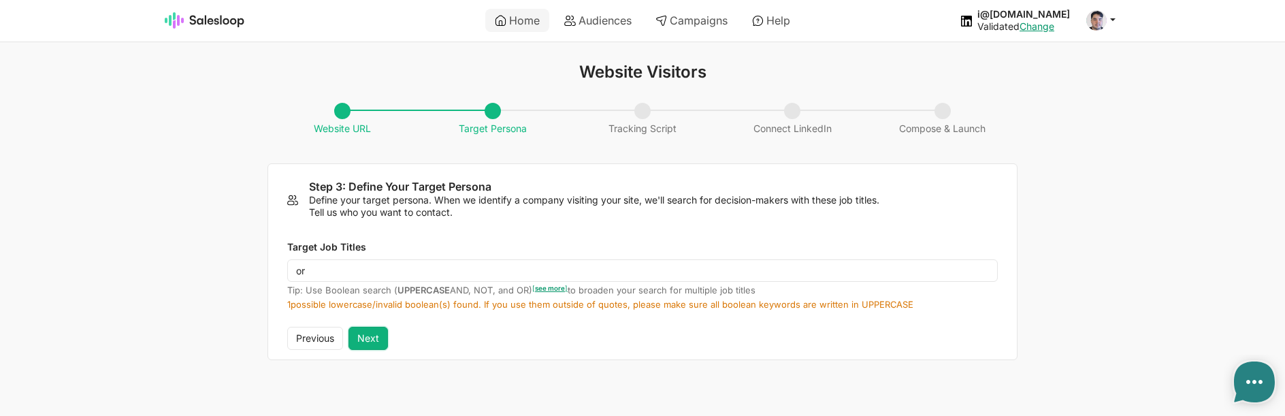
click at [380, 338] on button "Next" at bounding box center [367, 338] width 39 height 23
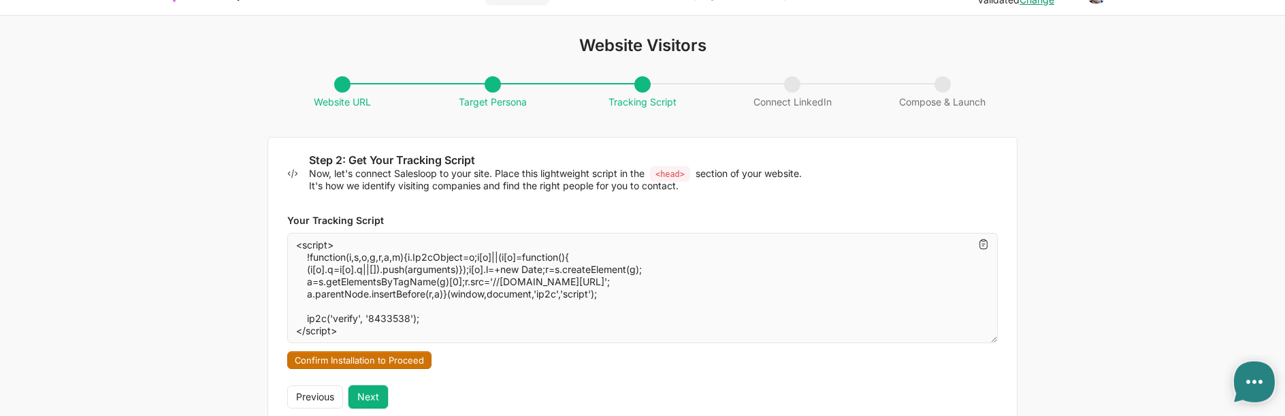
scroll to position [46, 0]
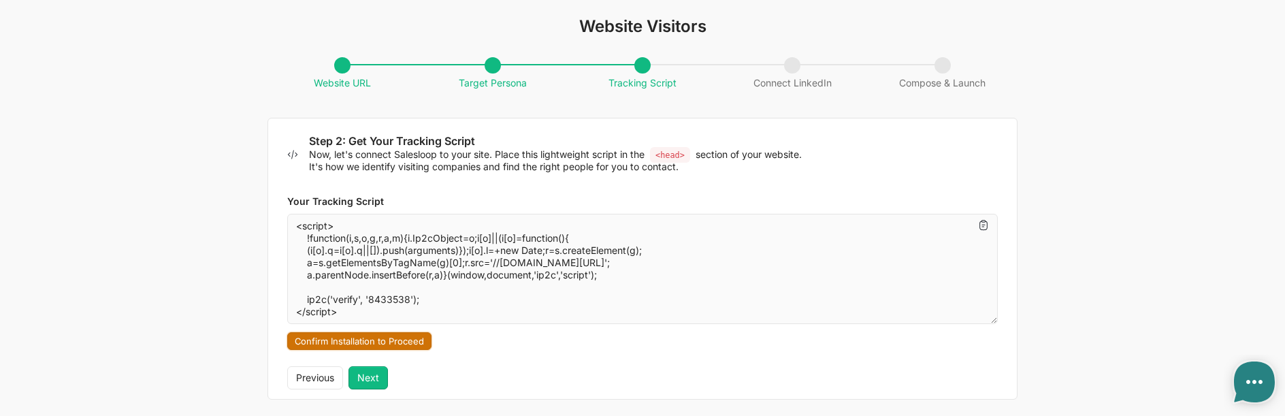
click at [399, 342] on button "Confirm Installation to Proceed" at bounding box center [359, 341] width 144 height 18
click at [302, 374] on button "Previous" at bounding box center [315, 377] width 56 height 23
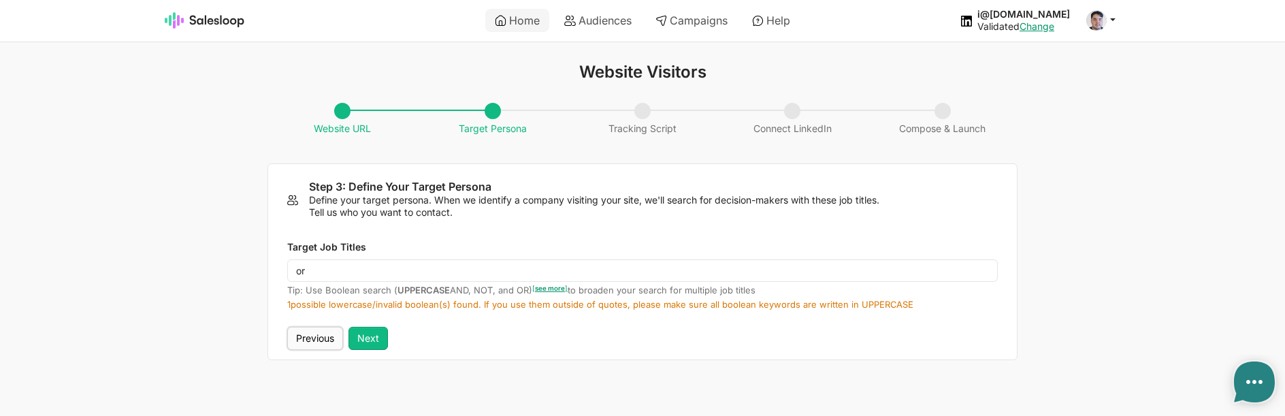
scroll to position [0, 0]
click at [355, 338] on button "Next" at bounding box center [367, 338] width 39 height 23
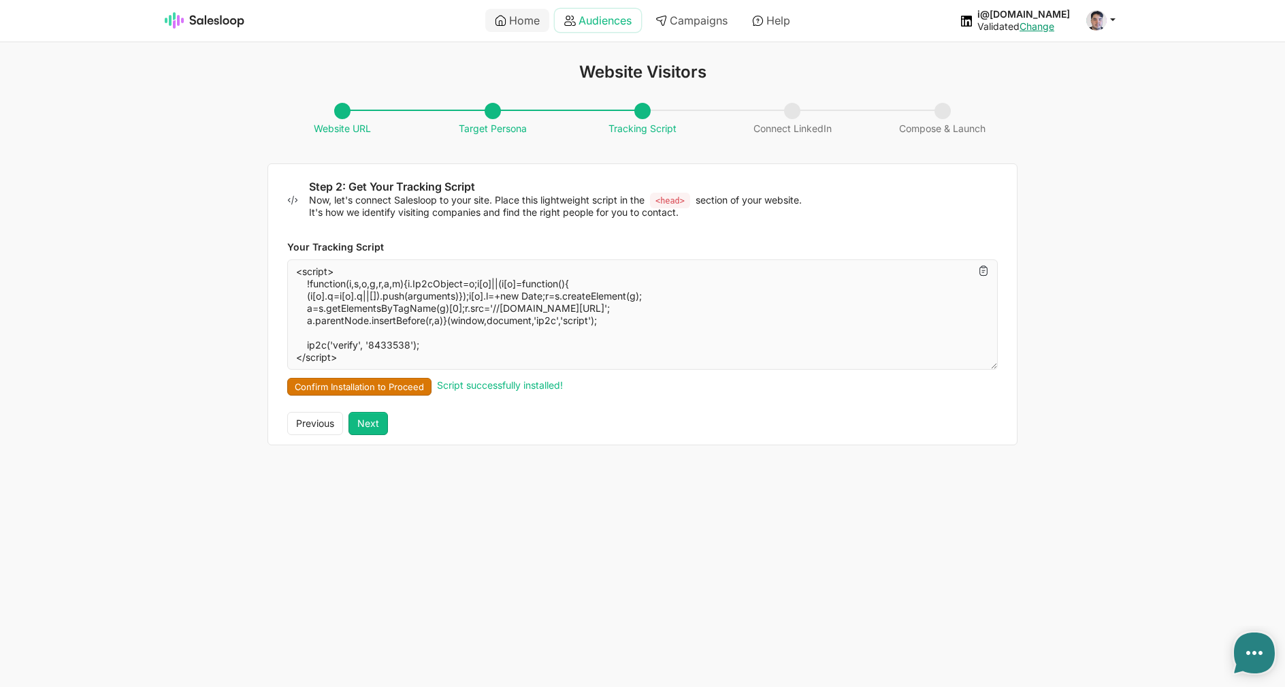
click at [569, 22] on use at bounding box center [570, 21] width 12 height 10
type textarea "x"
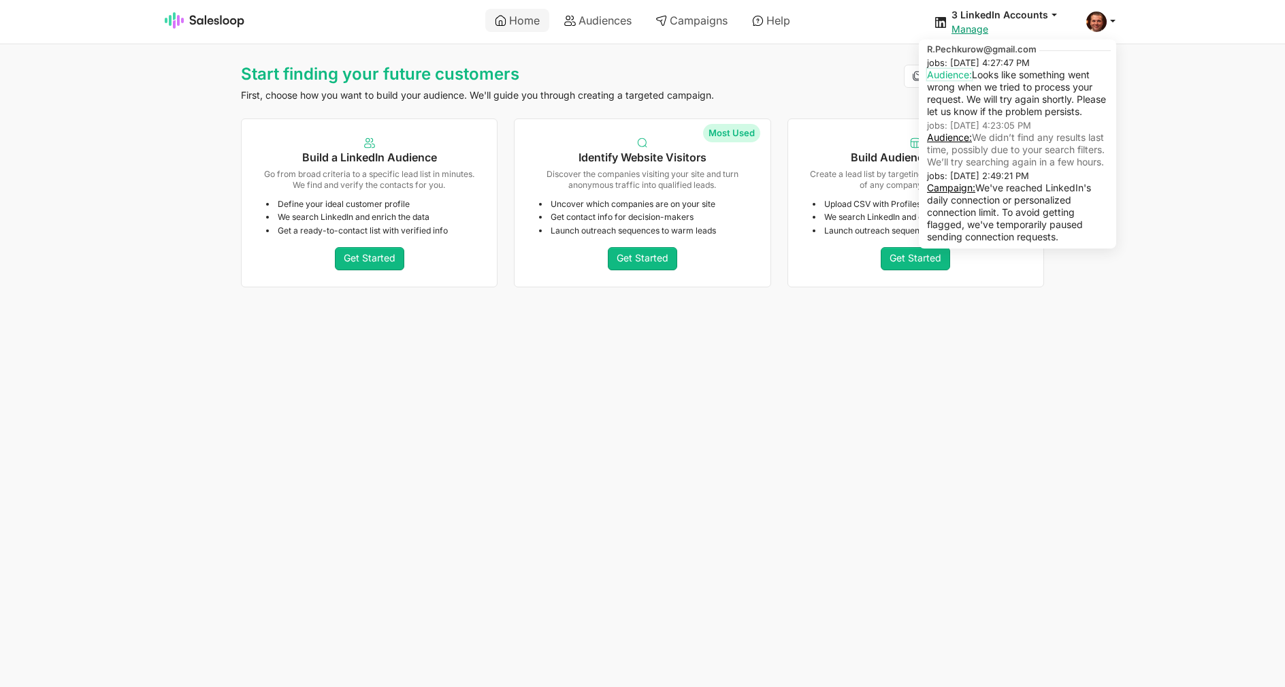
click at [960, 79] on link "Audience:" at bounding box center [949, 75] width 45 height 12
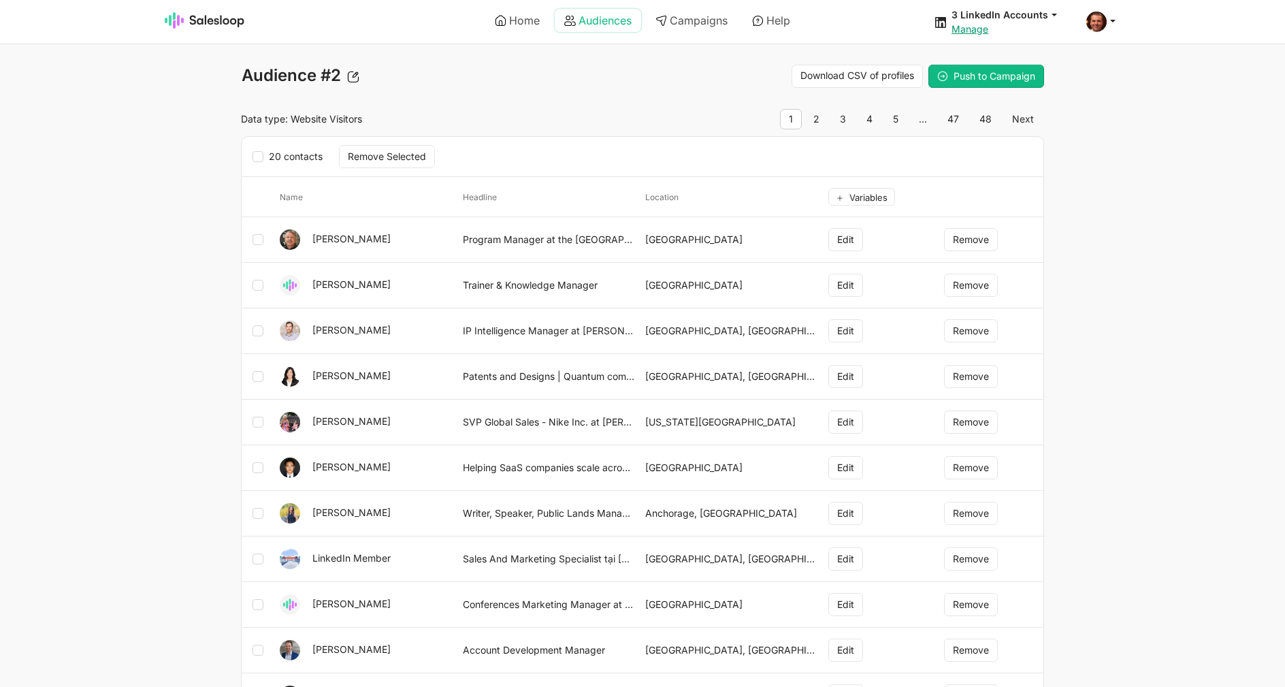
click at [592, 14] on link "Audiences" at bounding box center [598, 20] width 86 height 23
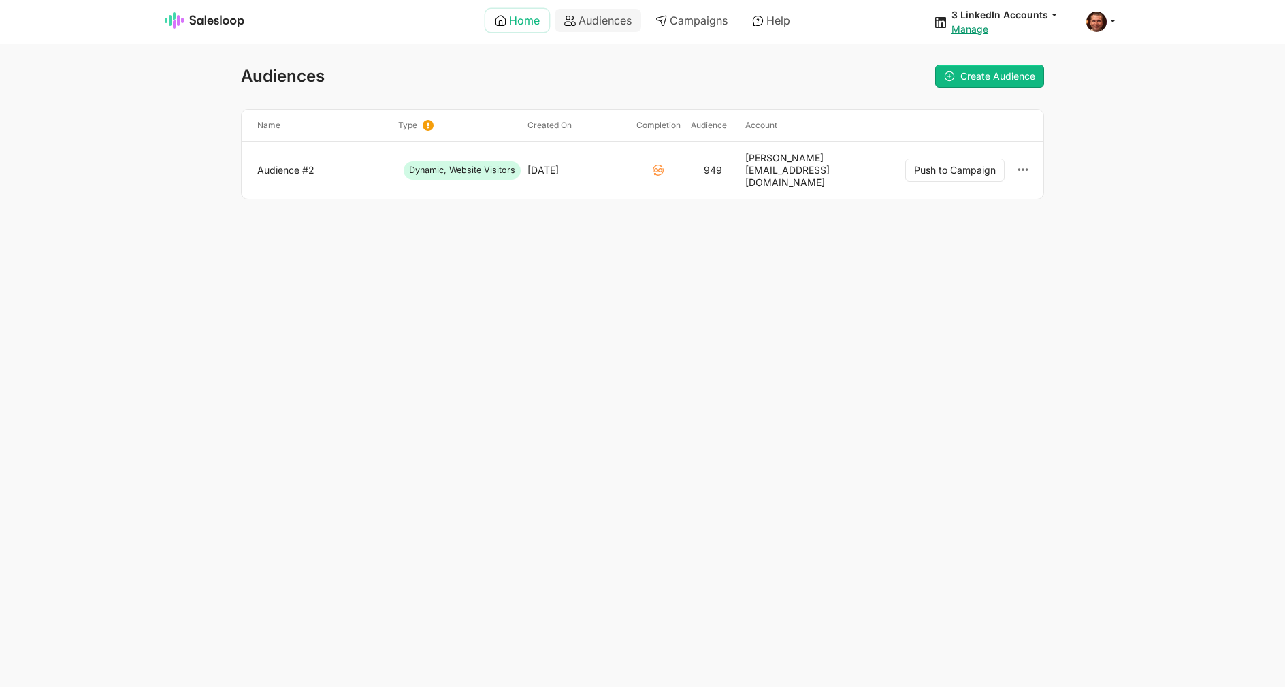
click at [527, 21] on link "Home" at bounding box center [517, 20] width 64 height 23
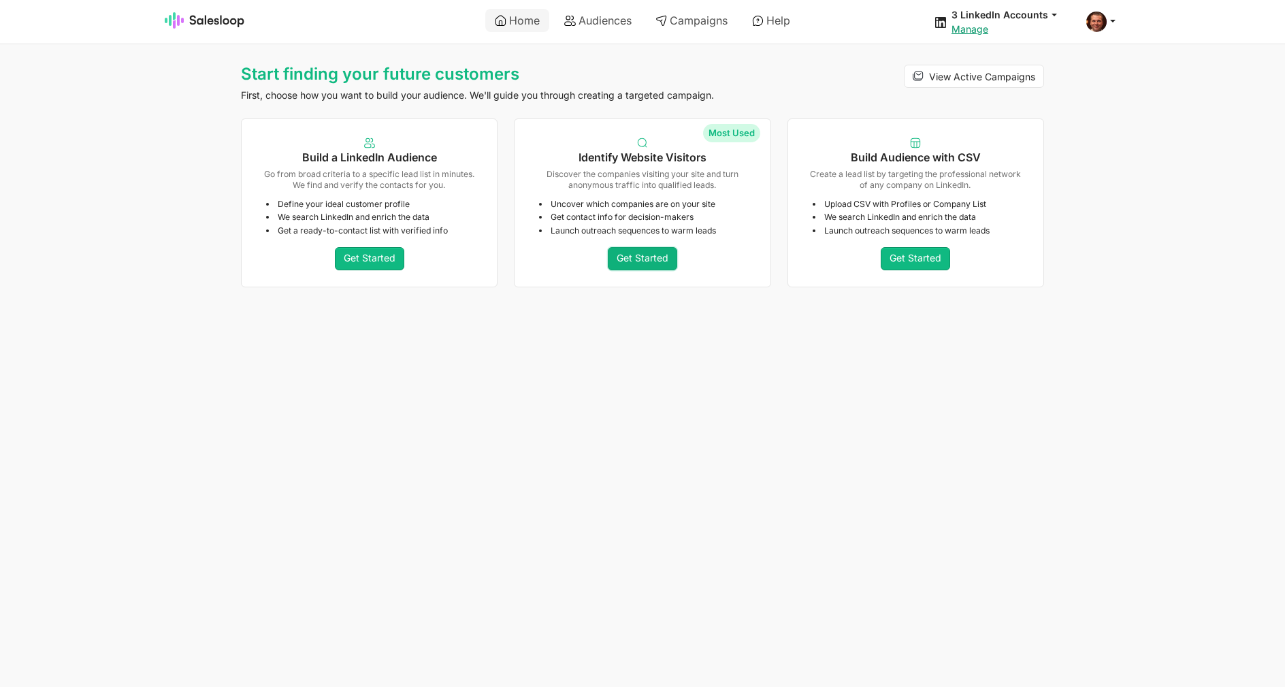
click at [629, 254] on link "Get Started" at bounding box center [642, 258] width 69 height 23
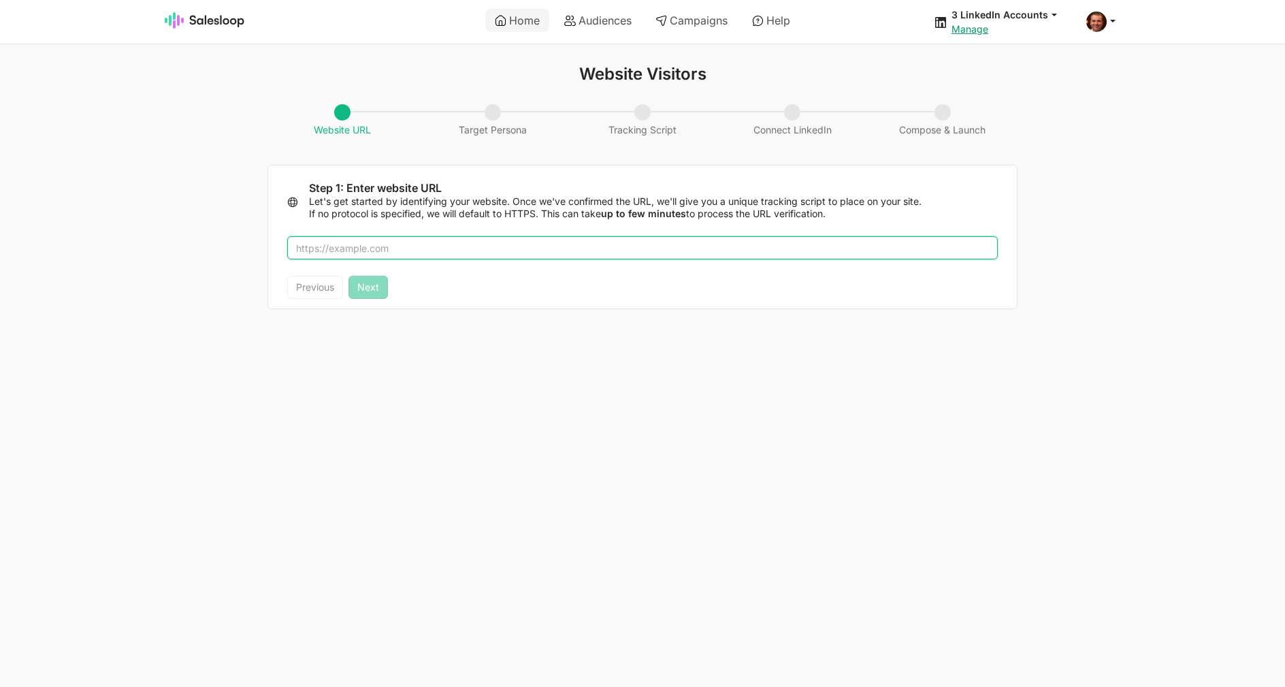
click at [572, 248] on input "text" at bounding box center [642, 247] width 710 height 23
type input "salesloop.io"
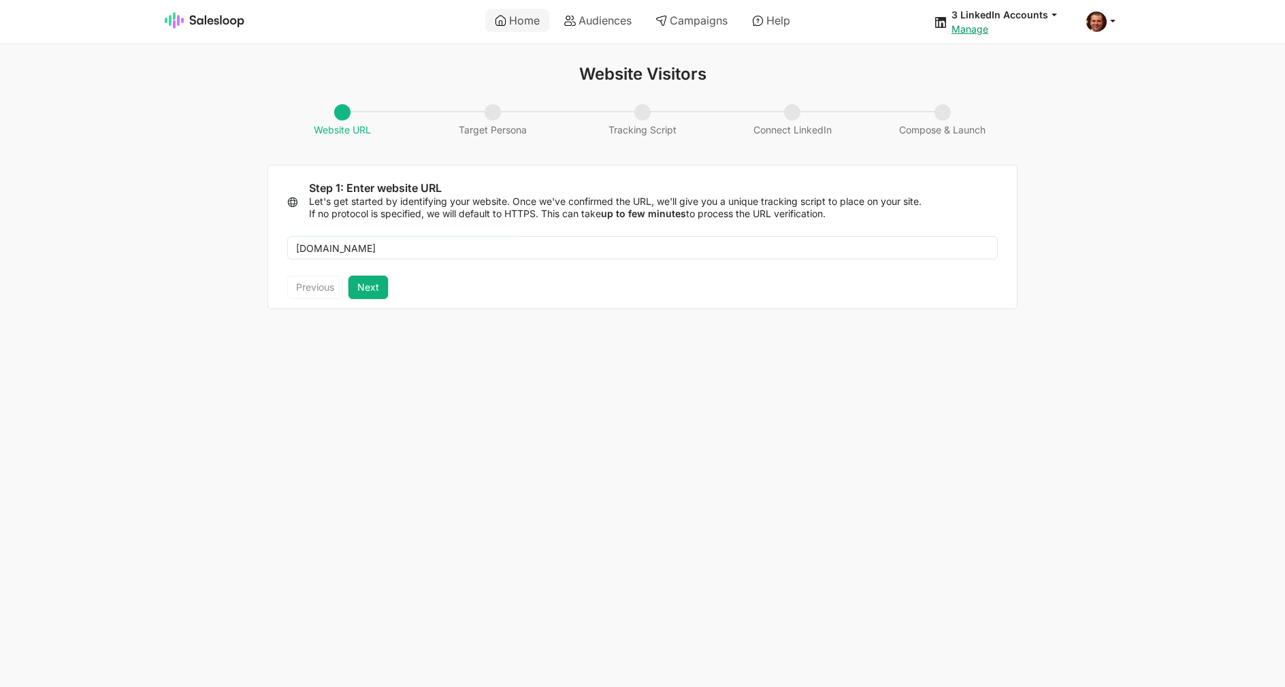
click at [371, 288] on button "Next" at bounding box center [367, 287] width 39 height 23
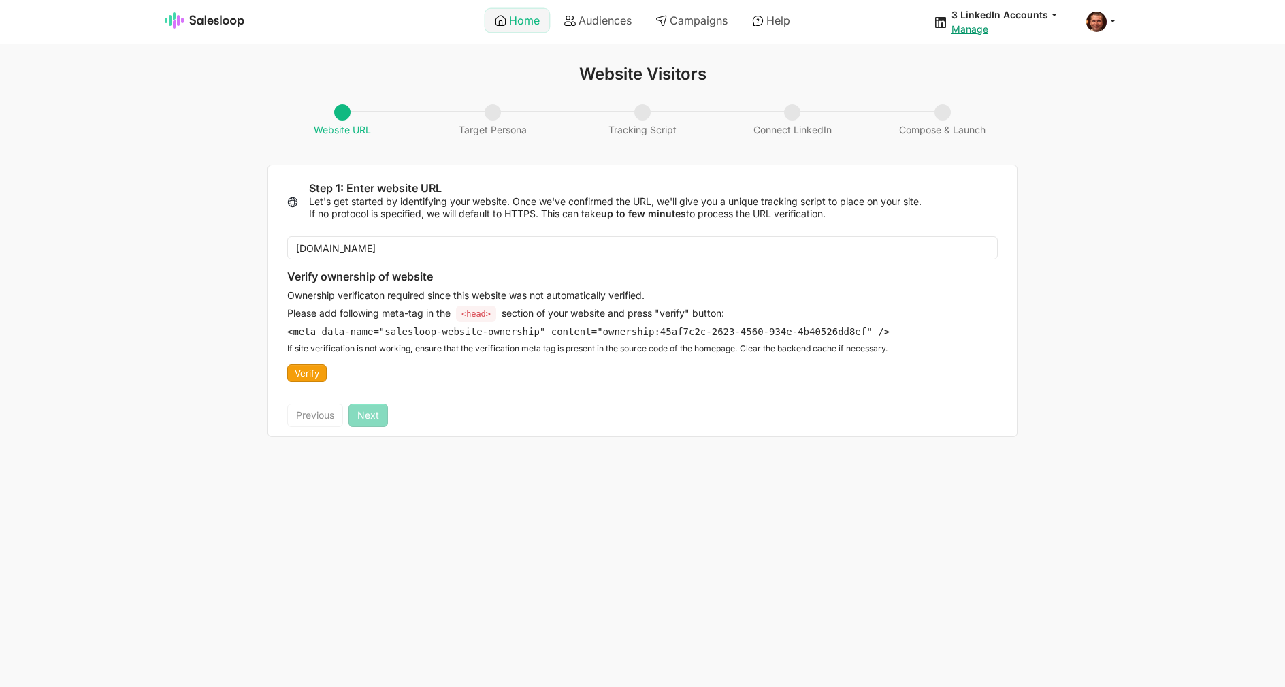
click at [533, 29] on link "Home" at bounding box center [517, 20] width 64 height 23
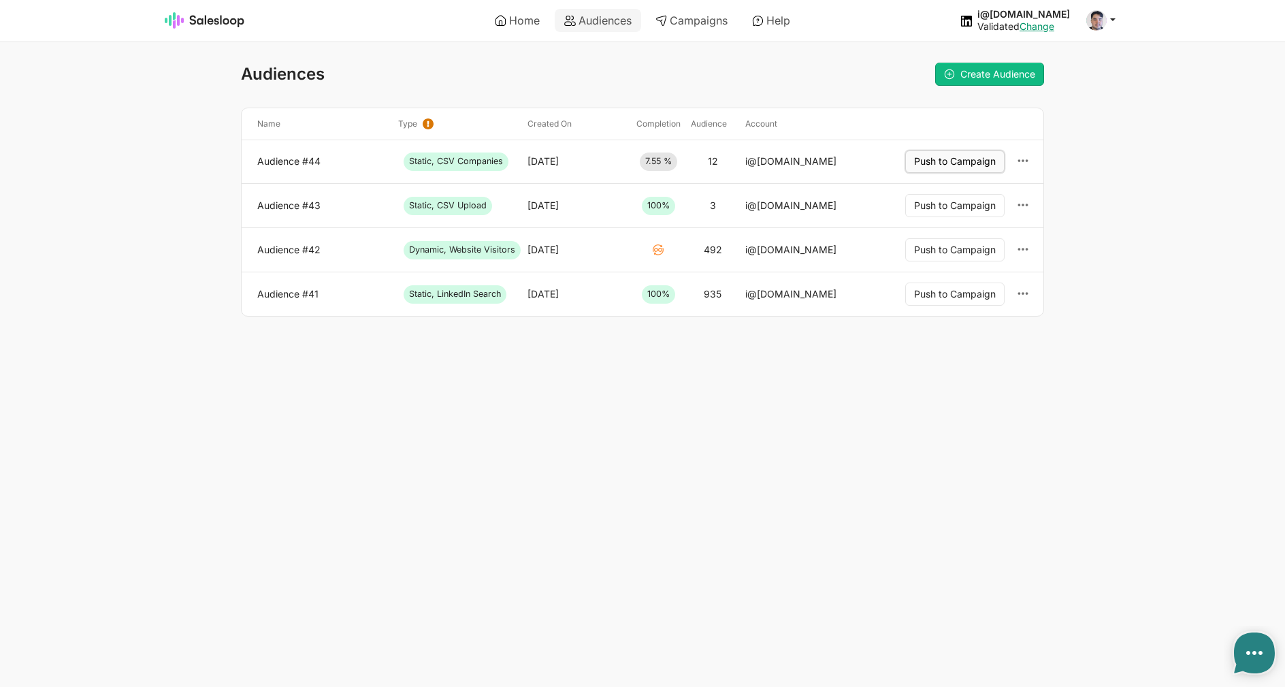
click at [943, 156] on button "Push to Campaign" at bounding box center [954, 161] width 99 height 23
type textarea "x"
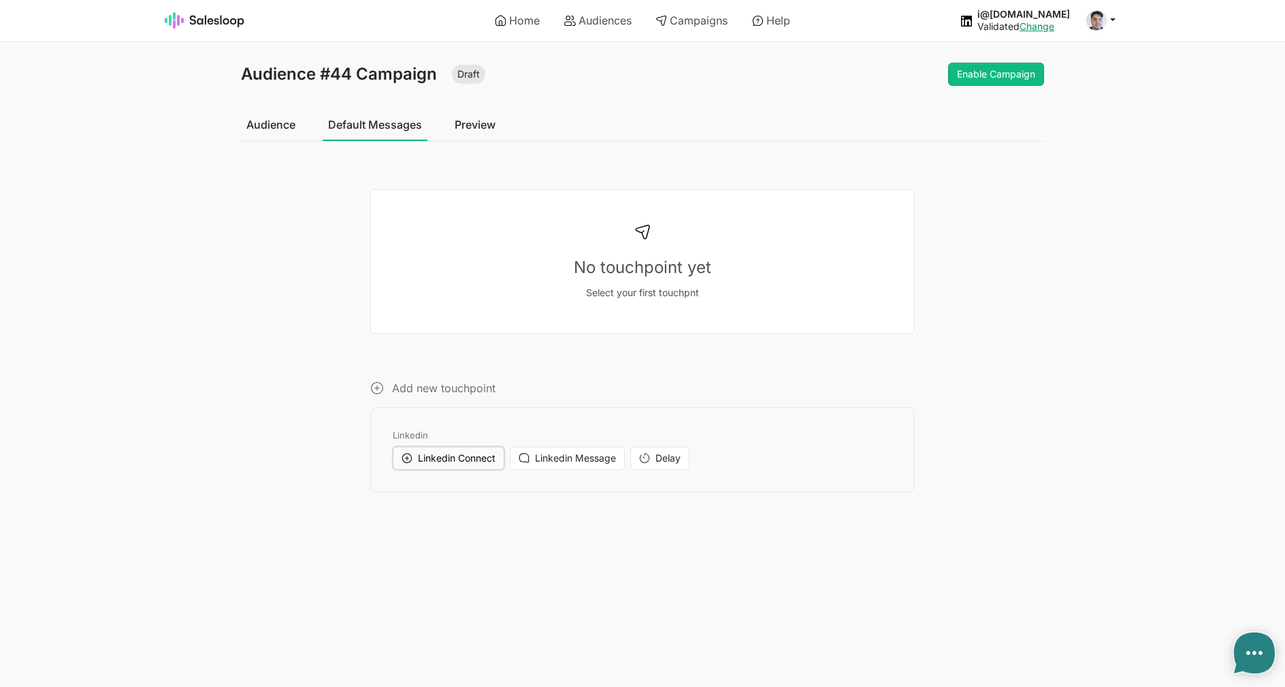
click at [459, 461] on span "Linkedin Connect" at bounding box center [457, 458] width 78 height 12
type textarea "x"
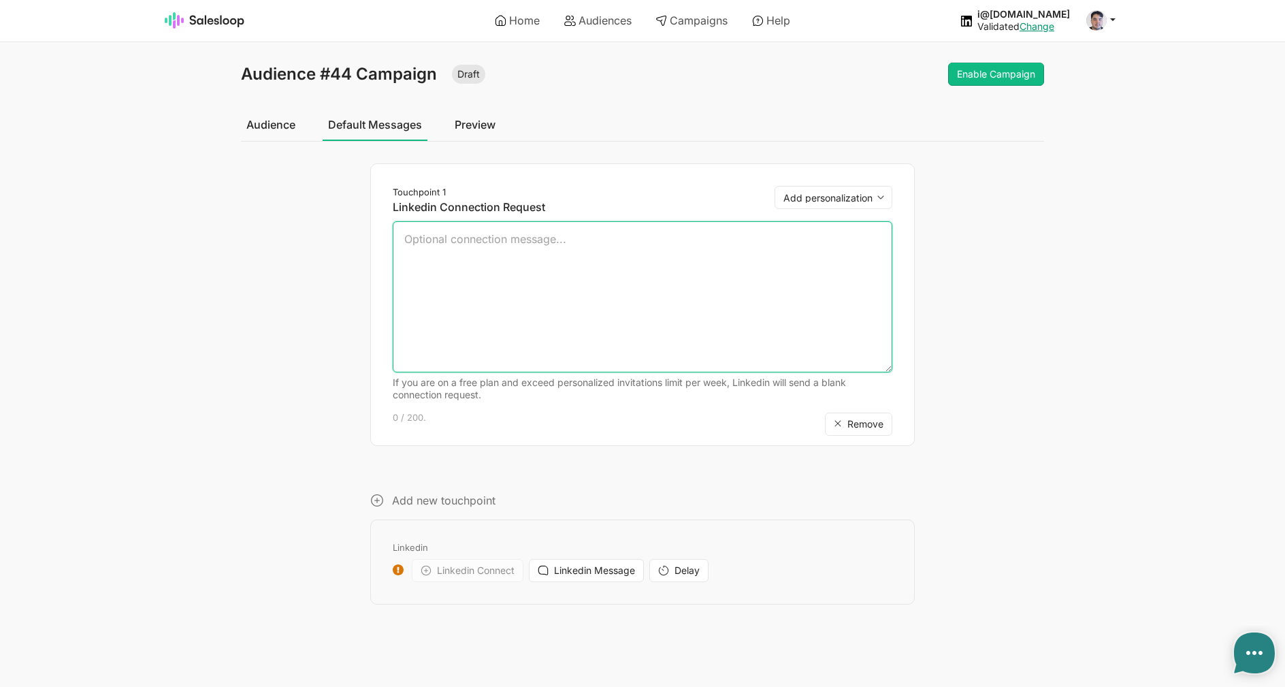
click at [469, 333] on textarea at bounding box center [642, 296] width 499 height 151
type textarea "inaior ioarstn"
type textarea "x"
click at [536, 257] on textarea "inaior ioarstn" at bounding box center [642, 296] width 499 height 151
type textarea "x"
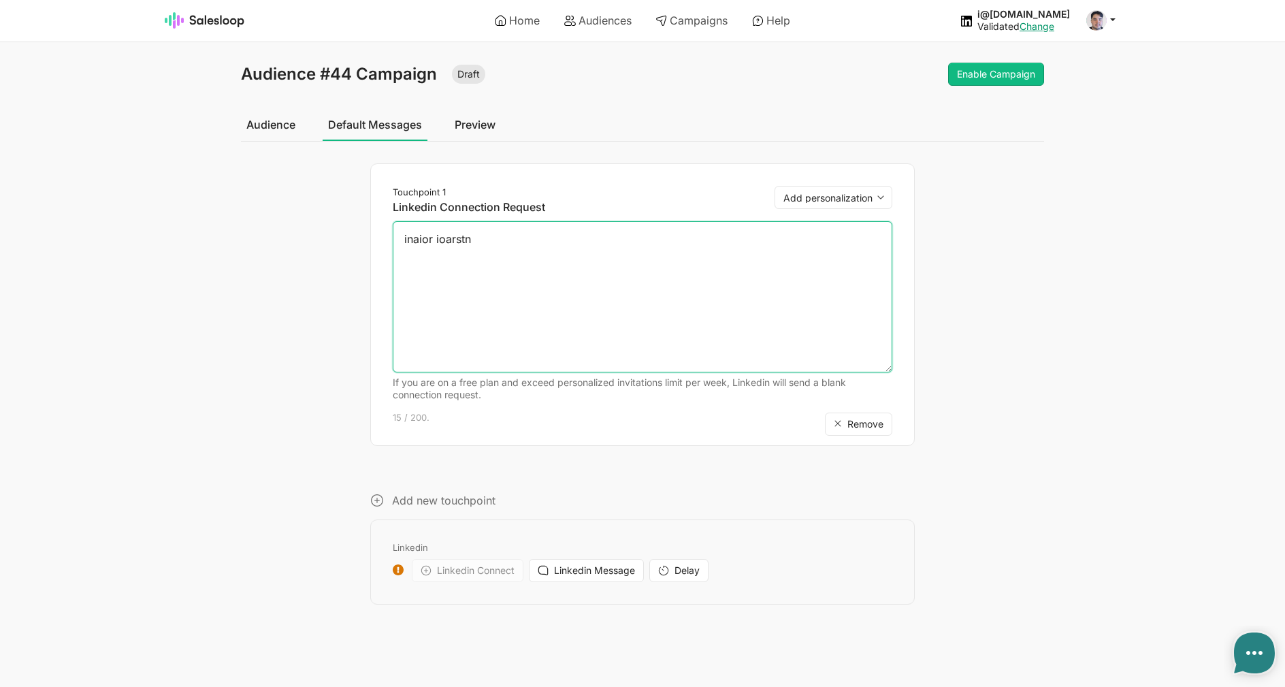
click at [546, 244] on textarea "inaior ioarstn" at bounding box center [642, 296] width 499 height 151
paste textarea "inaior ioarstn"
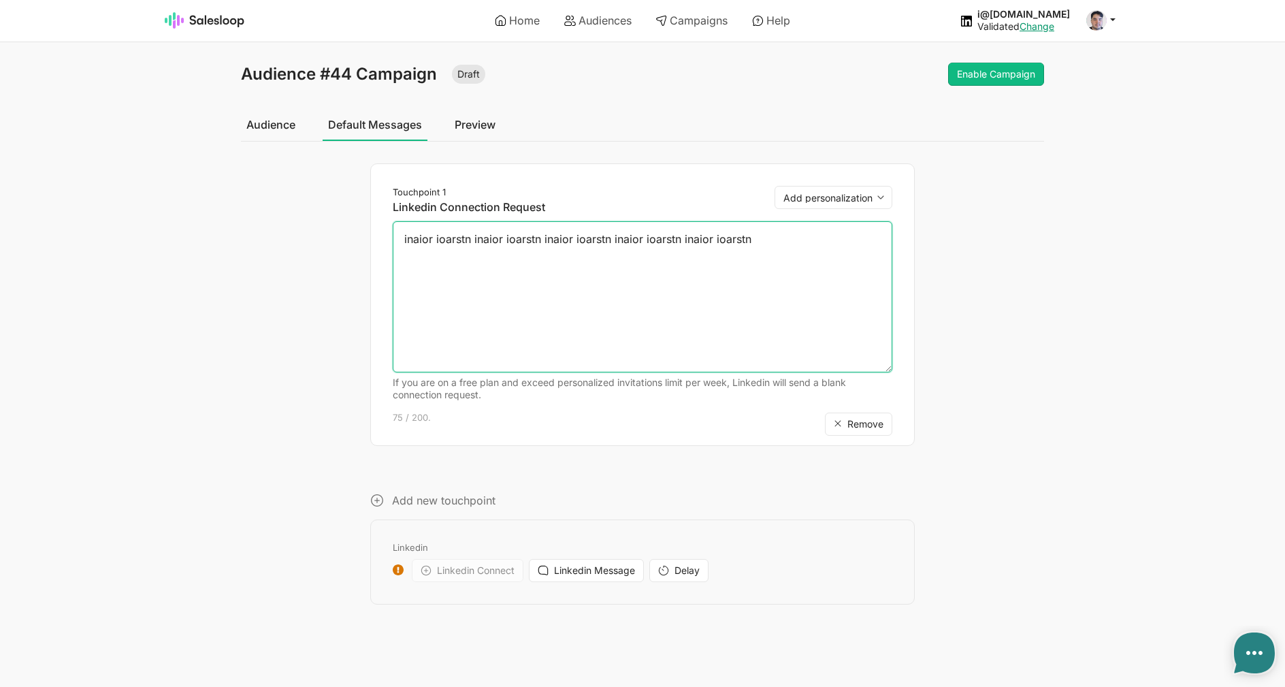
paste textarea "inaior ioarstn"
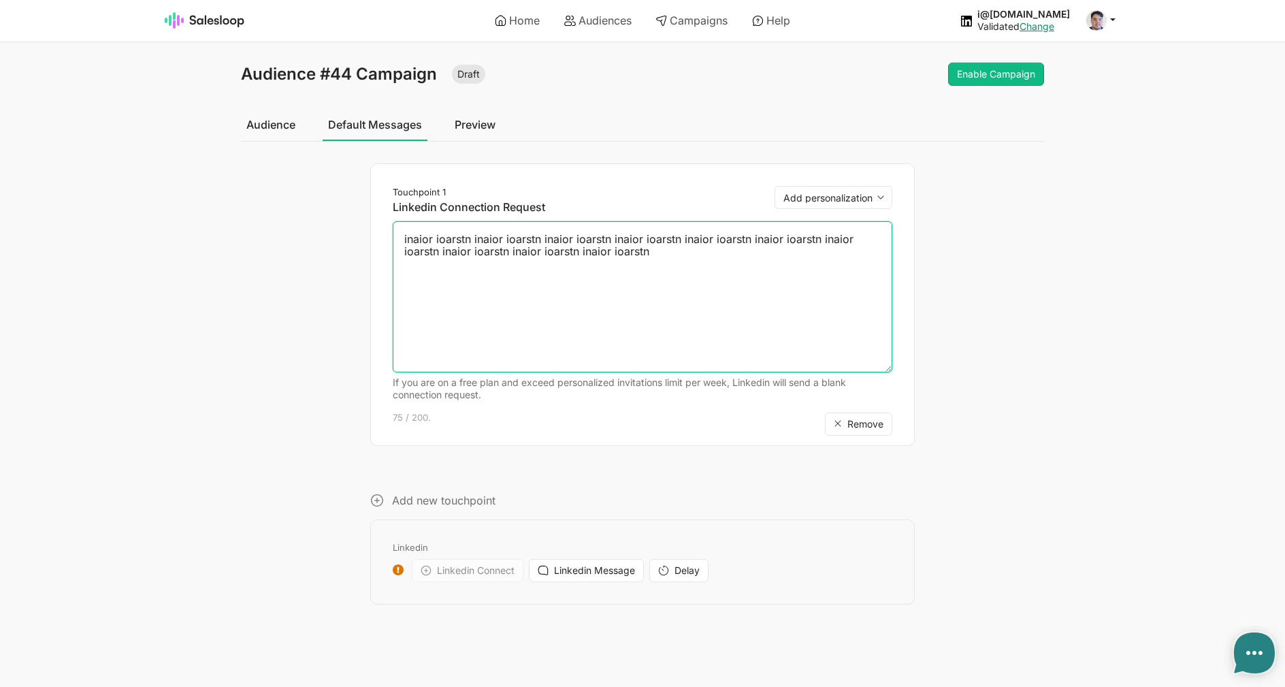
paste textarea "inaior ioarstn"
paste
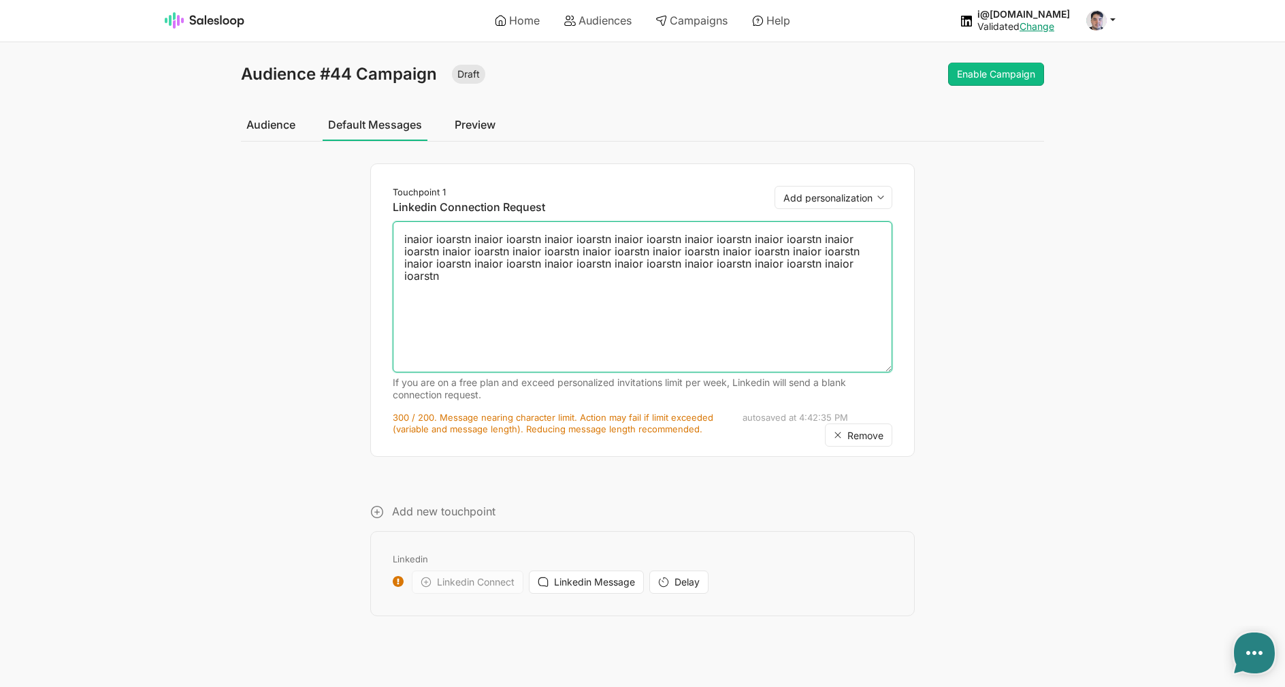
type textarea "inaior ioarstn inaior ioarstn inaior ioarstn inaior ioarstn inaior ioarstn inai…"
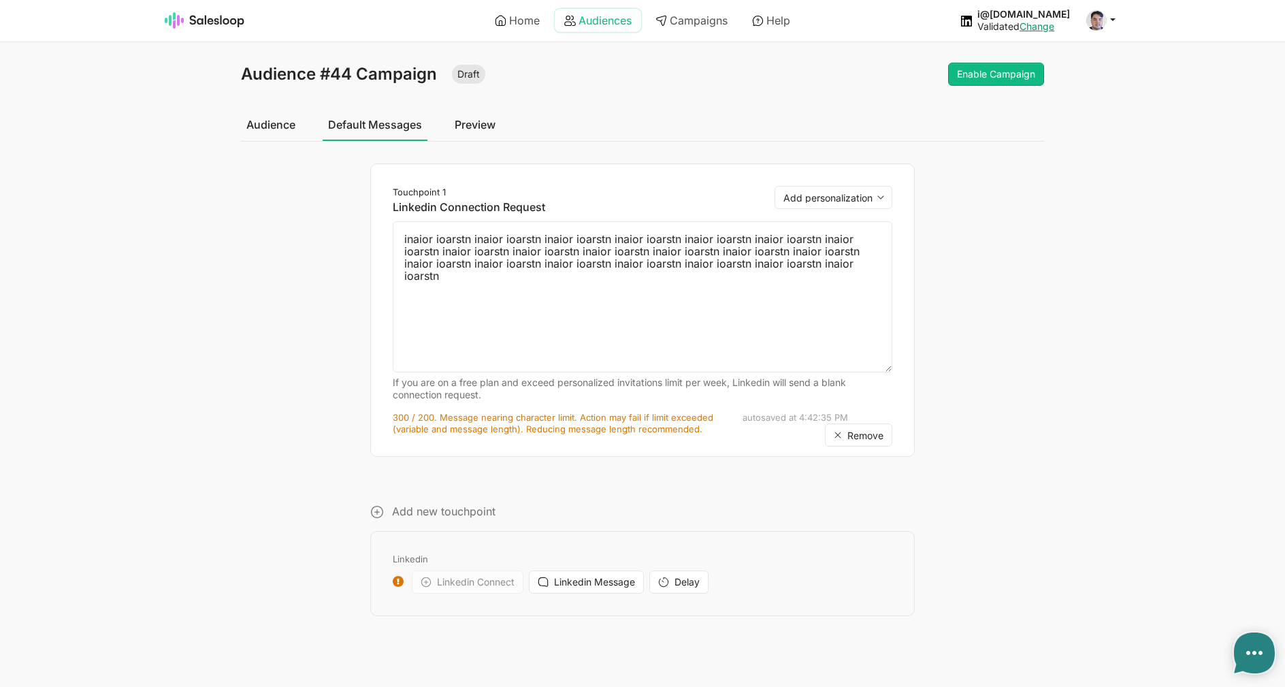
click at [566, 24] on icon at bounding box center [570, 21] width 12 height 12
type textarea "x"
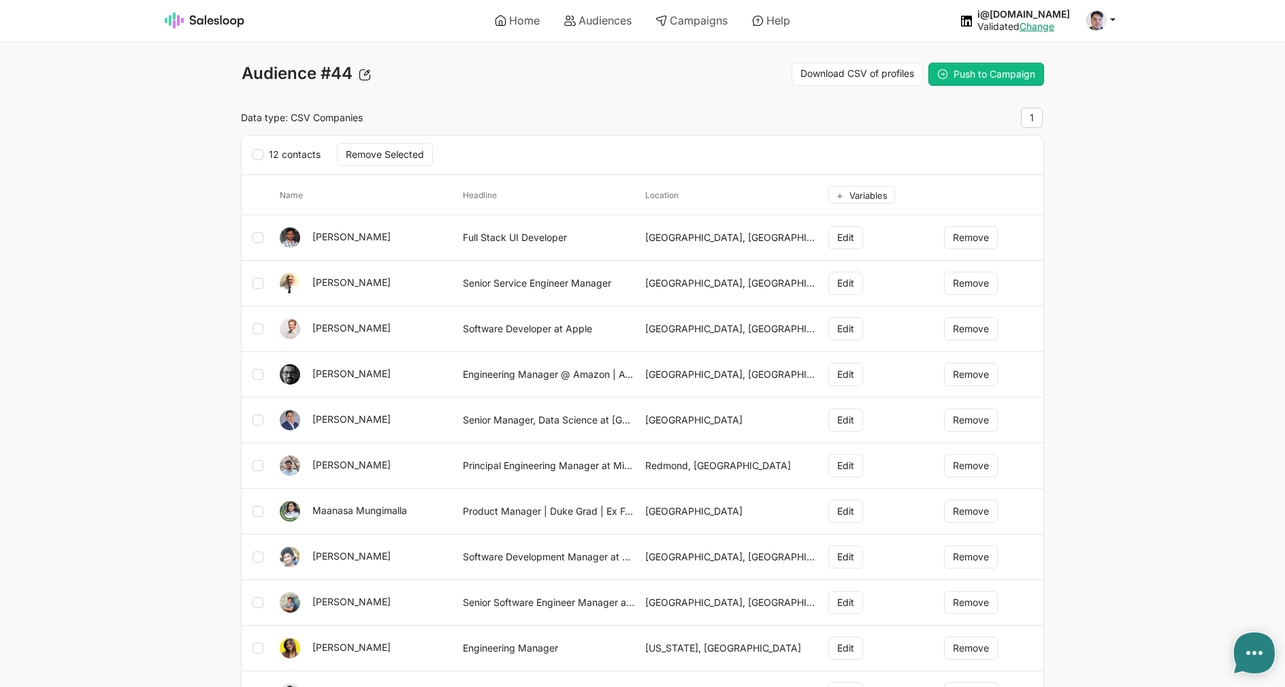
click at [1136, 669] on body "Home Audiences Campaigns Help i@[DOMAIN_NAME] Validated Change Account Logout A…" at bounding box center [642, 381] width 1285 height 763
click at [586, 21] on link "Audiences" at bounding box center [598, 20] width 86 height 23
type textarea "x"
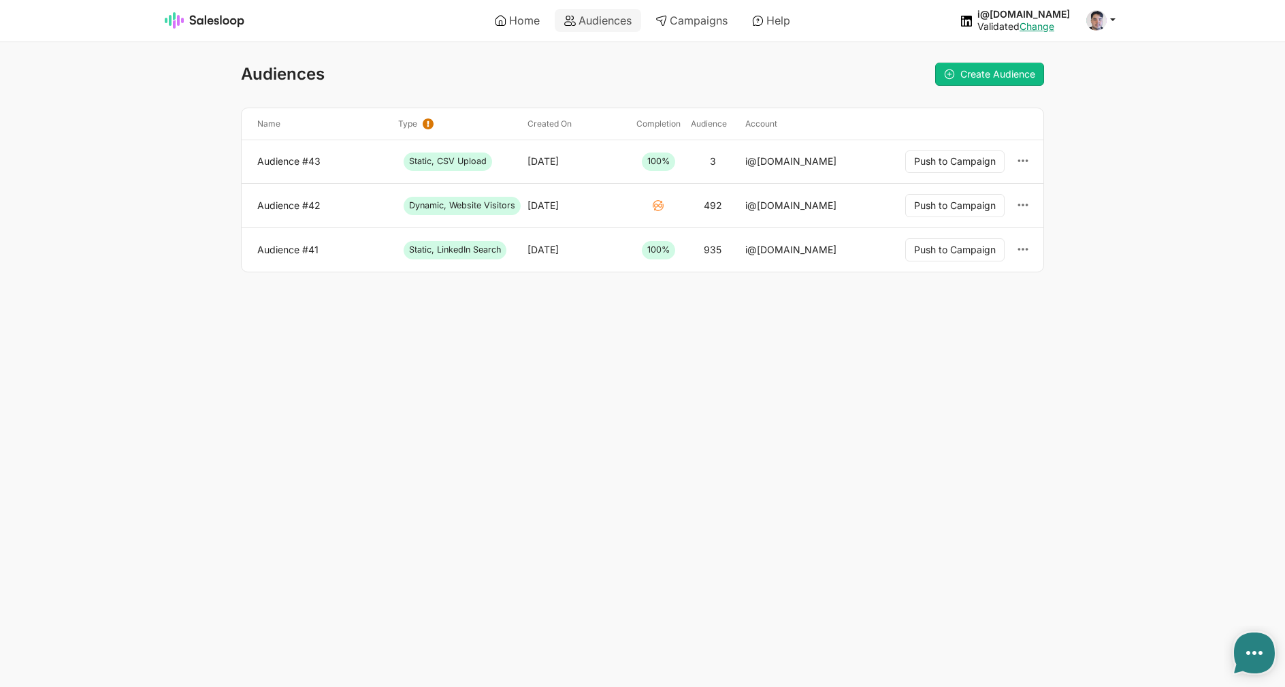
type textarea "x"
click at [79, 50] on body "Home Audiences Campaigns Help i@[DOMAIN_NAME] Validated Change Account Logout A…" at bounding box center [642, 136] width 1285 height 272
